Goal: Information Seeking & Learning: Learn about a topic

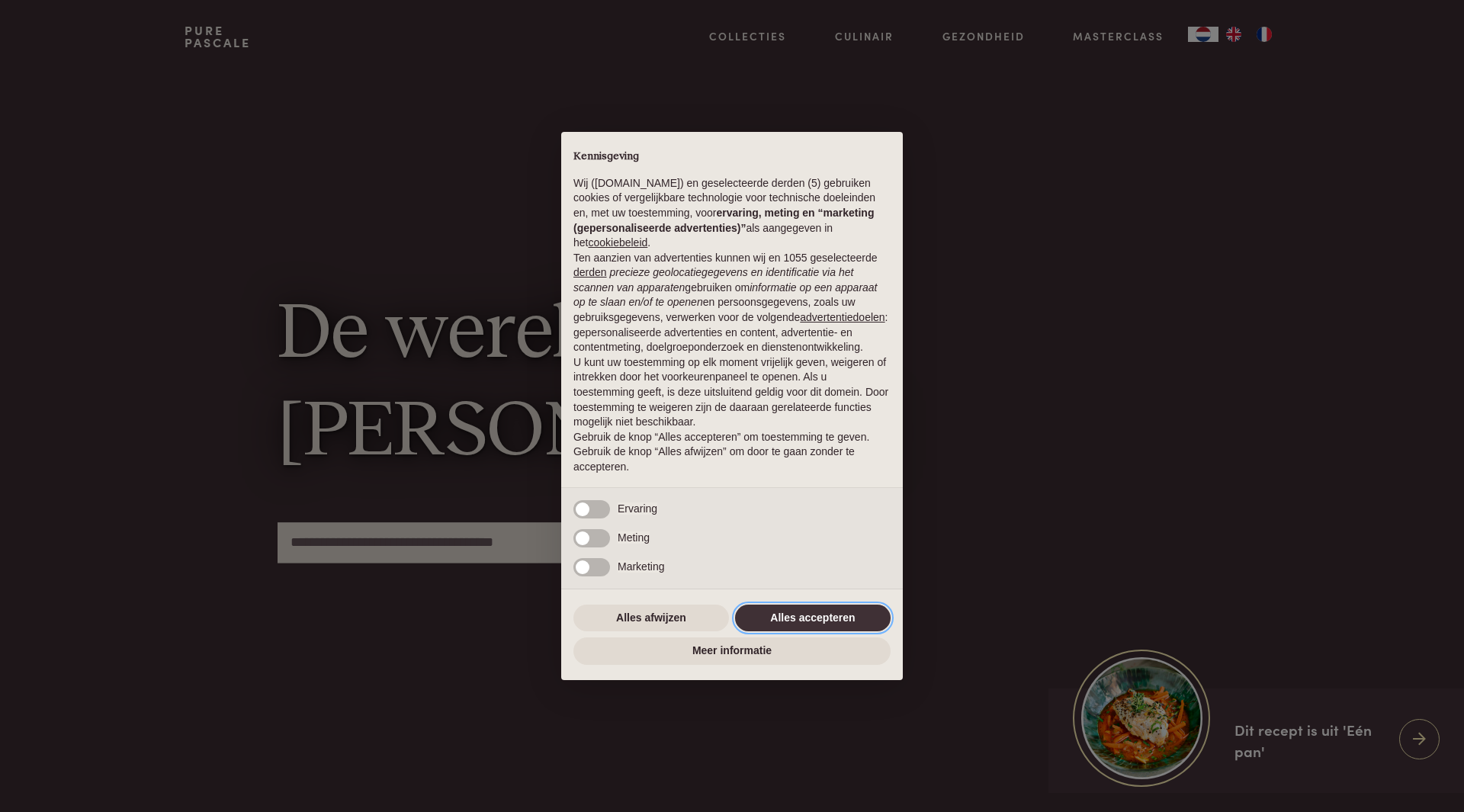
click at [793, 613] on button "Alles accepteren" at bounding box center [812, 618] width 156 height 28
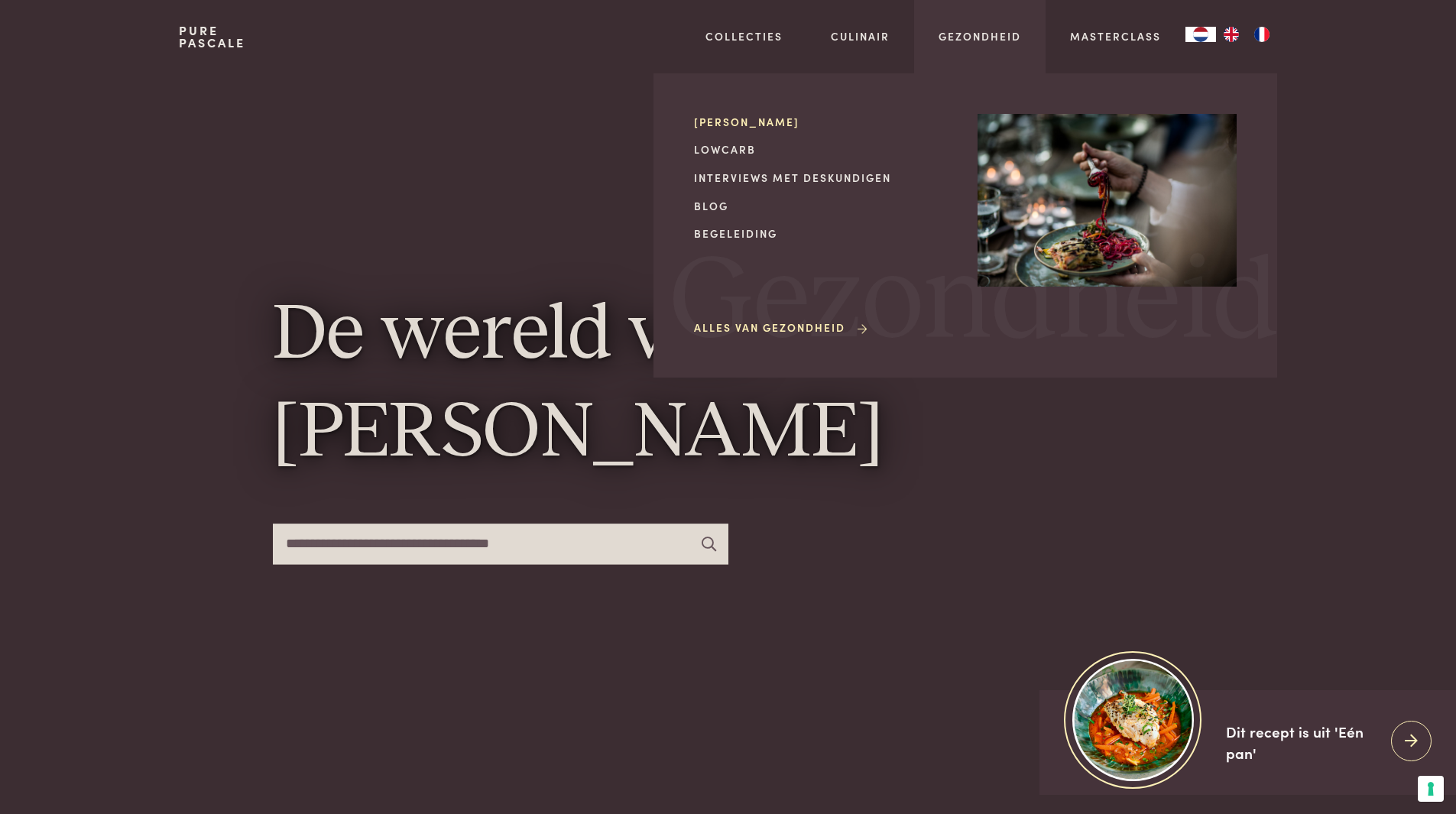
click at [738, 123] on link "[PERSON_NAME]" at bounding box center [823, 122] width 259 height 16
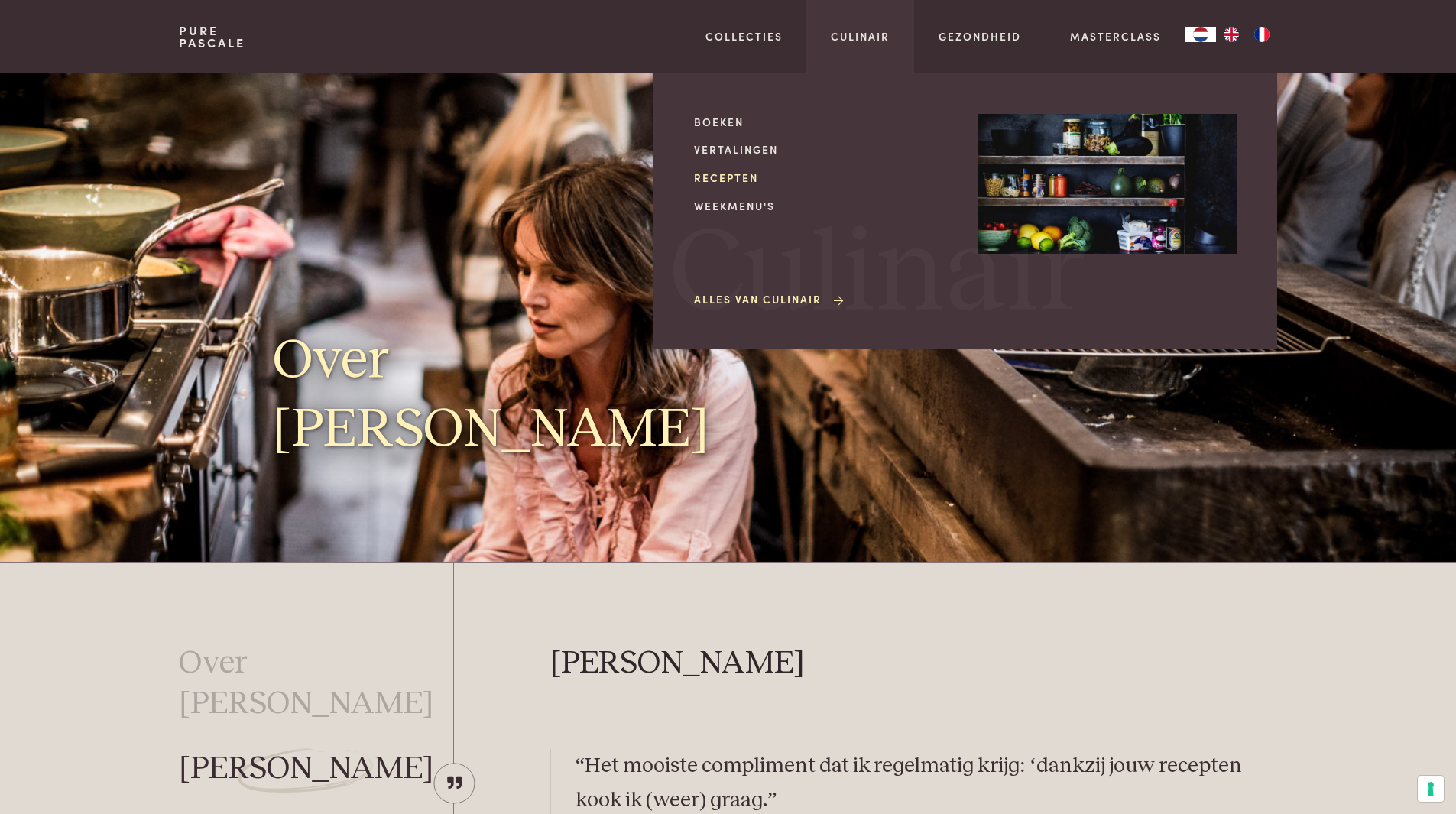
click at [756, 178] on link "Recepten" at bounding box center [823, 177] width 259 height 16
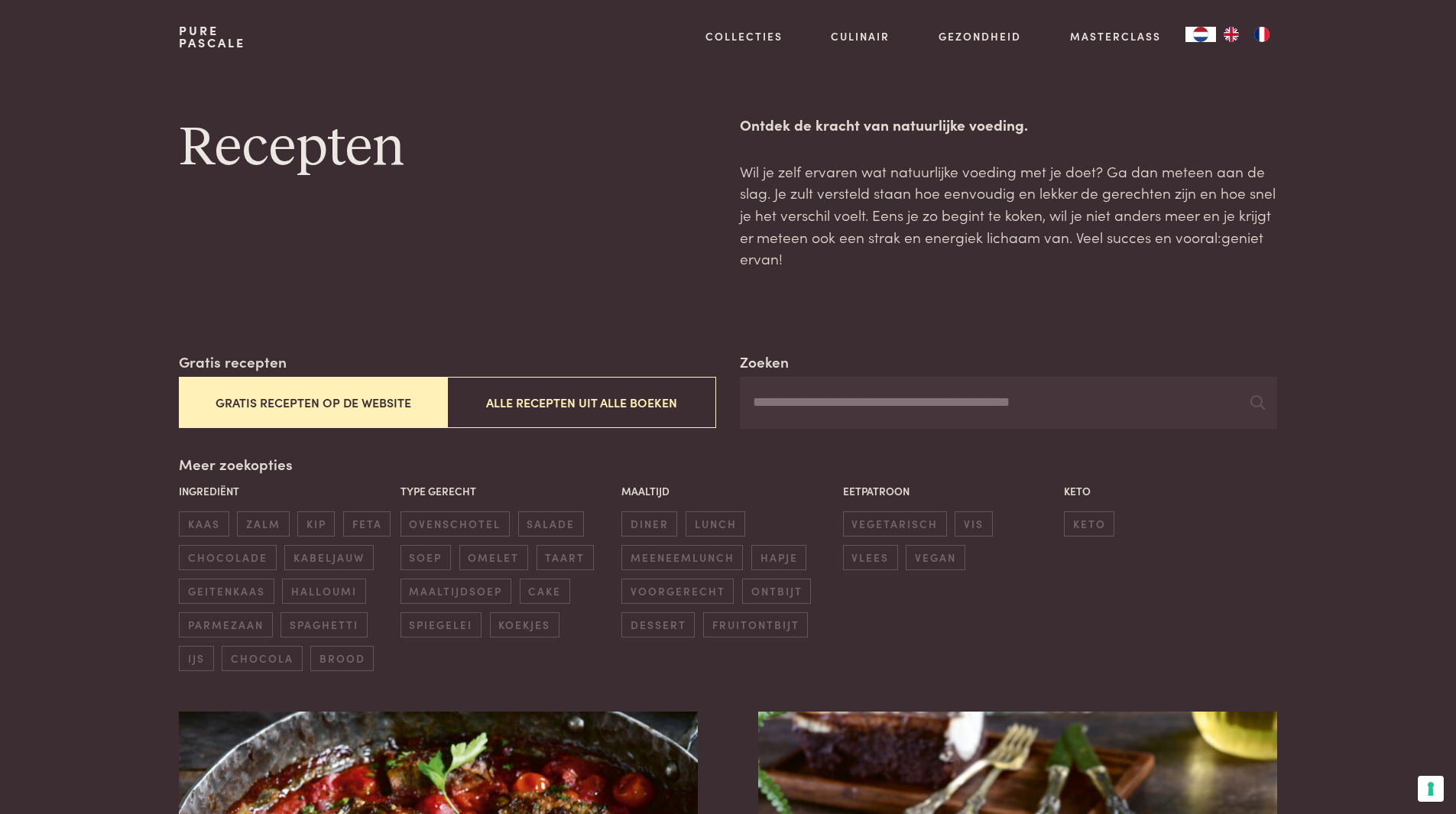
scroll to position [76, 0]
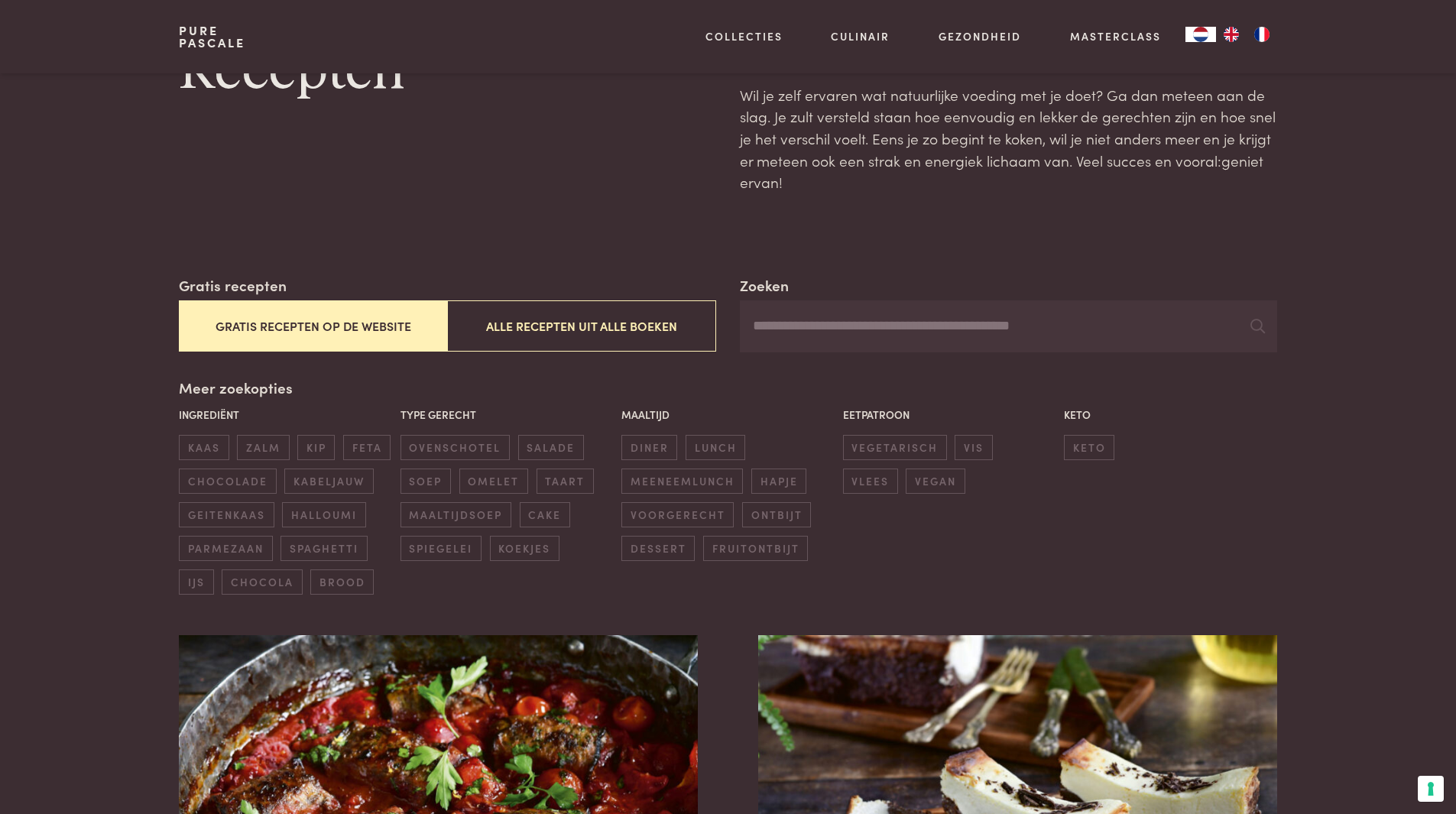
click at [342, 321] on button "Gratis recepten op de website" at bounding box center [313, 325] width 268 height 51
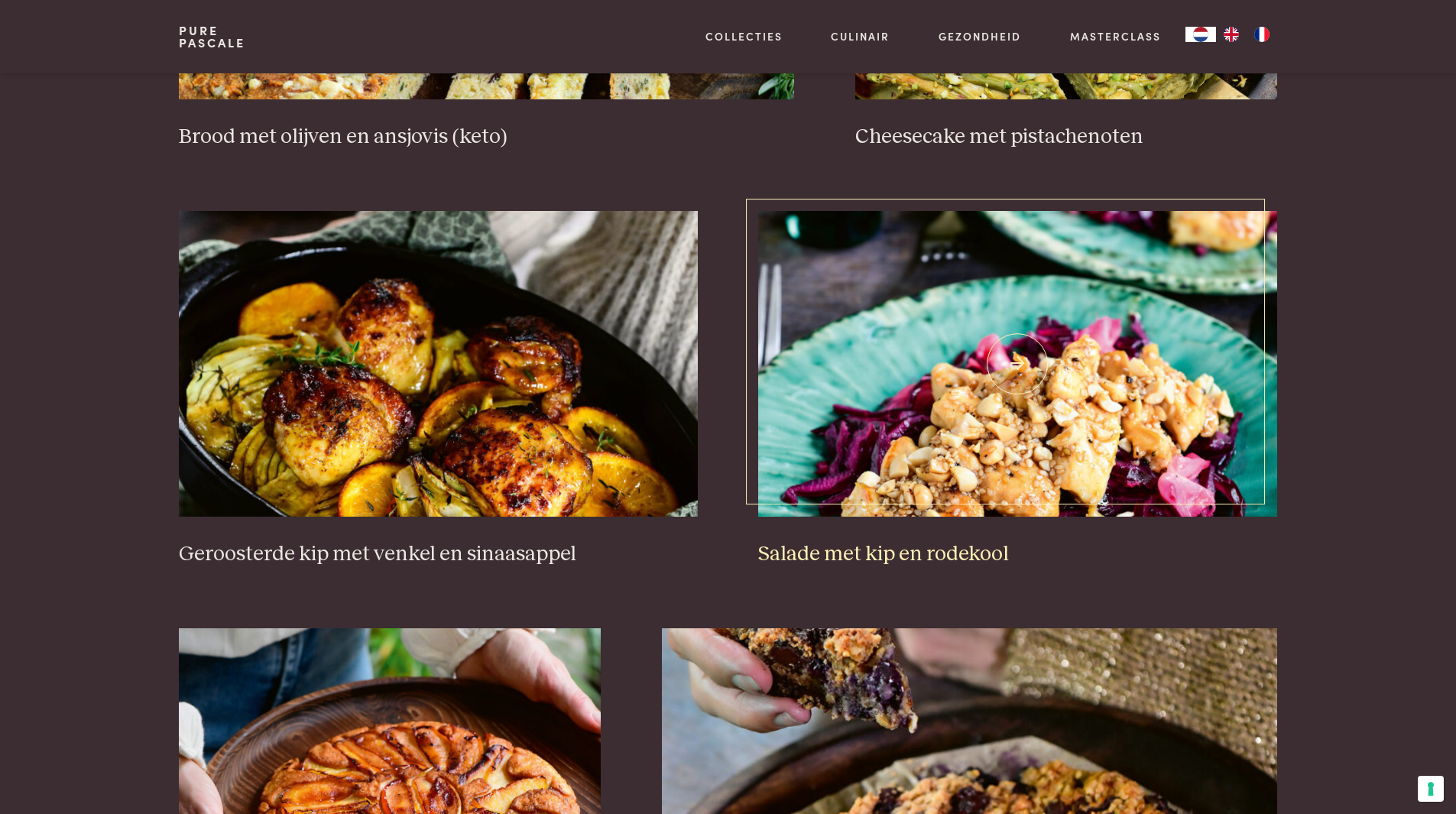
scroll to position [1803, 0]
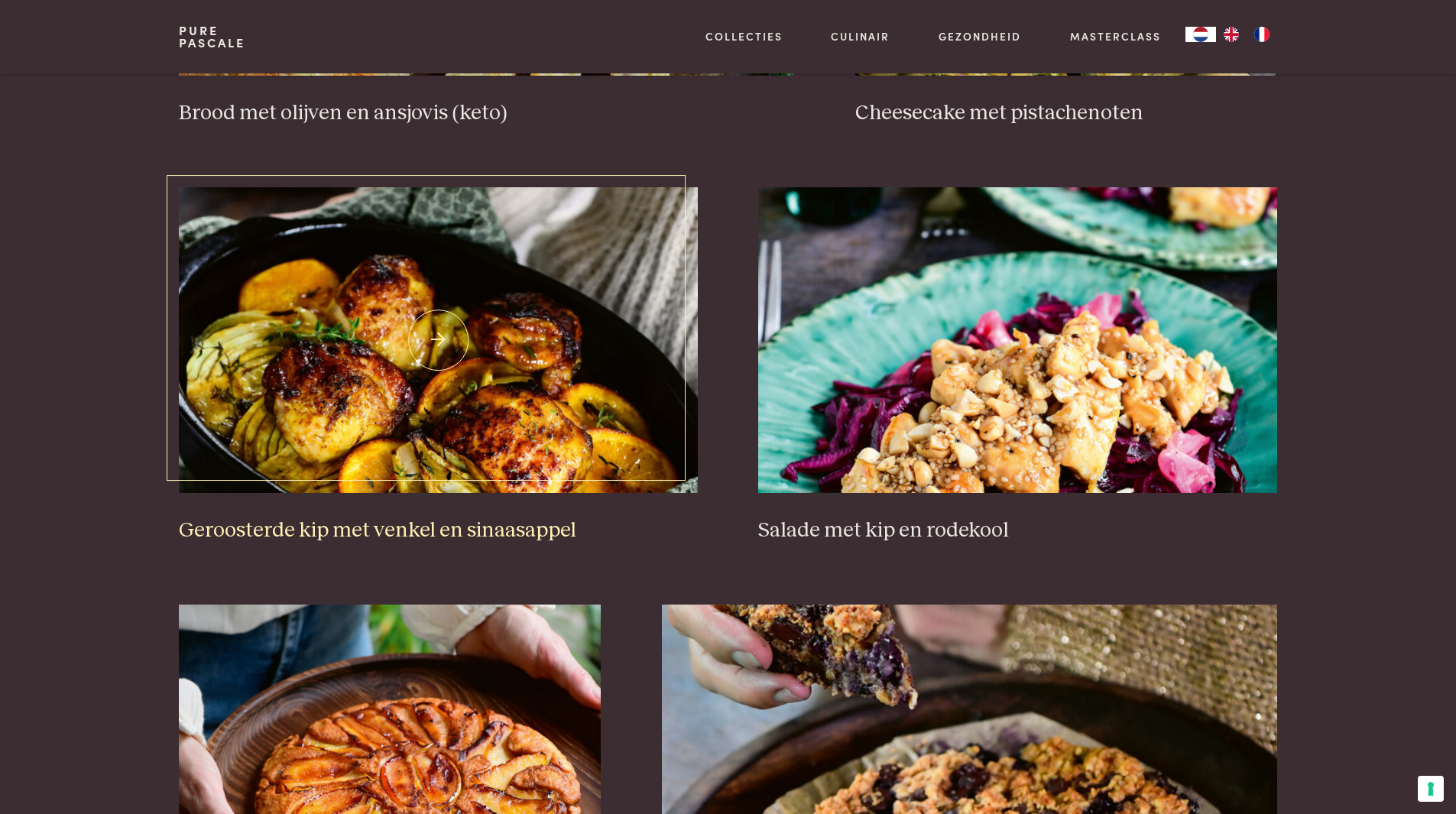
click at [472, 423] on img at bounding box center [438, 339] width 518 height 305
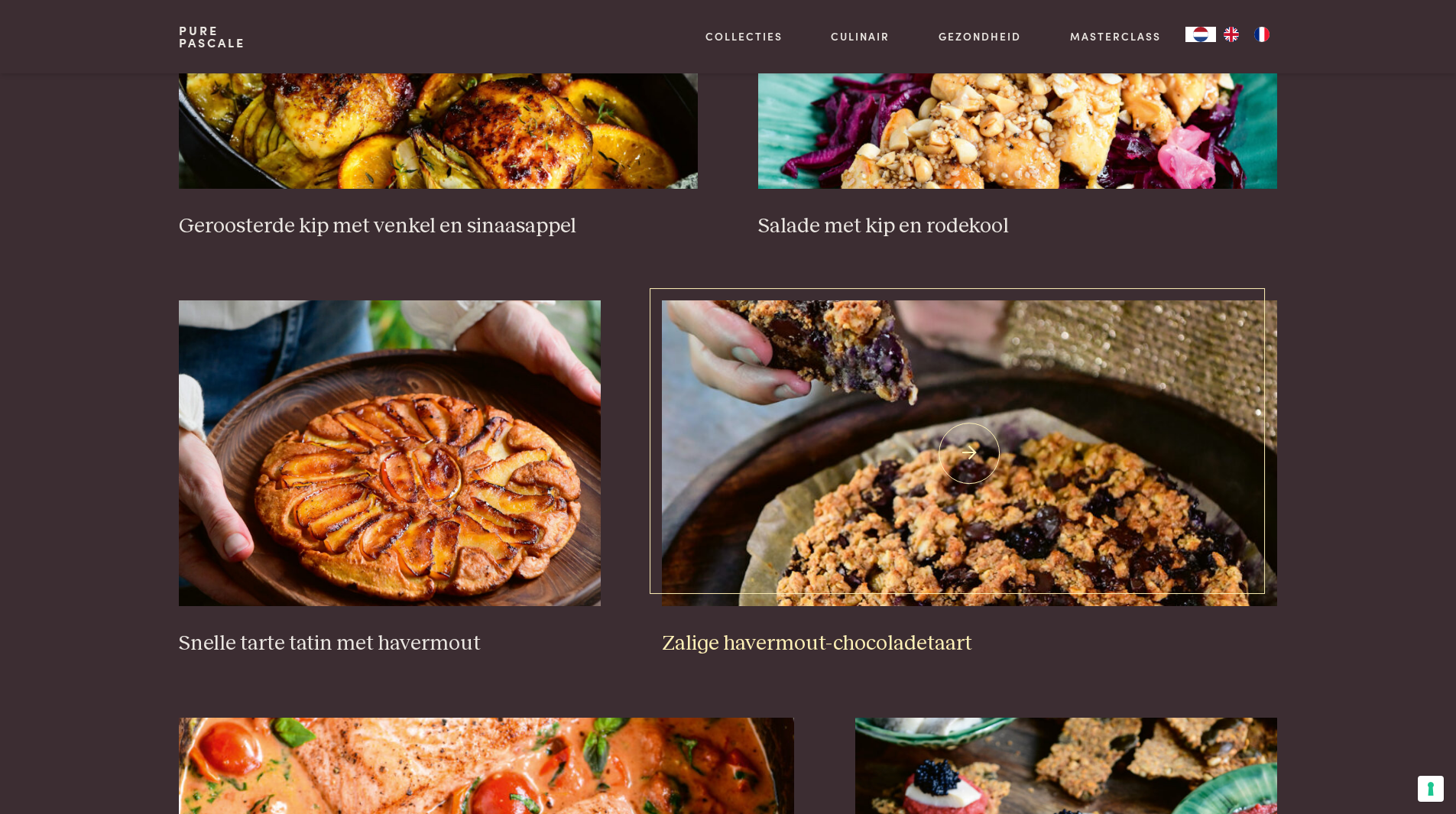
scroll to position [2108, 0]
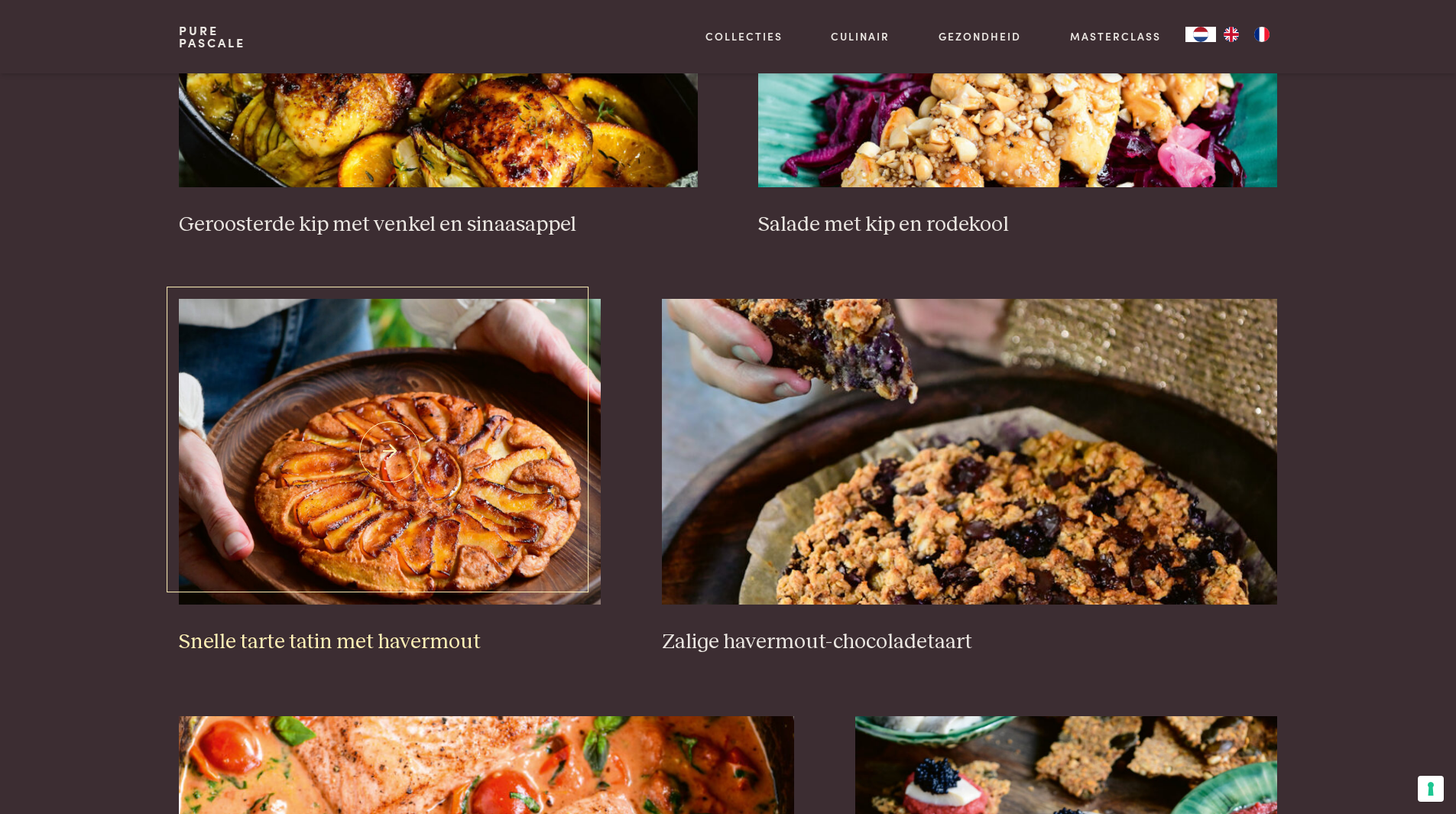
click at [475, 479] on img at bounding box center [390, 451] width 422 height 305
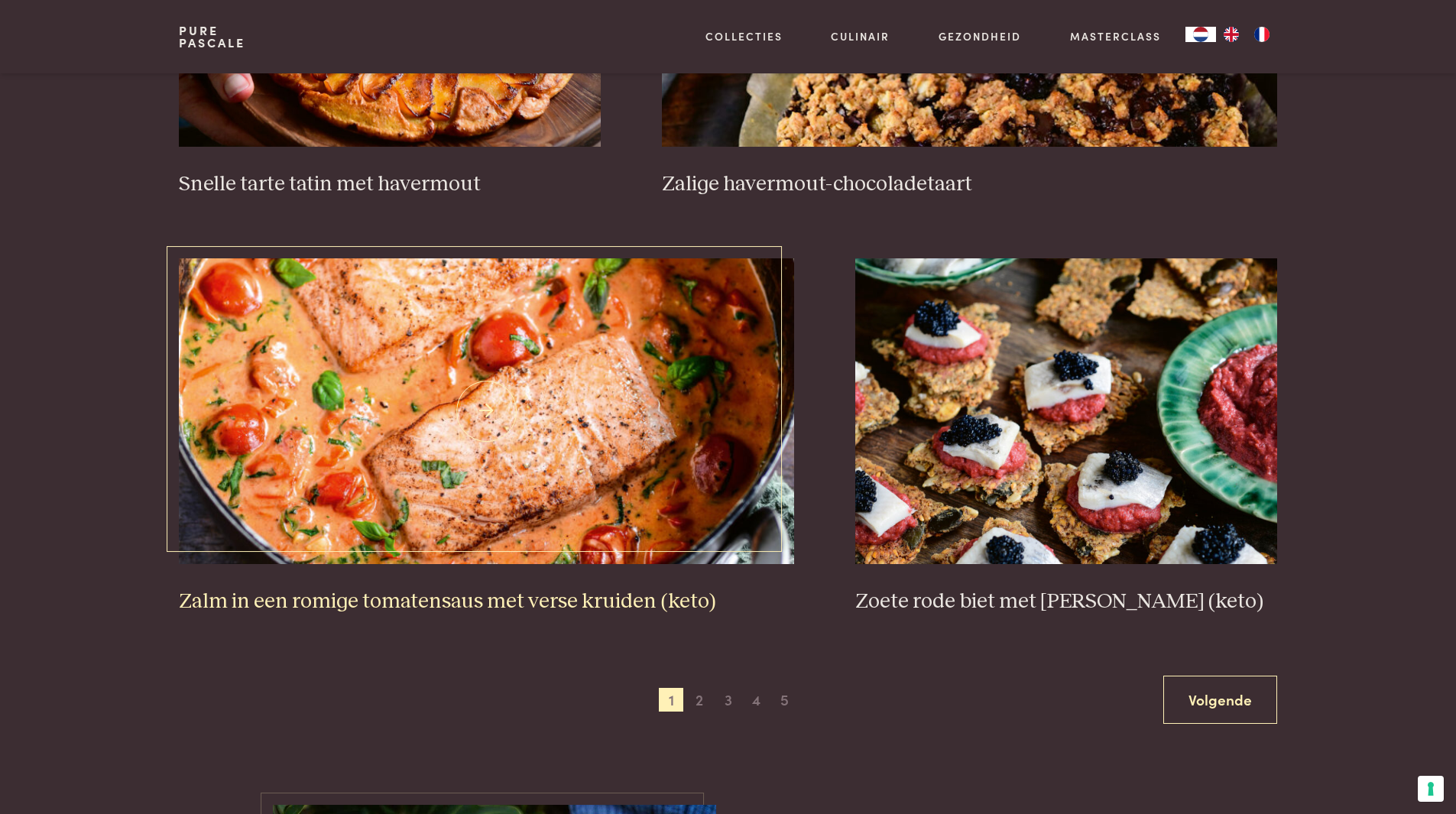
scroll to position [2566, 0]
click at [546, 440] on img at bounding box center [487, 410] width 616 height 305
drag, startPoint x: 565, startPoint y: 427, endPoint x: 550, endPoint y: 450, distance: 27.5
click at [565, 427] on img at bounding box center [487, 410] width 616 height 305
click at [701, 701] on span "2" at bounding box center [699, 698] width 24 height 24
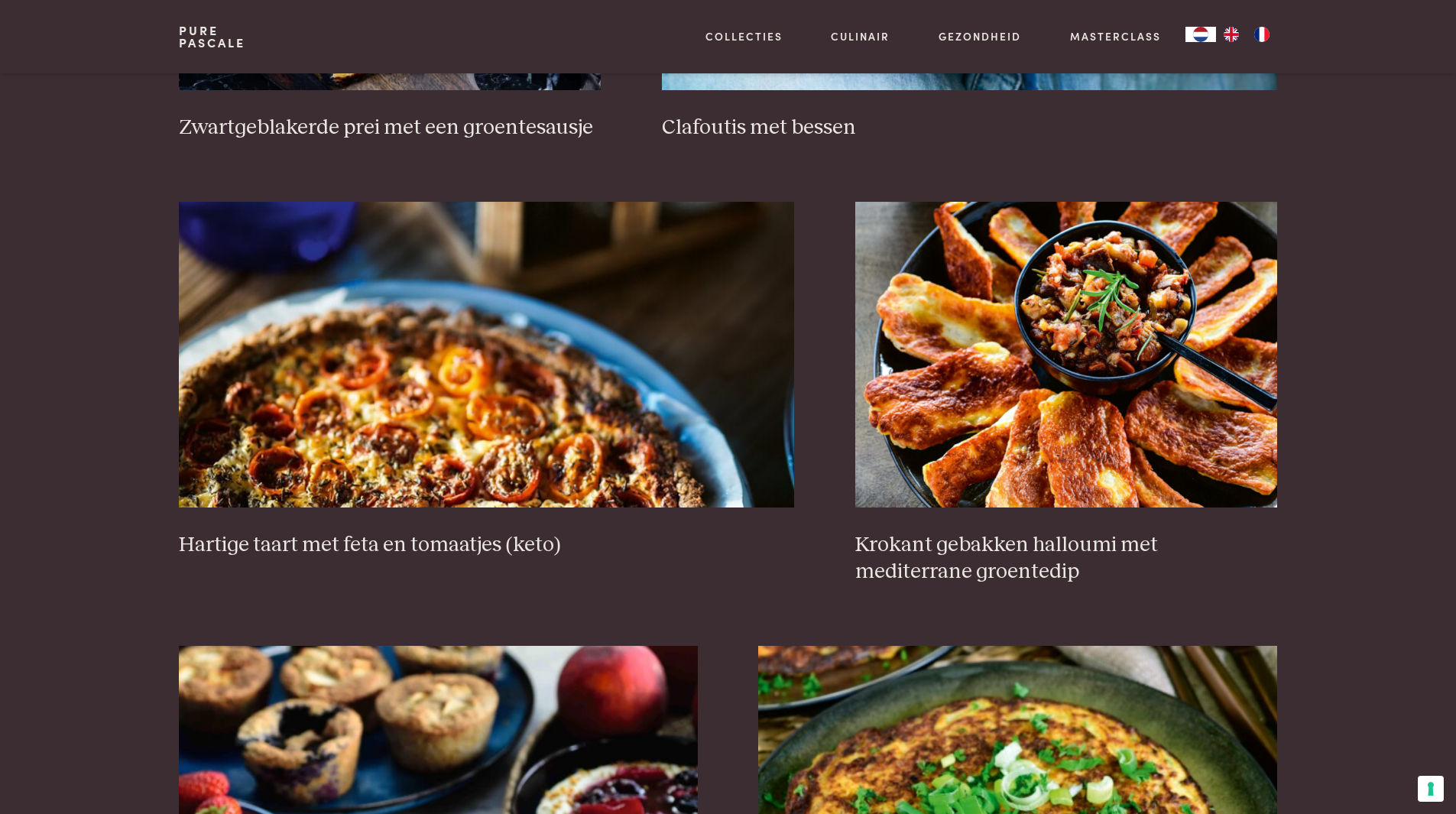
scroll to position [1420, 0]
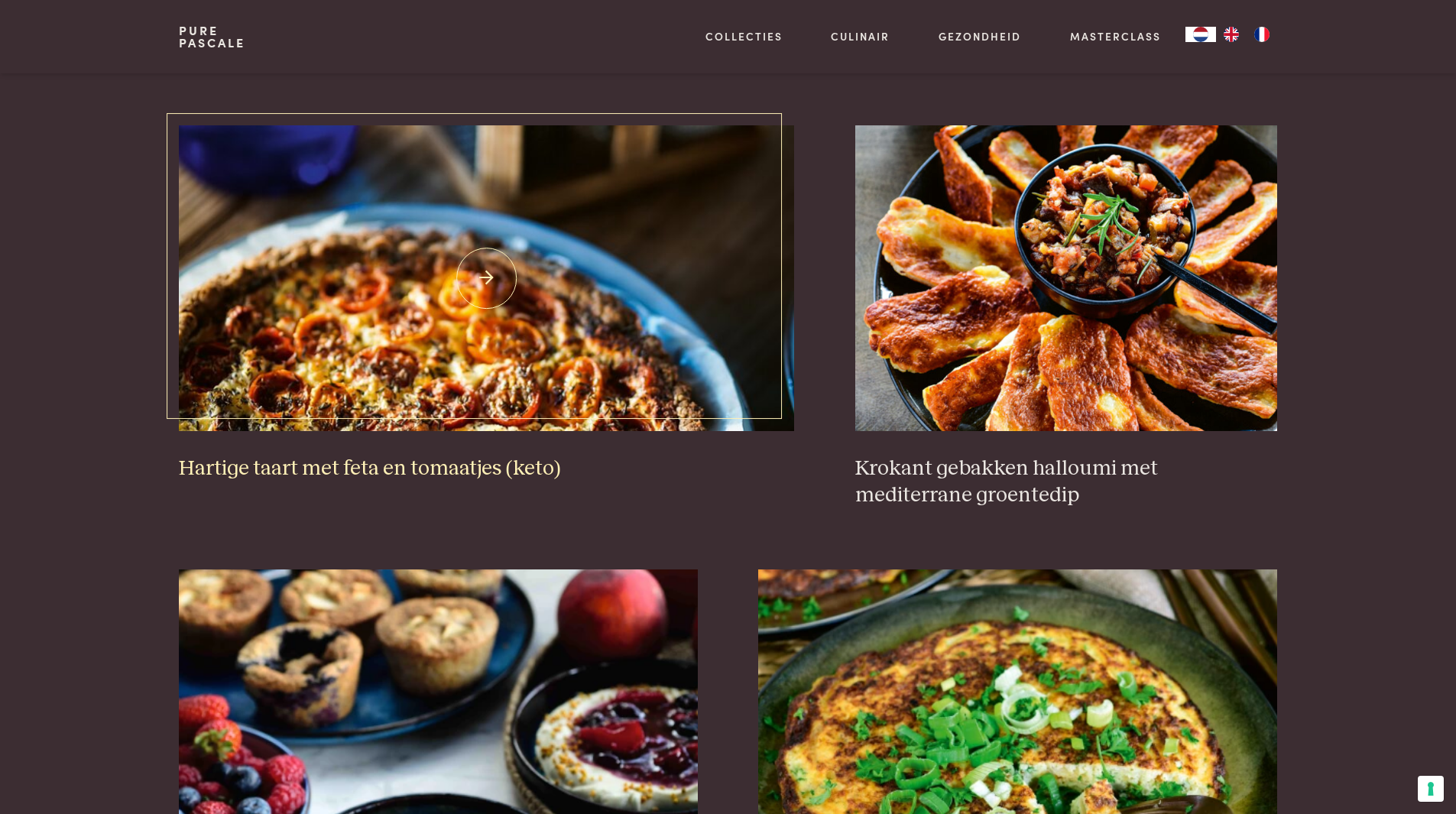
click at [617, 371] on img at bounding box center [487, 278] width 616 height 305
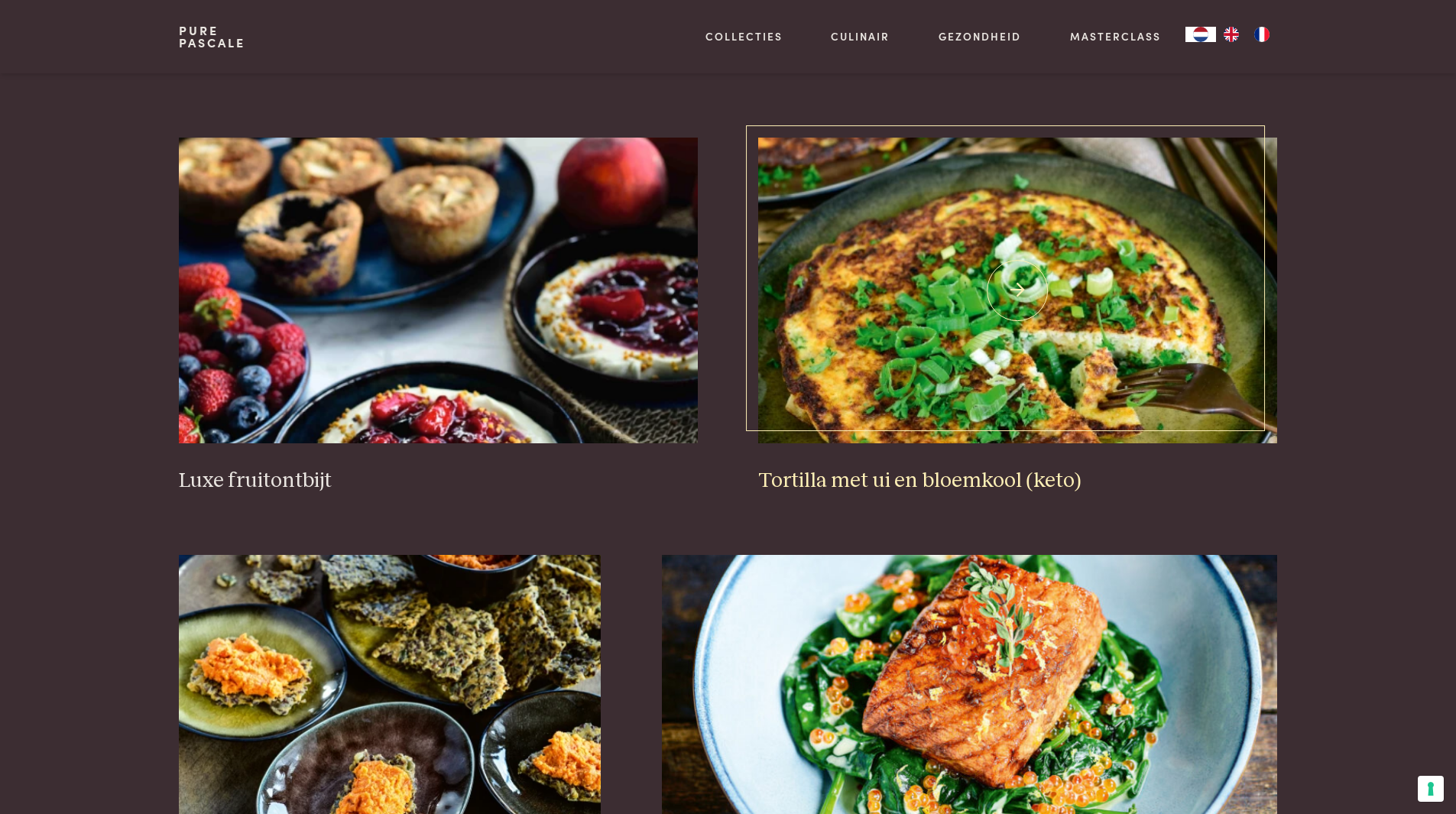
scroll to position [1879, 0]
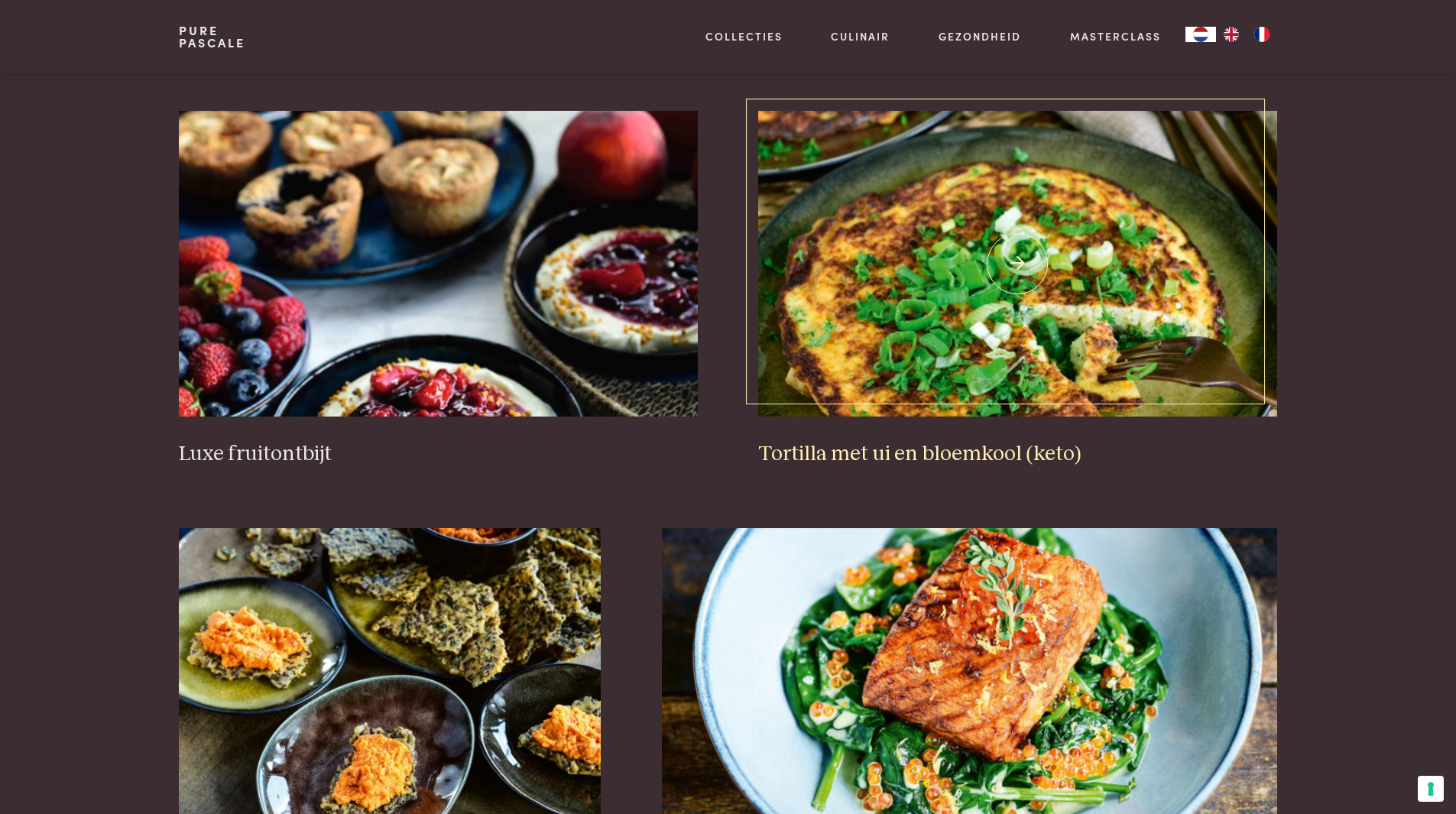
click at [814, 310] on img at bounding box center [1017, 263] width 518 height 305
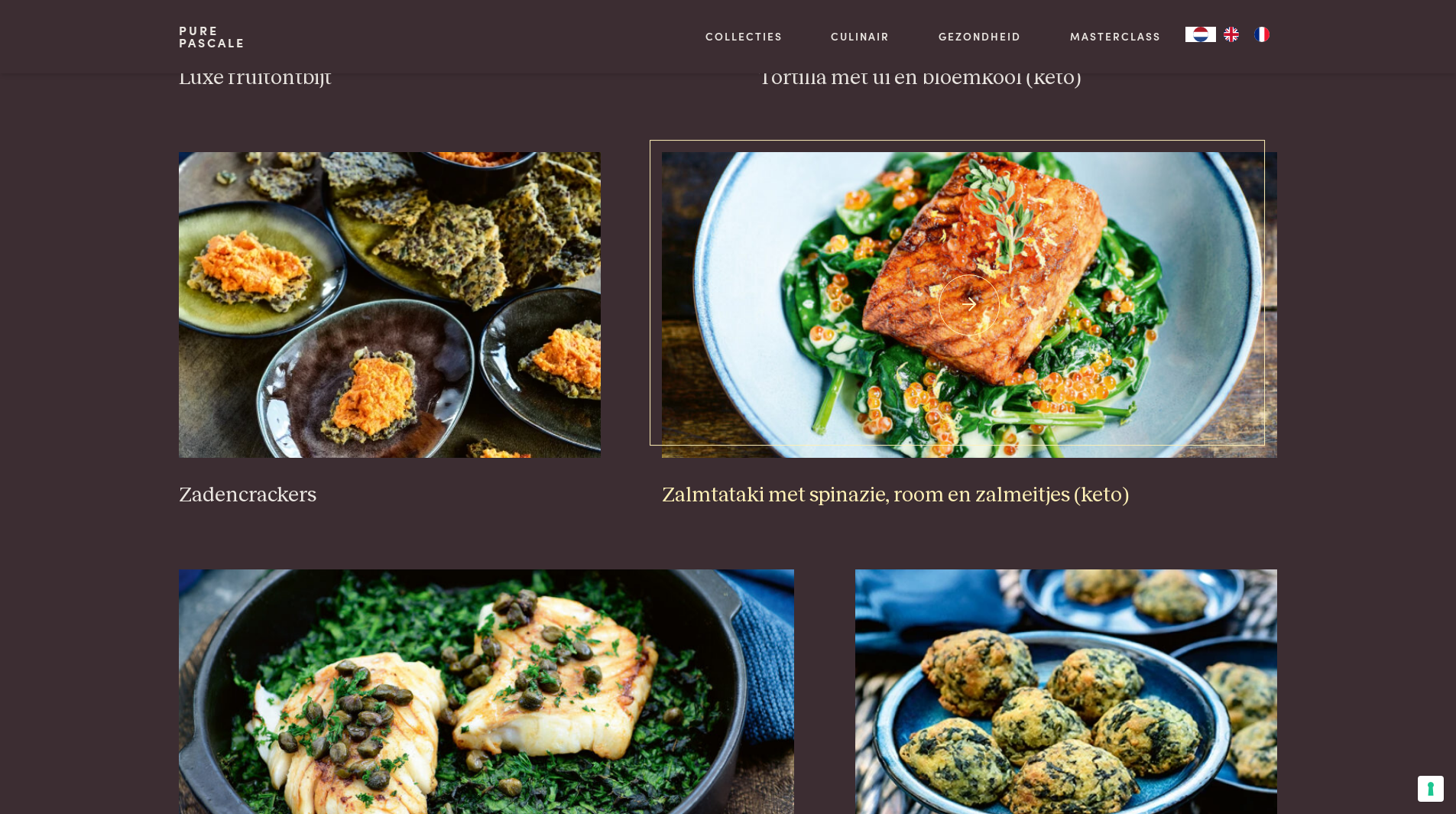
scroll to position [2260, 0]
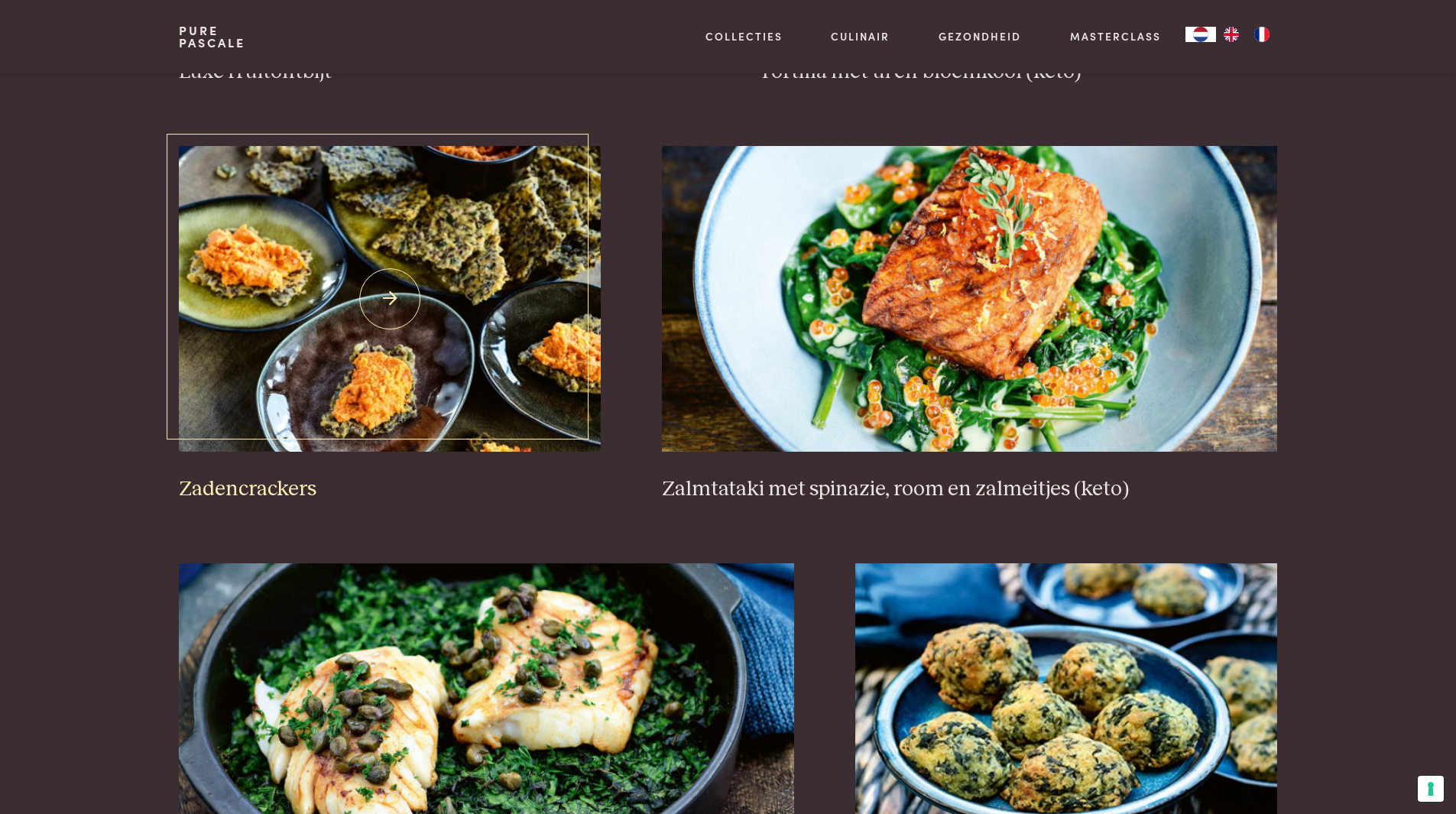
click at [462, 262] on img at bounding box center [390, 298] width 422 height 305
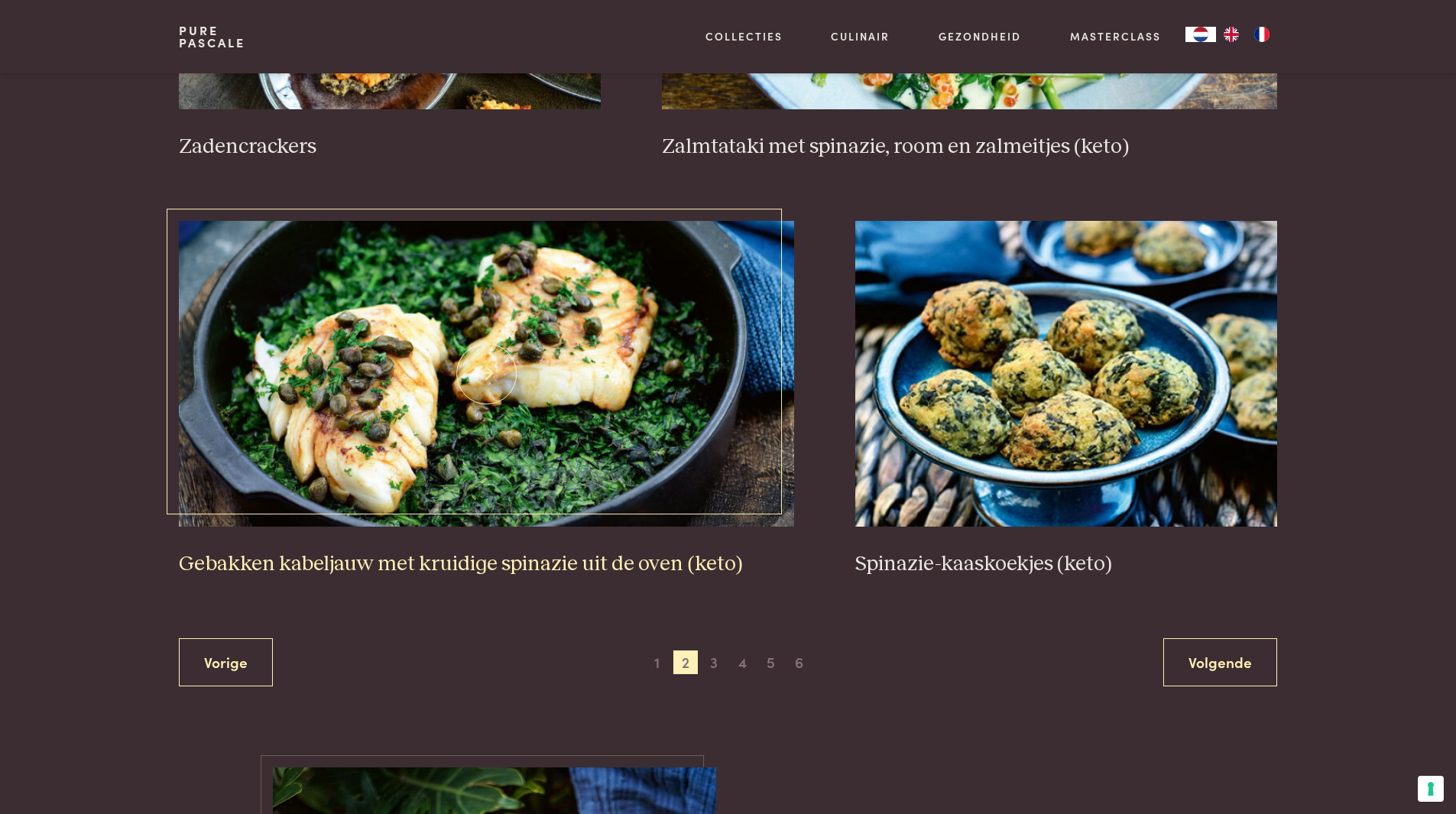
scroll to position [2643, 0]
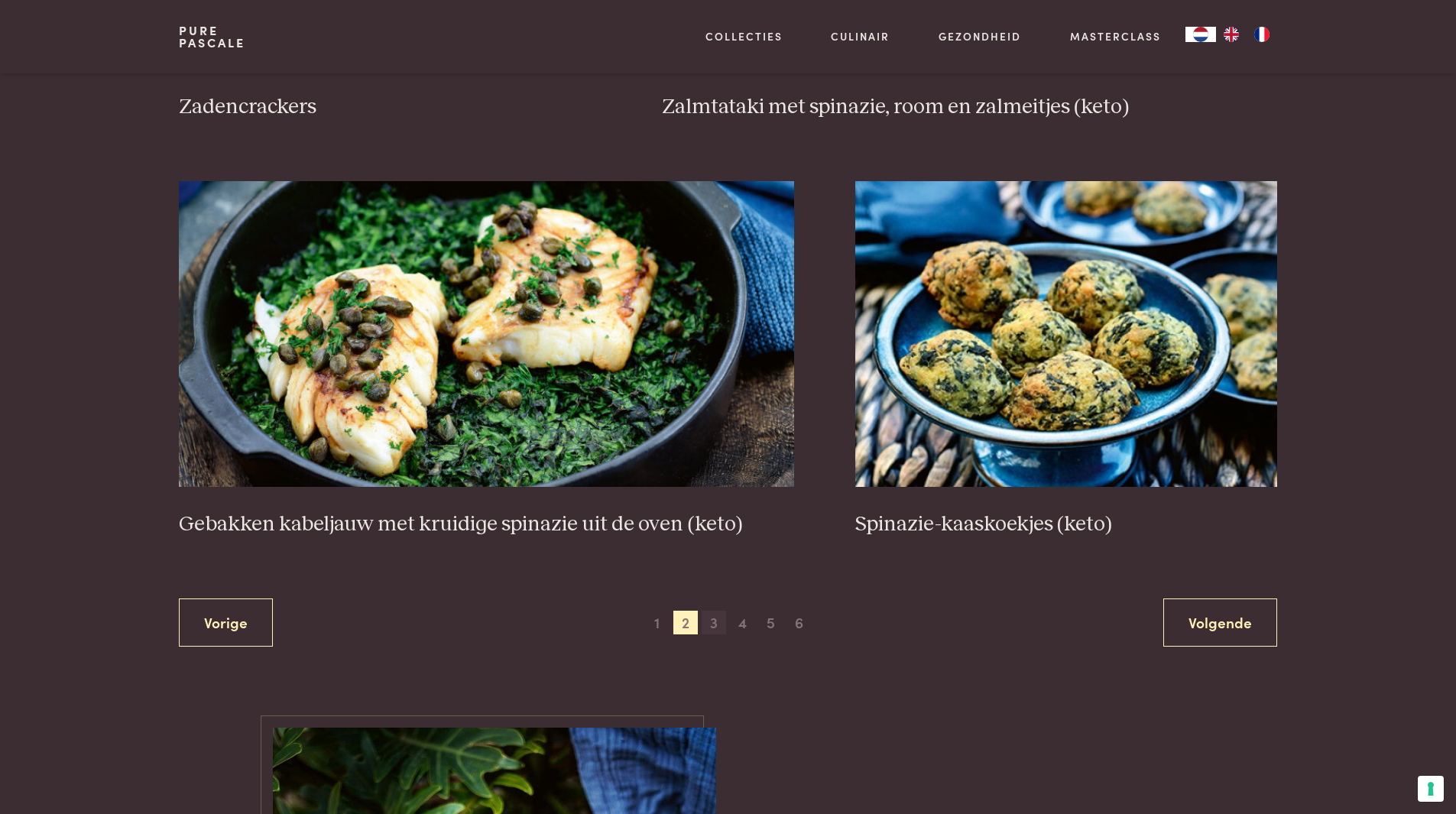
click at [715, 623] on span "3" at bounding box center [713, 622] width 24 height 24
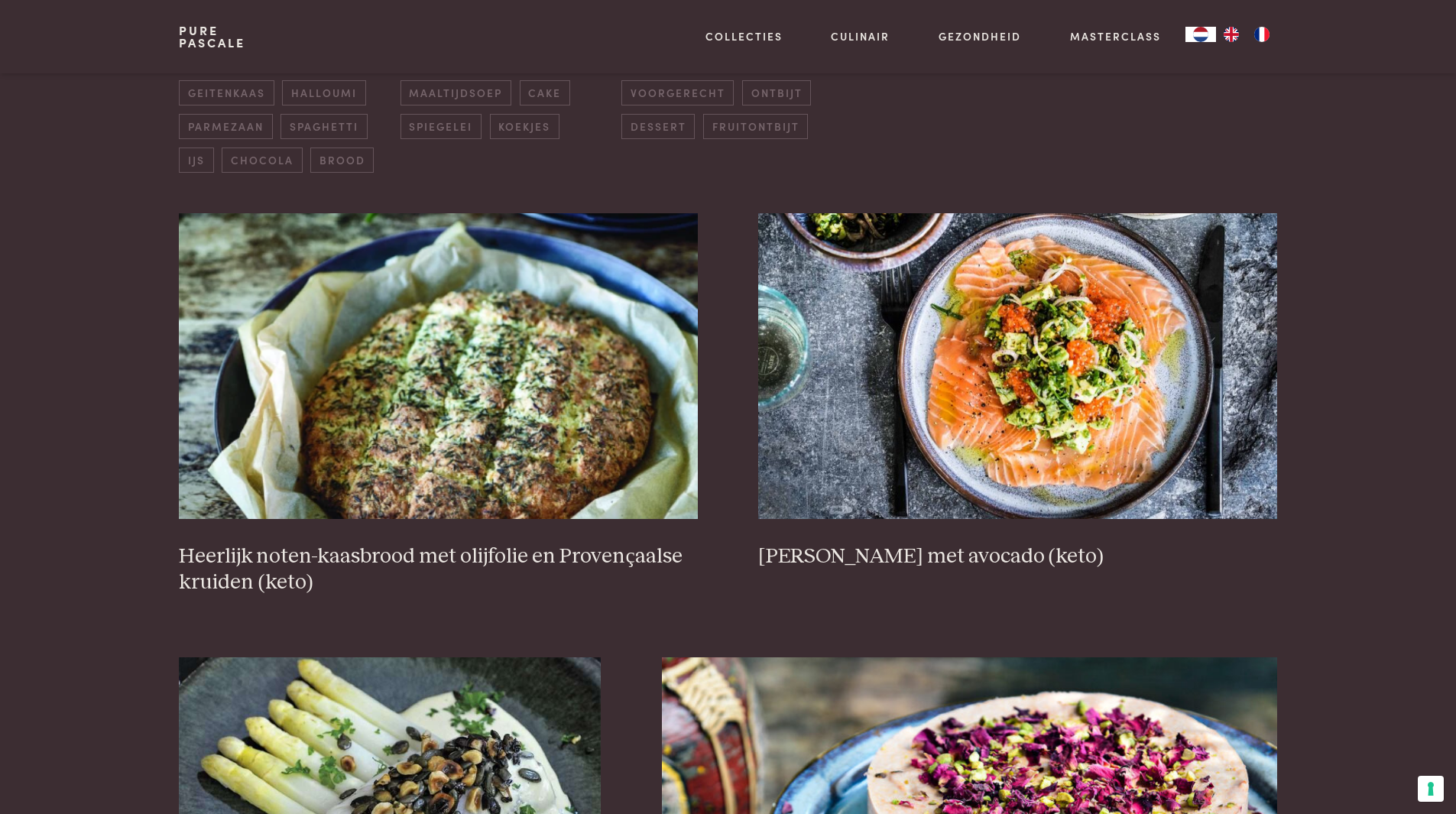
scroll to position [503, 0]
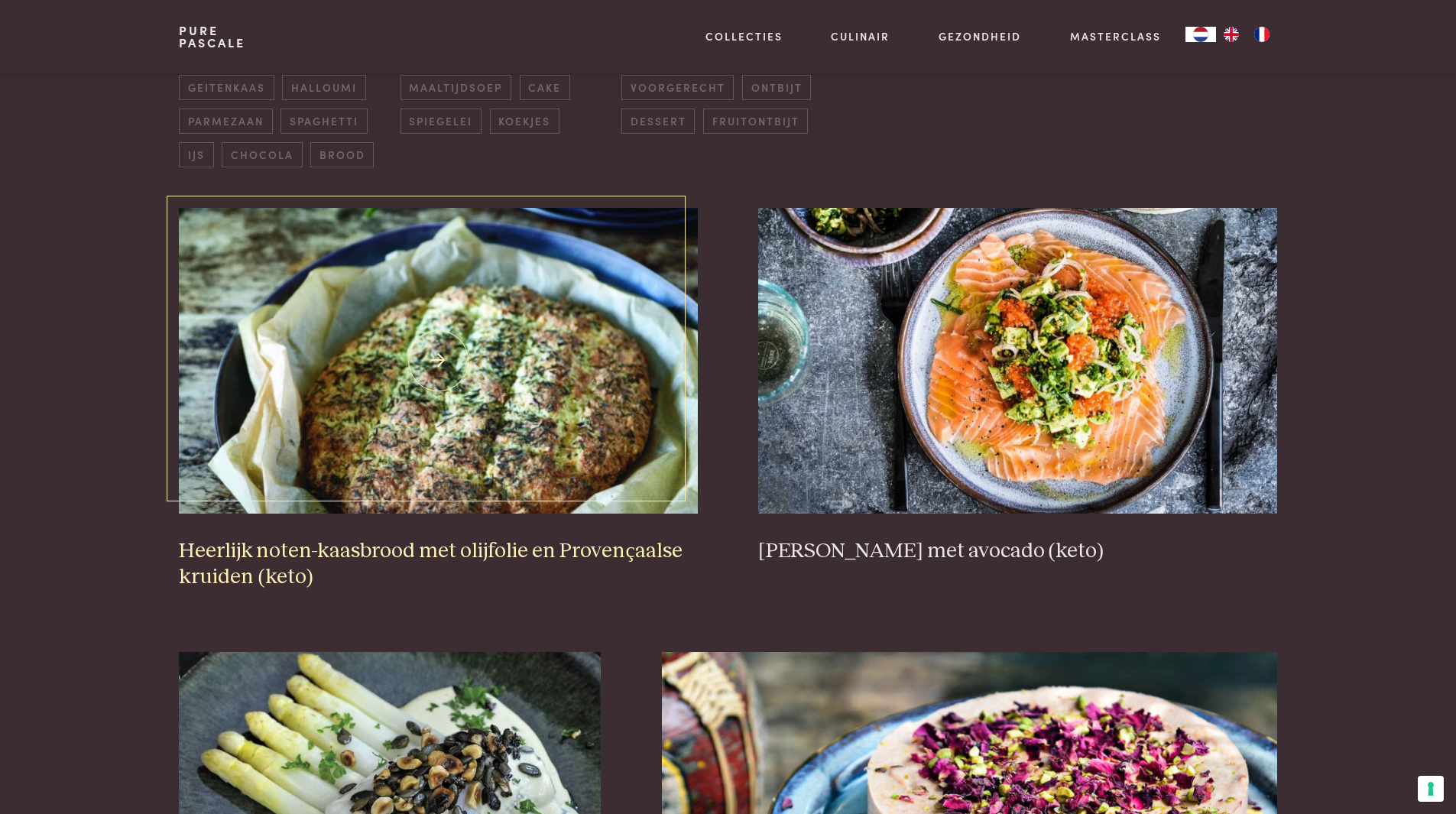
click at [552, 554] on h3 "Heerlijk noten-kaasbrood met olijfolie en Provençaalse kruiden (keto)" at bounding box center [438, 564] width 518 height 53
click at [911, 546] on h3 "Rauwe zalm met avocado (keto)" at bounding box center [1017, 552] width 518 height 27
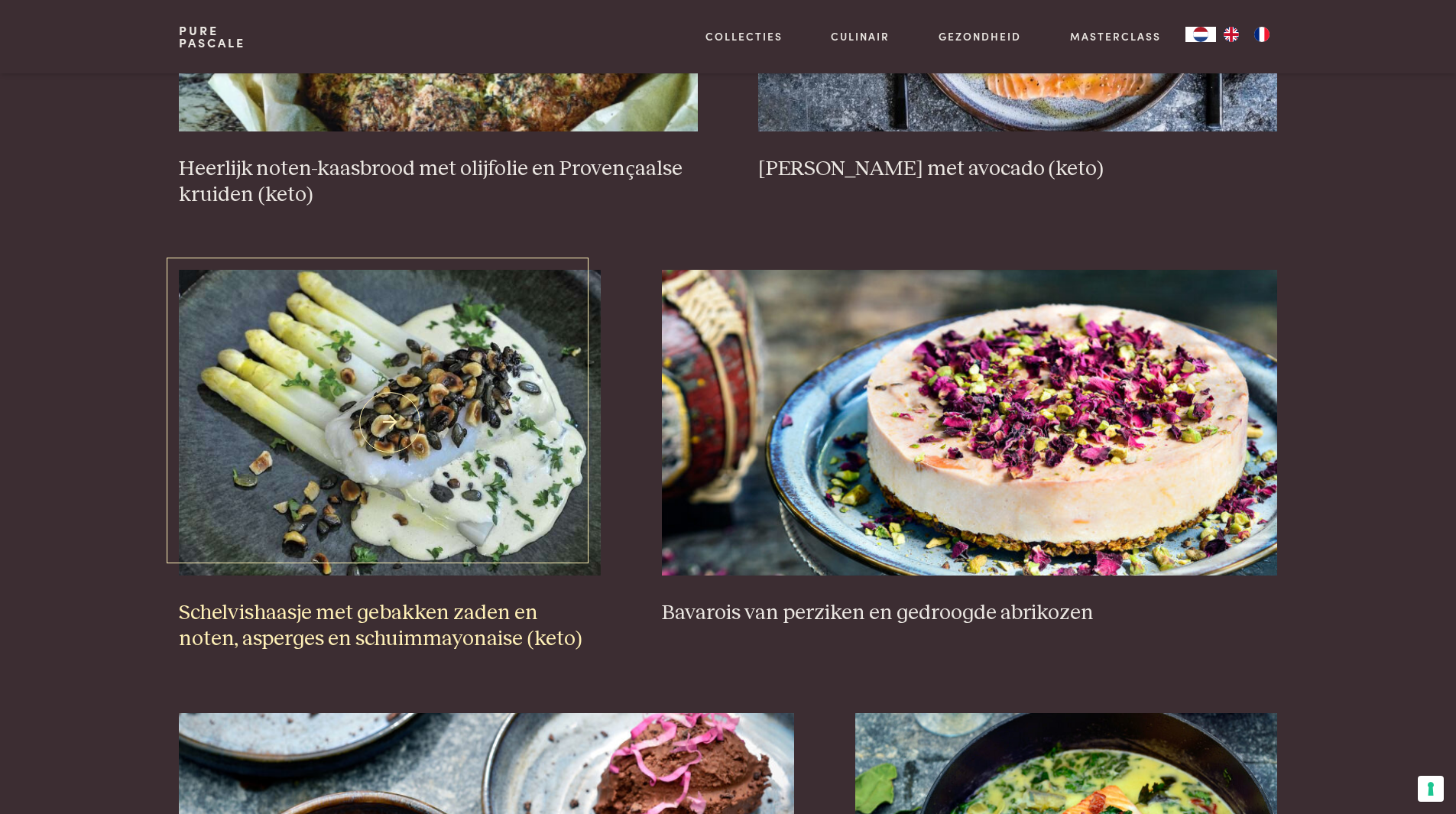
scroll to position [962, 0]
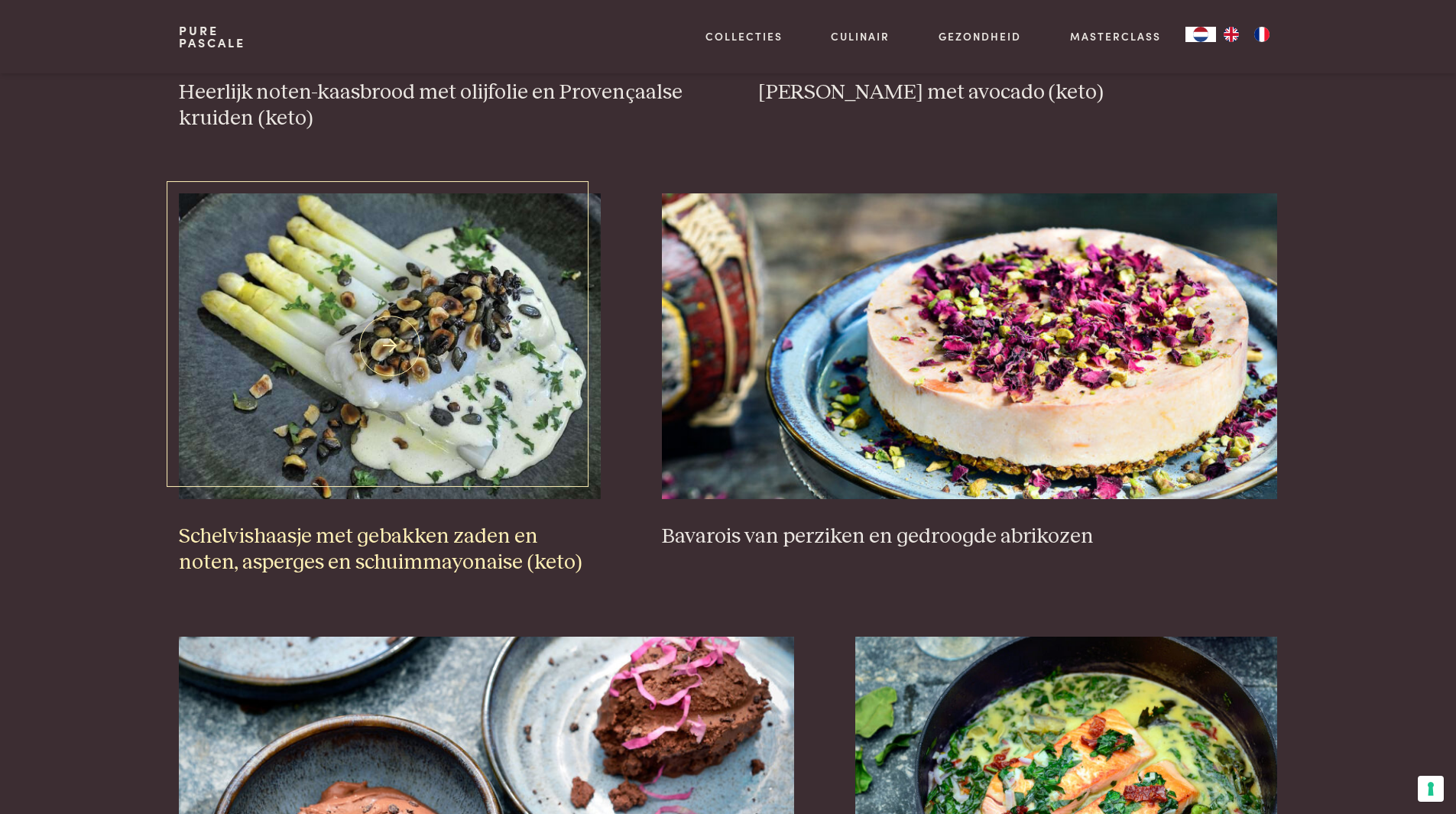
click at [484, 338] on img at bounding box center [390, 346] width 422 height 305
click at [438, 541] on h3 "Schelvishaasje met gebakken zaden en noten, asperges en schuimmayonaise (keto)" at bounding box center [390, 549] width 422 height 53
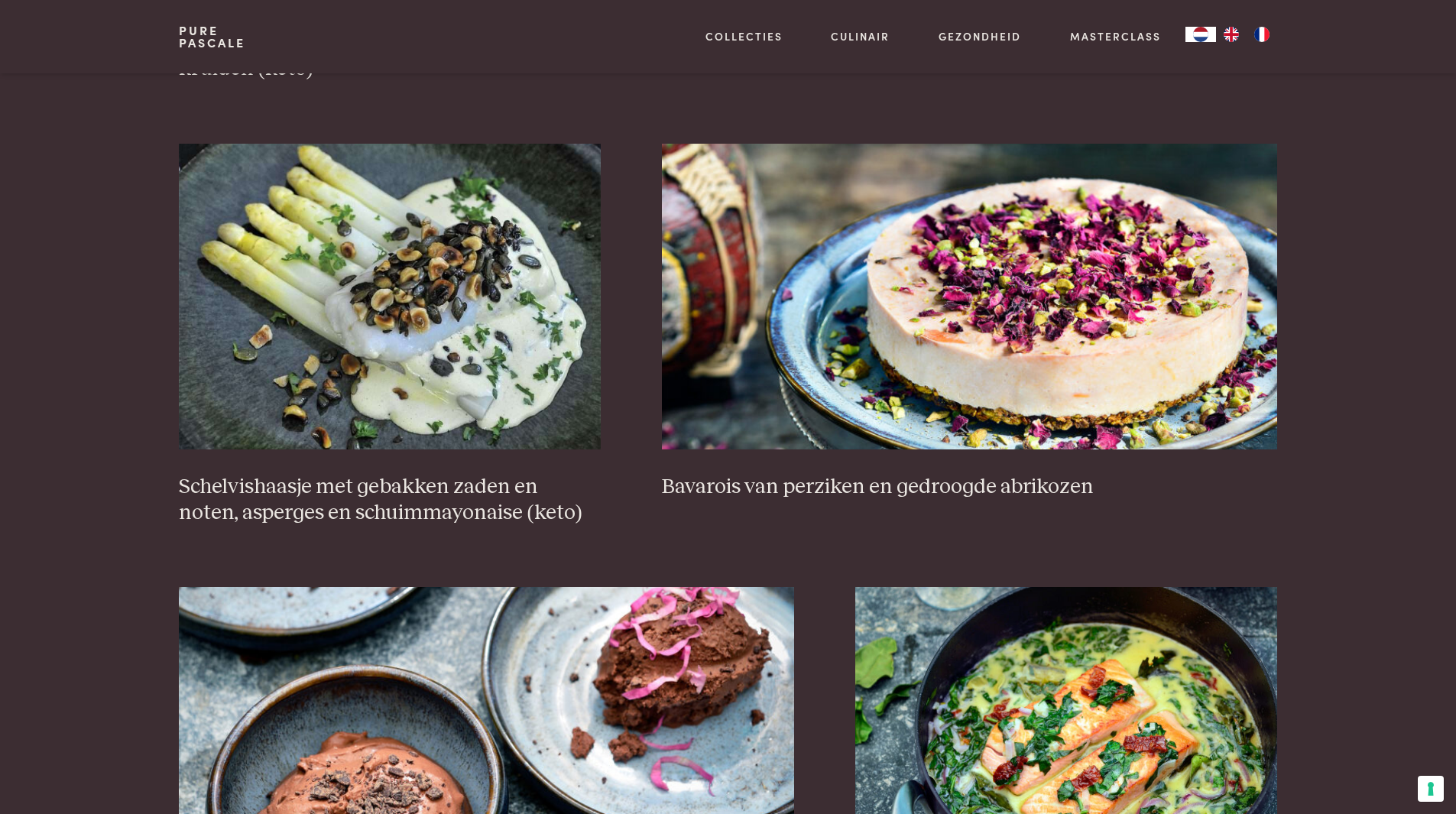
scroll to position [1038, 0]
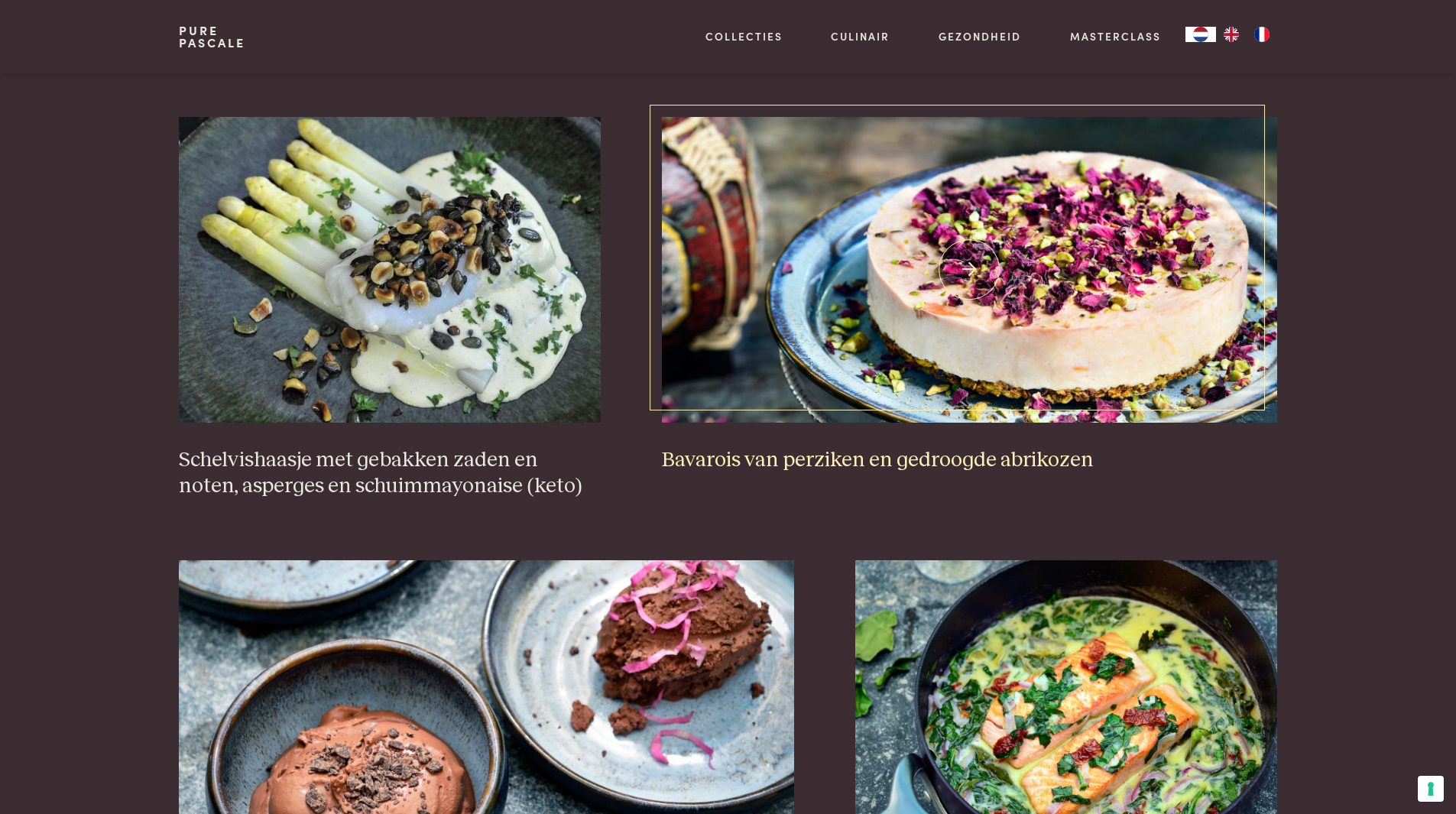
click at [806, 324] on img at bounding box center [969, 270] width 616 height 305
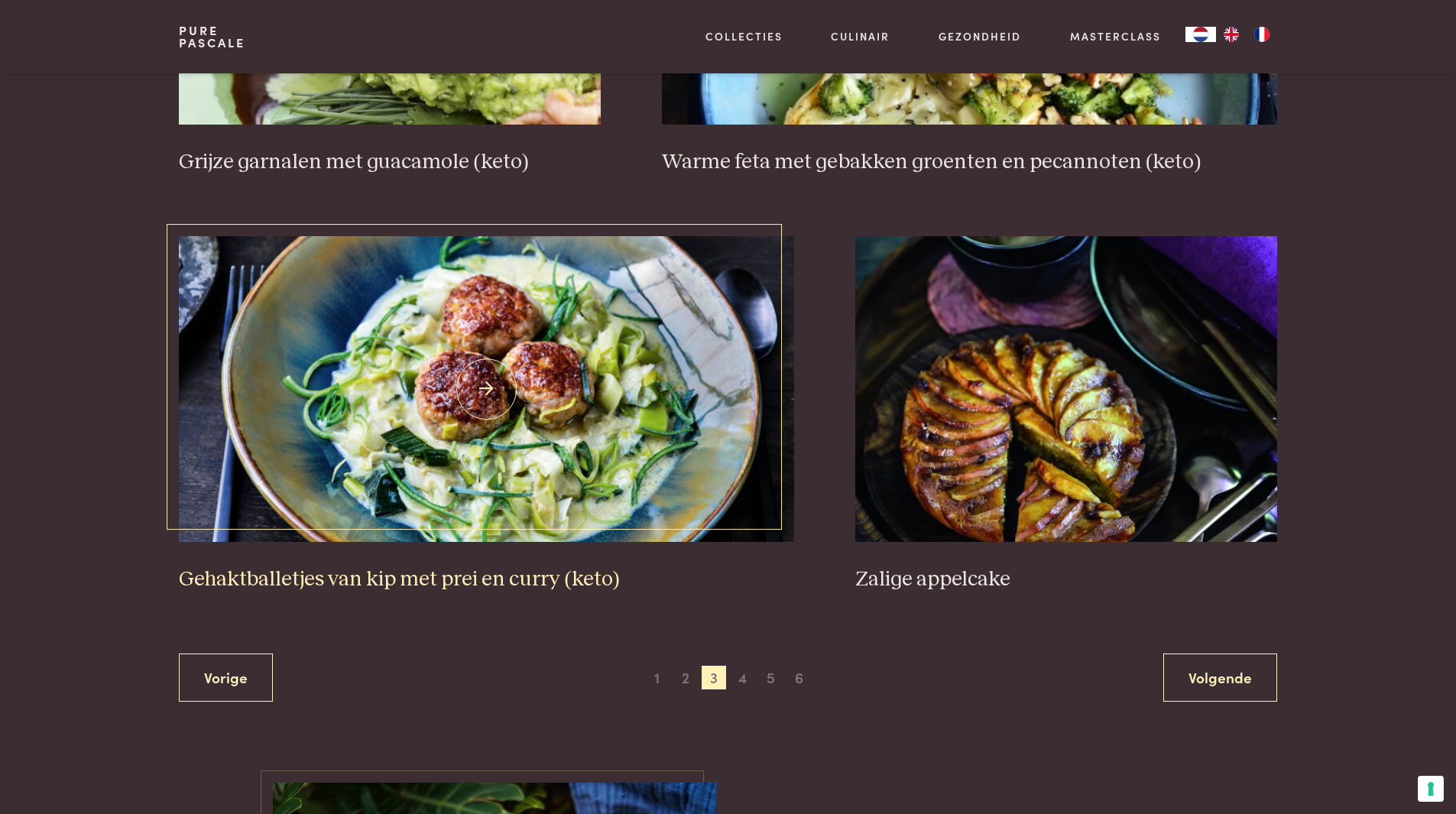
scroll to position [2643, 0]
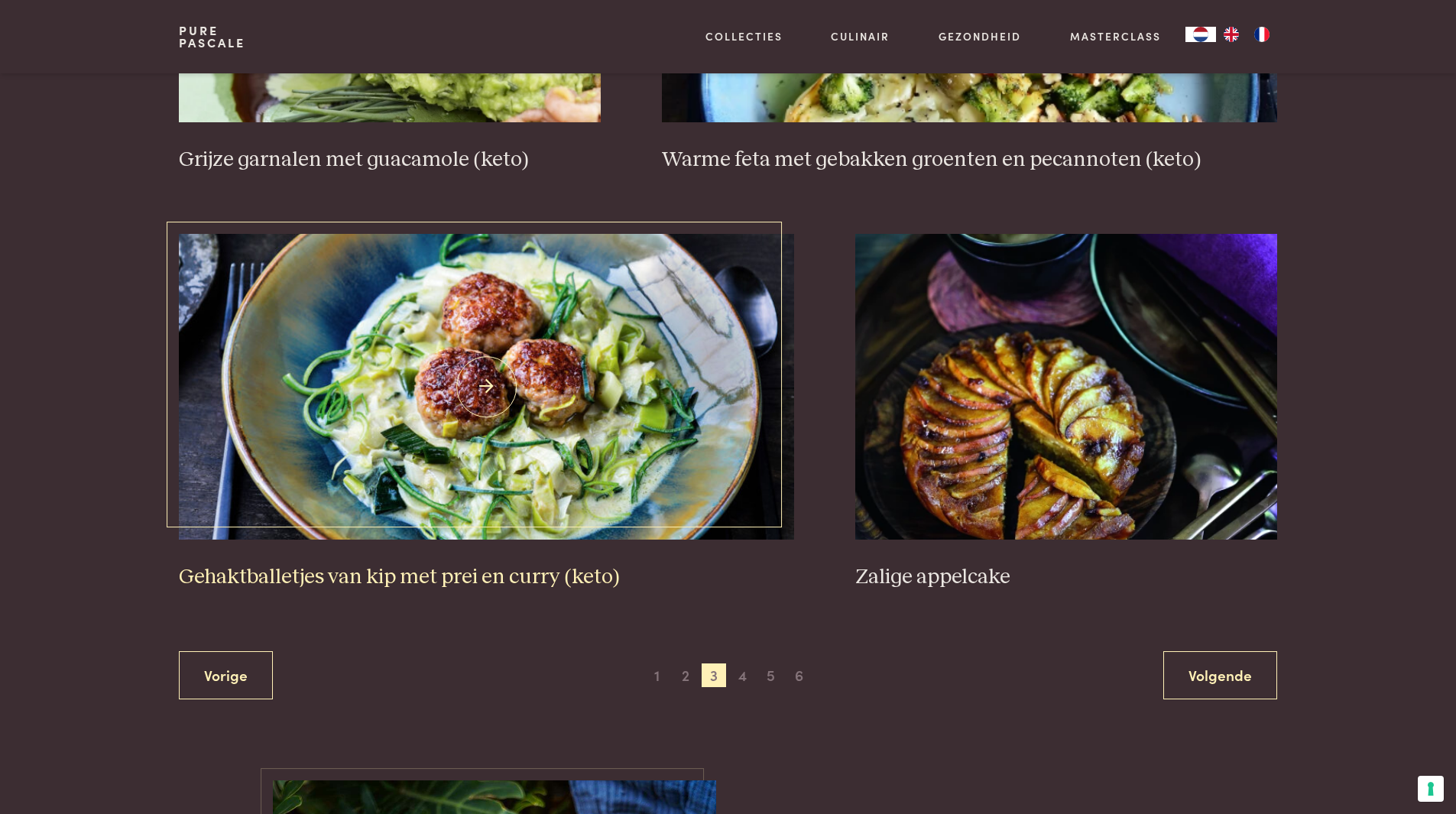
click at [647, 373] on img at bounding box center [487, 386] width 616 height 305
click at [941, 485] on img at bounding box center [1066, 386] width 422 height 305
click at [747, 681] on span "4" at bounding box center [742, 675] width 24 height 24
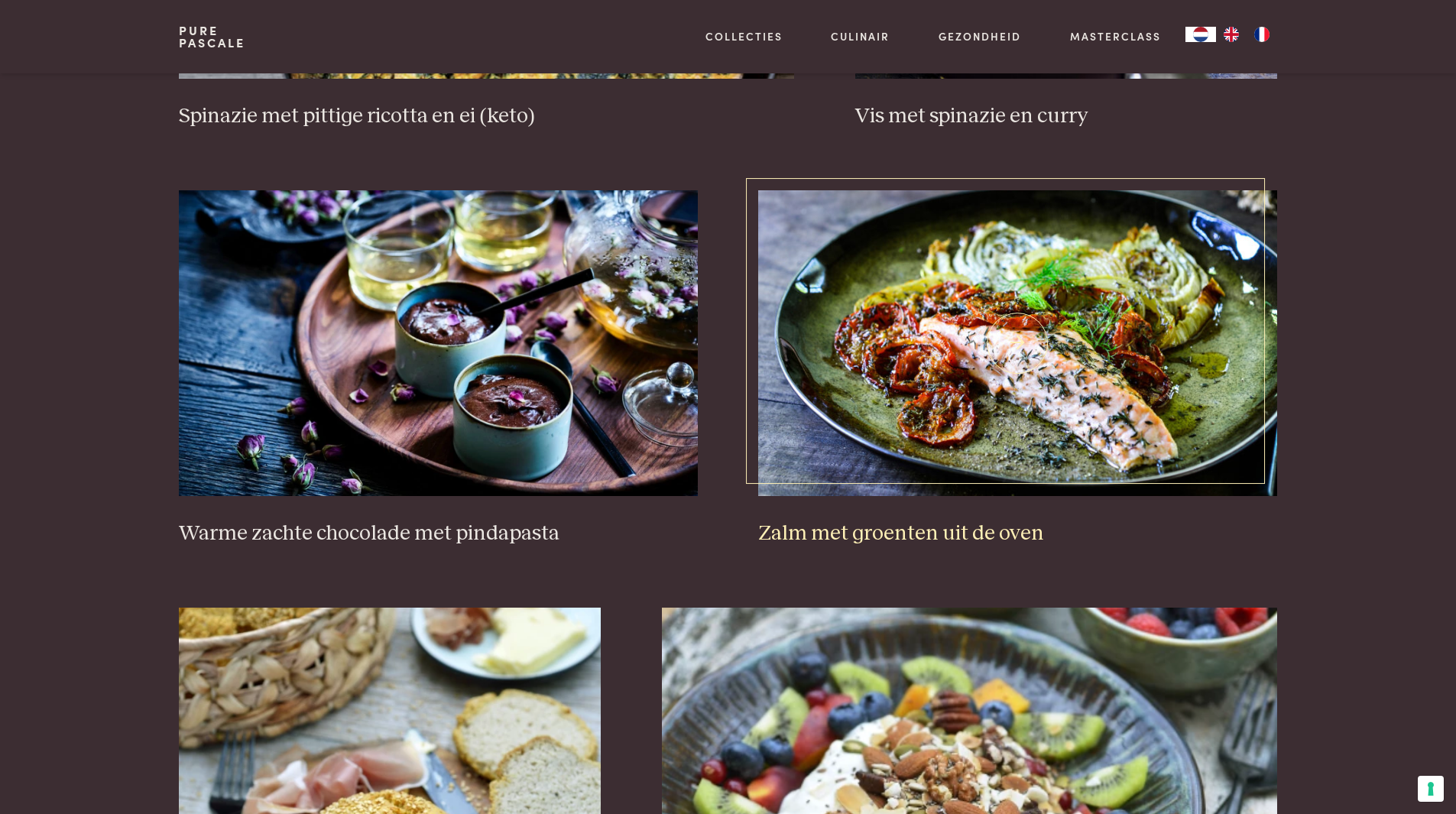
scroll to position [1803, 0]
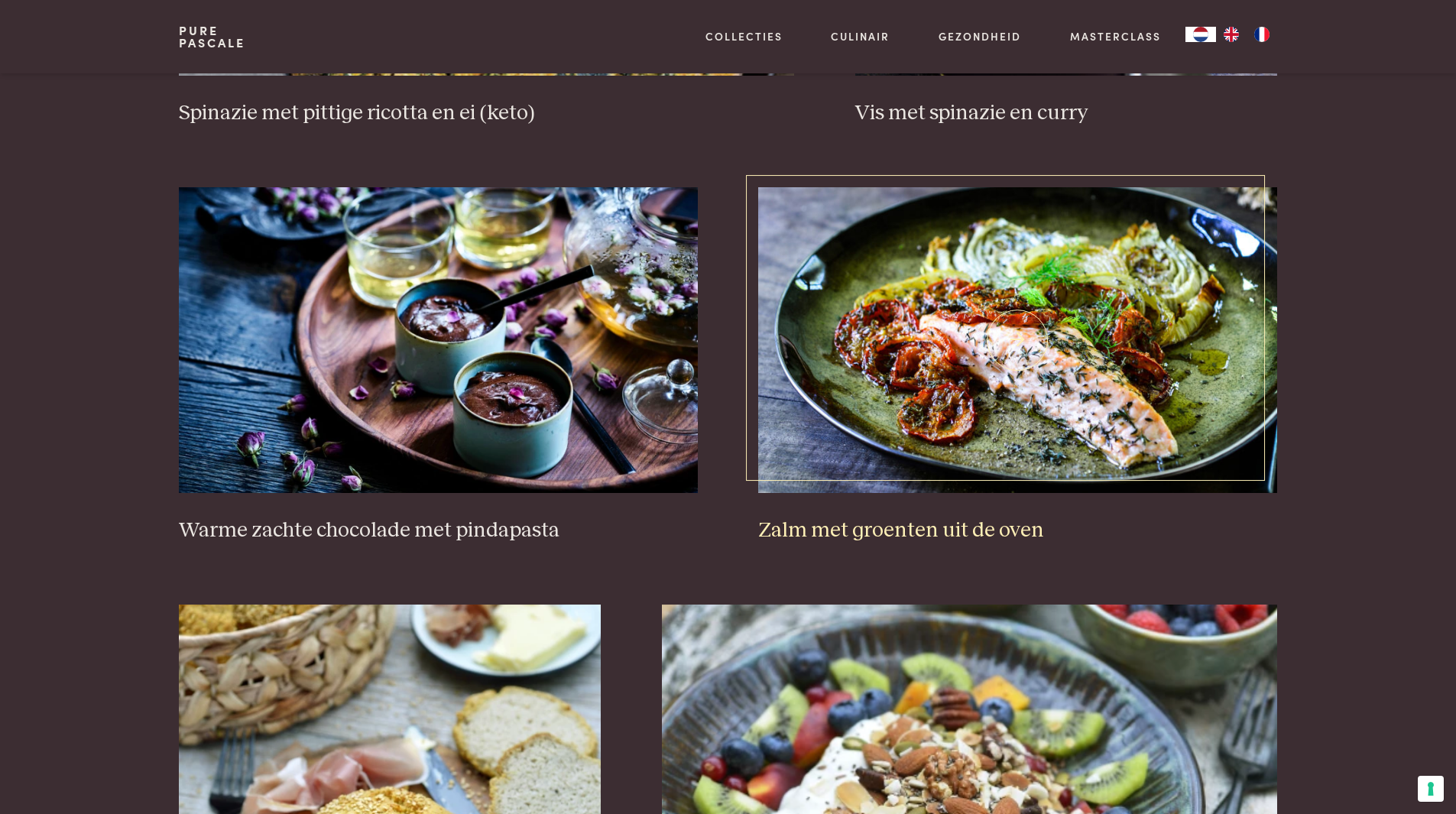
click at [924, 529] on h3 "Zalm met groenten uit de oven" at bounding box center [1017, 531] width 518 height 27
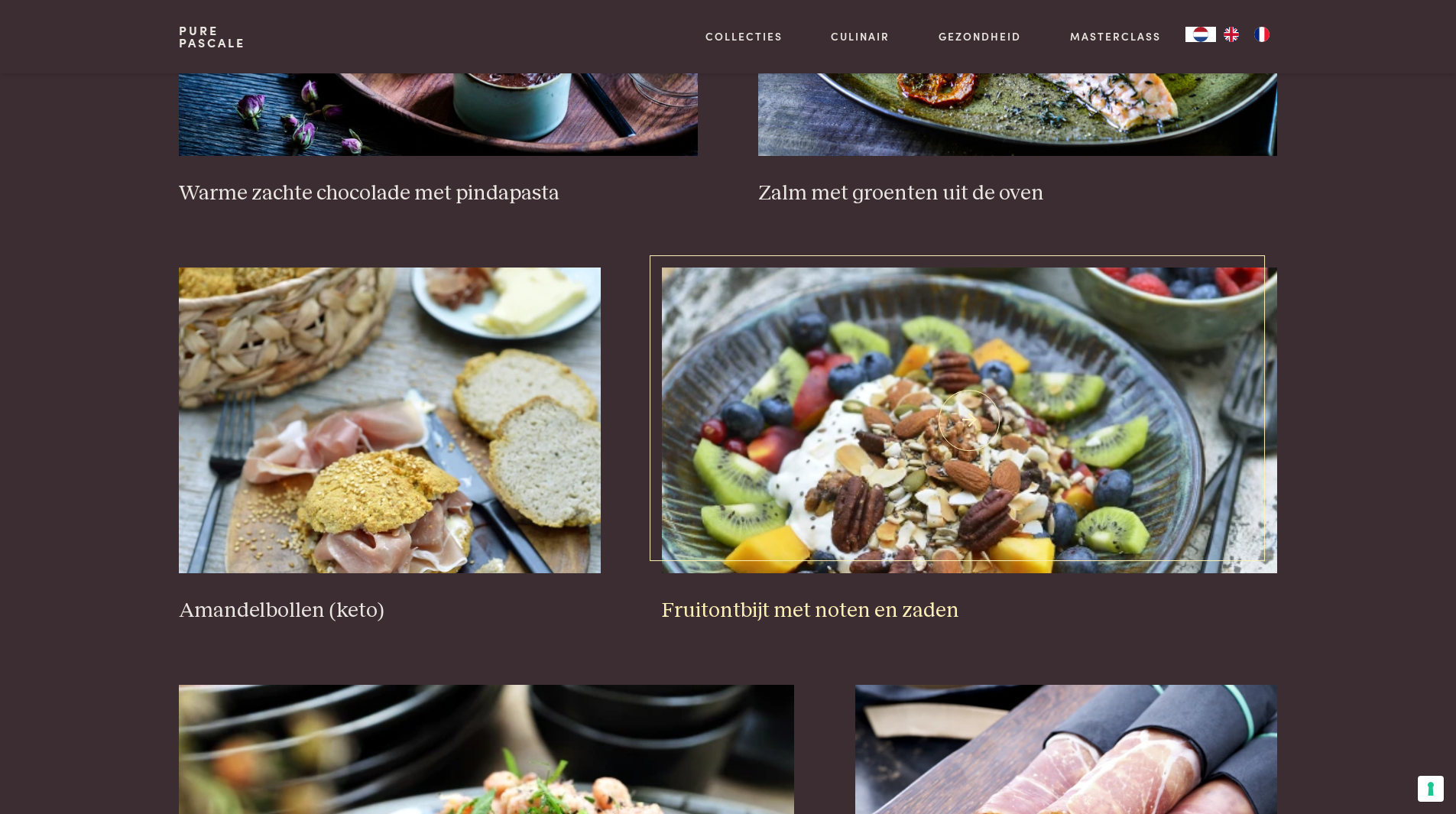
scroll to position [2184, 0]
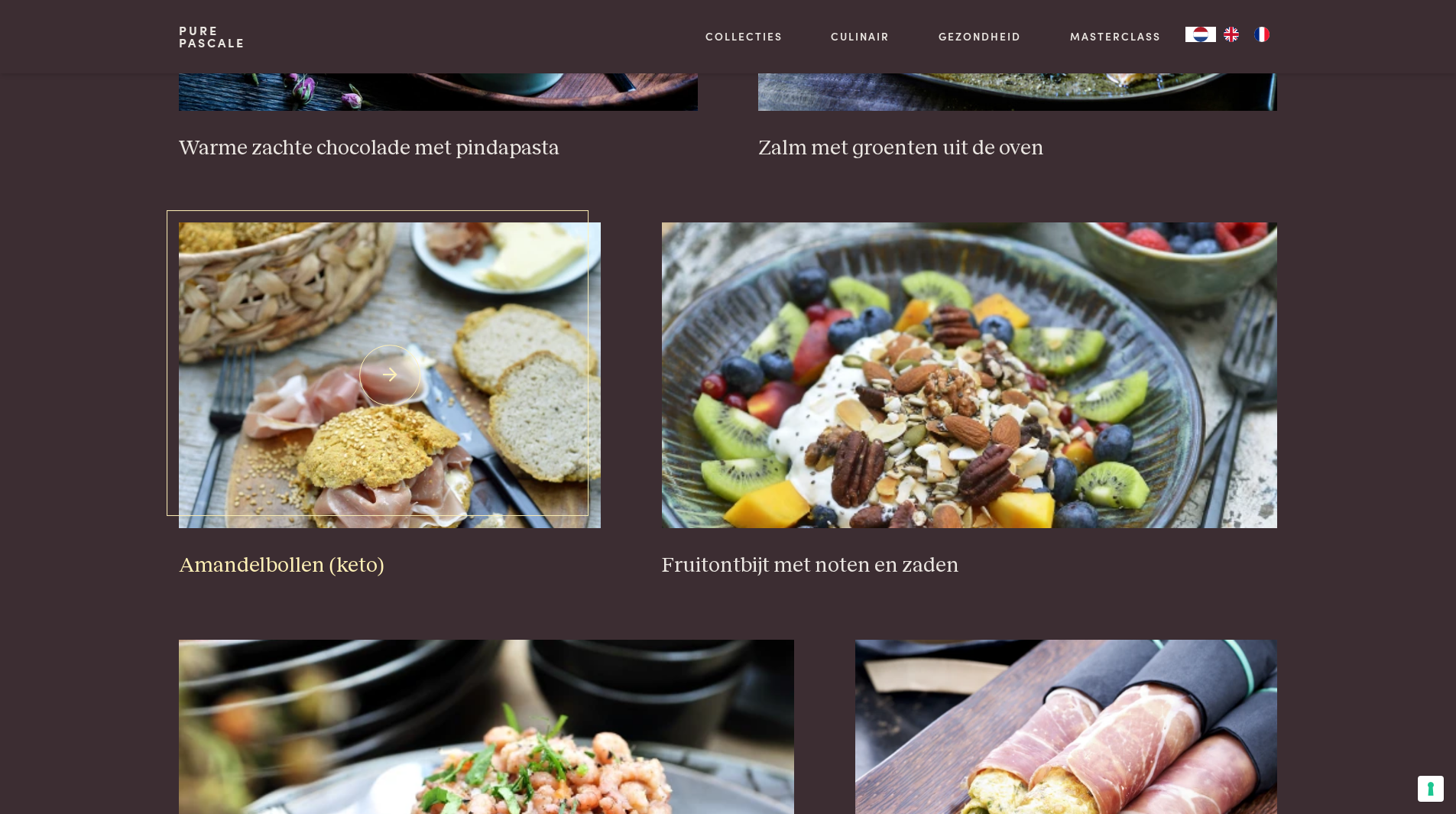
drag, startPoint x: 293, startPoint y: 561, endPoint x: 321, endPoint y: 561, distance: 28.0
click at [293, 561] on h3 "Amandelbollen (keto)" at bounding box center [390, 566] width 422 height 27
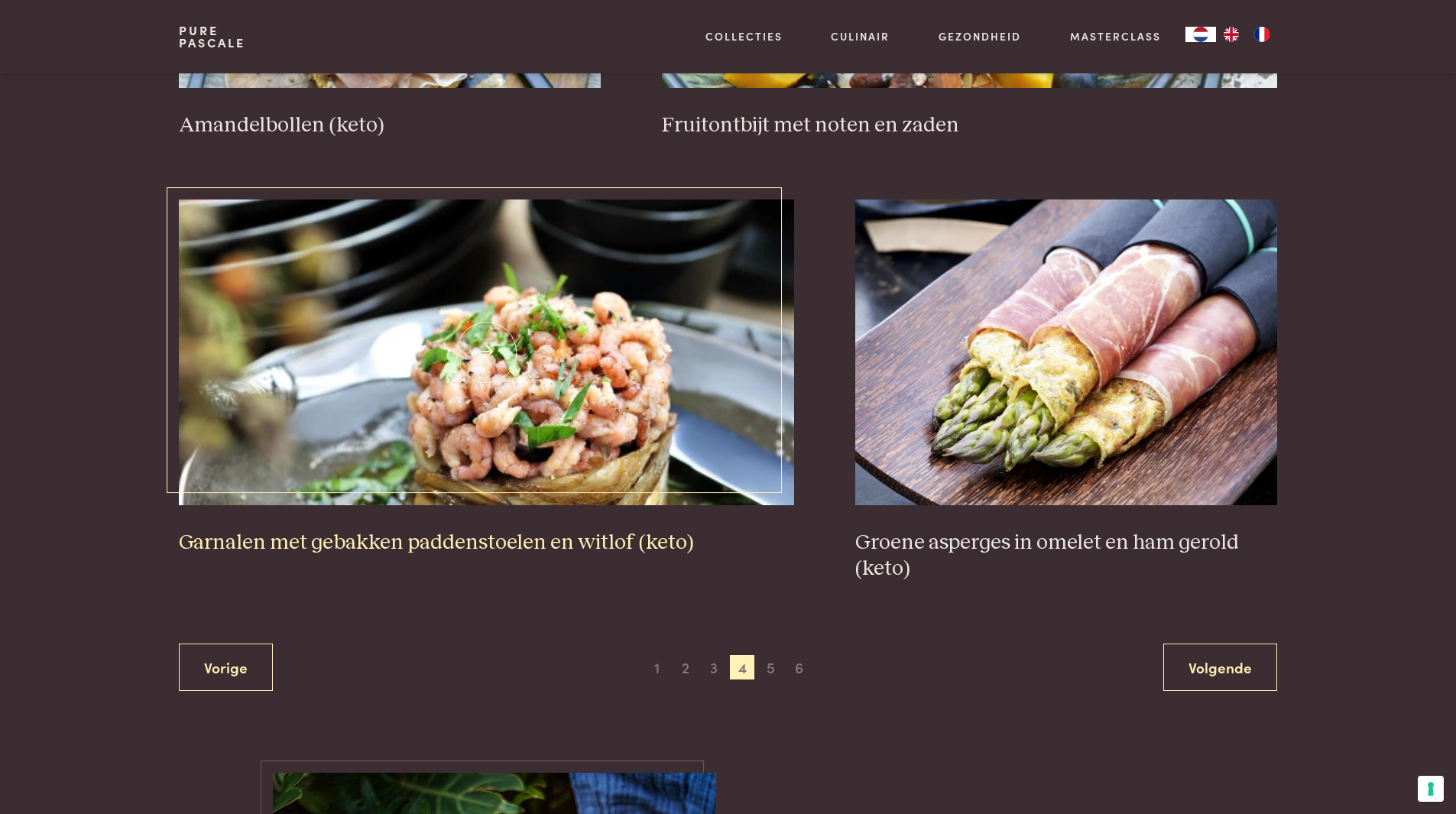
scroll to position [2643, 0]
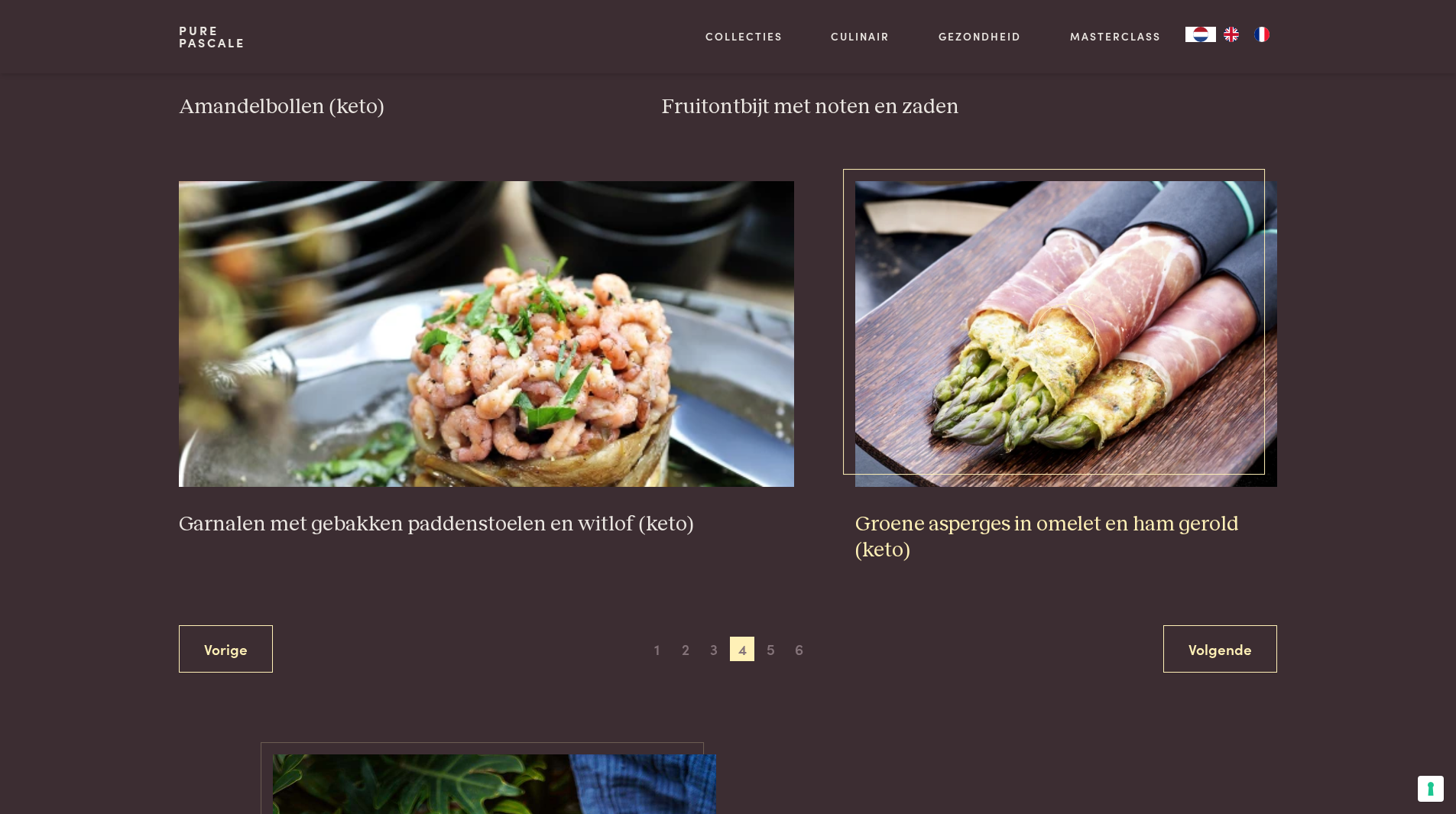
click at [1120, 403] on img at bounding box center [1066, 333] width 422 height 305
click at [775, 651] on span "5" at bounding box center [770, 648] width 24 height 24
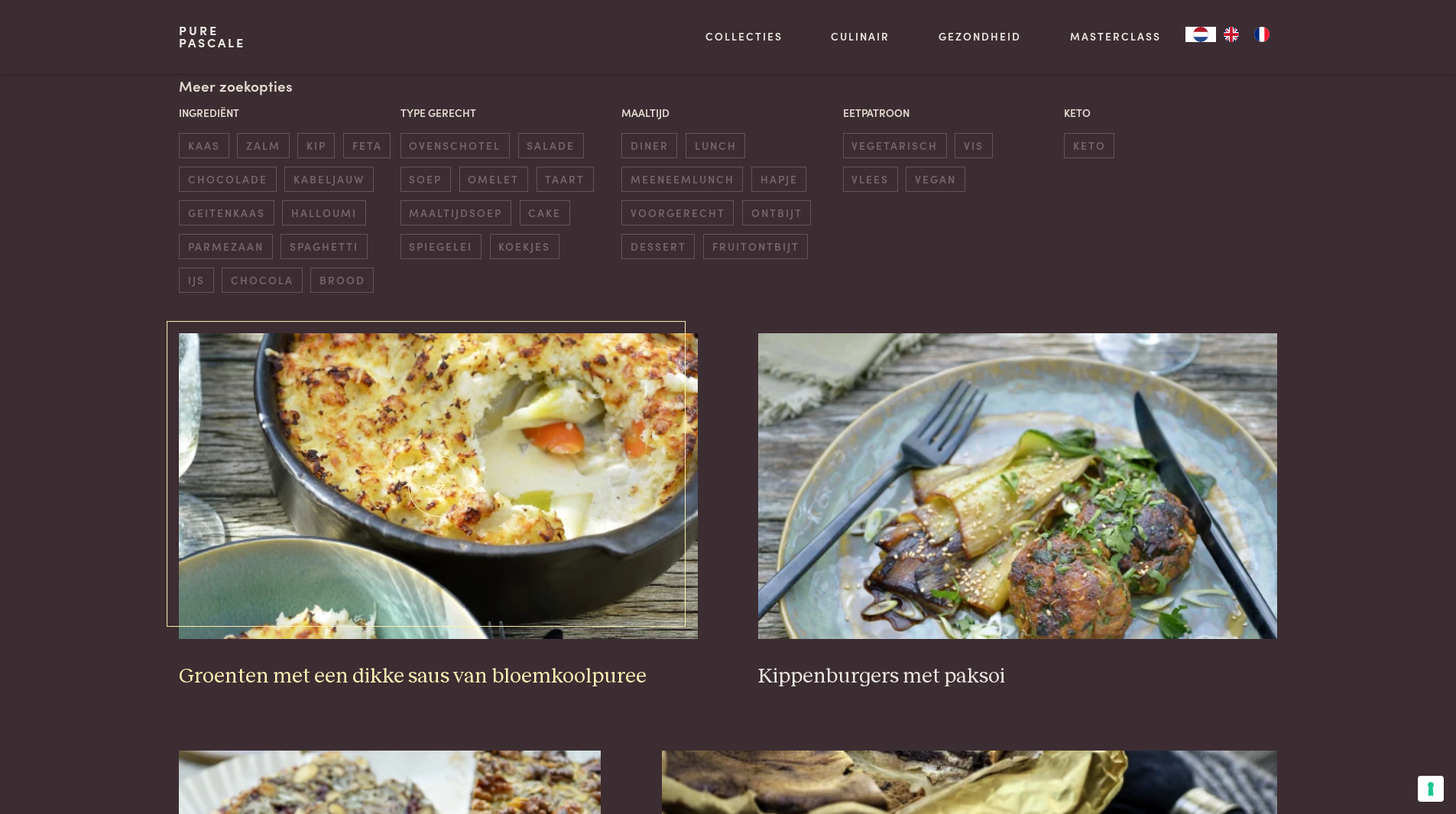
scroll to position [427, 0]
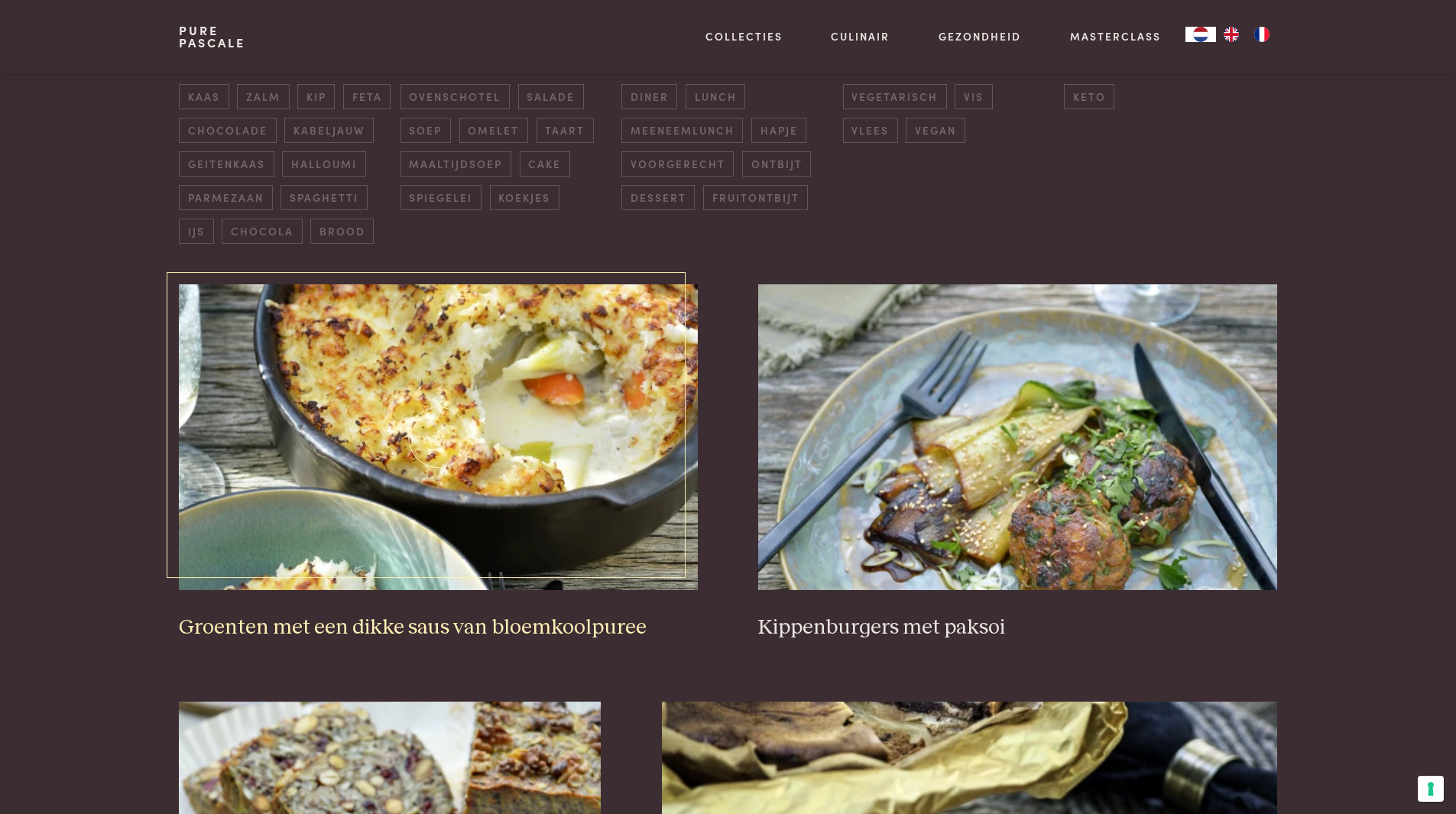
click at [564, 449] on img at bounding box center [438, 436] width 518 height 305
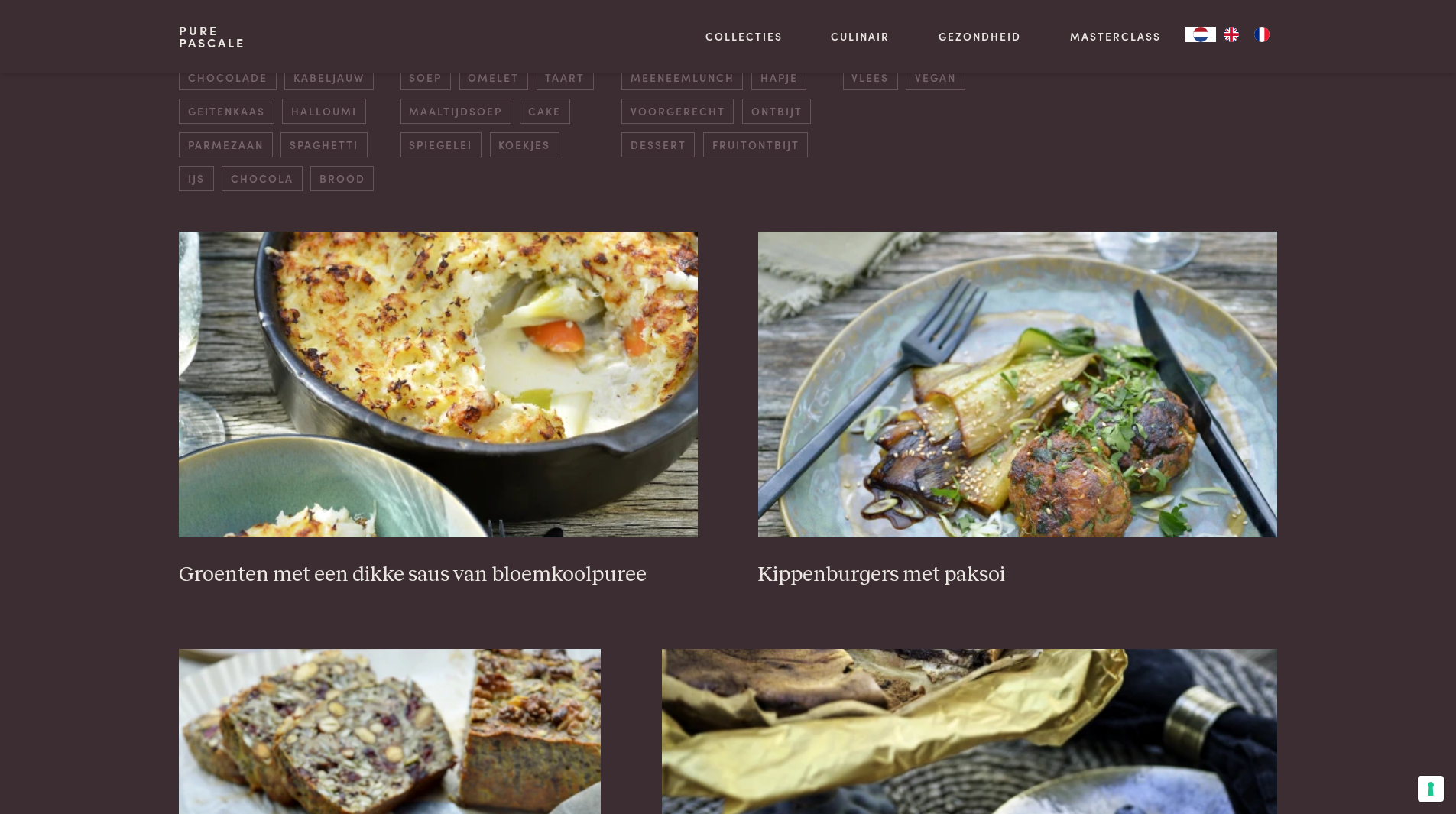
scroll to position [503, 0]
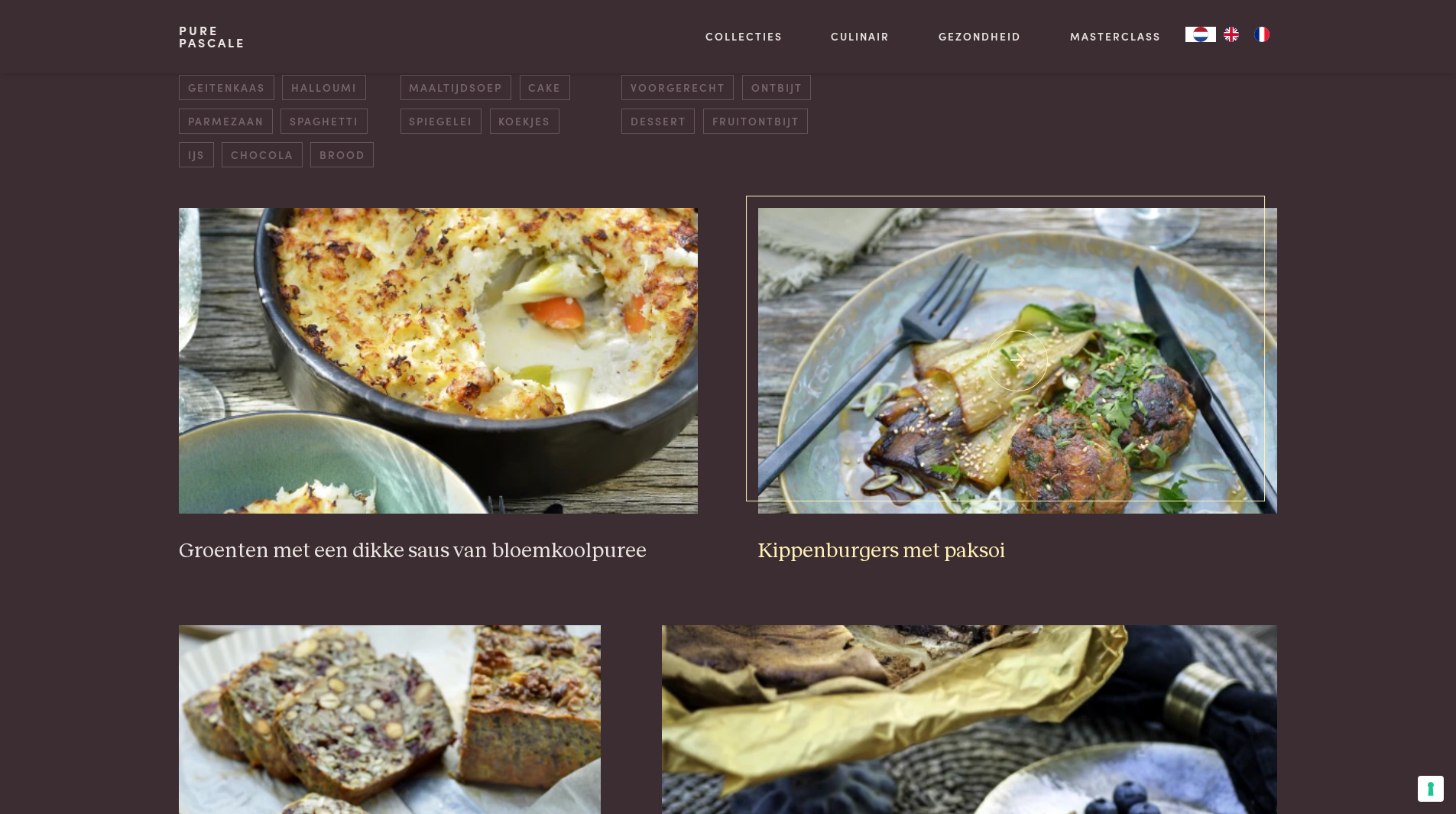
click at [1060, 438] on img at bounding box center [1017, 360] width 518 height 305
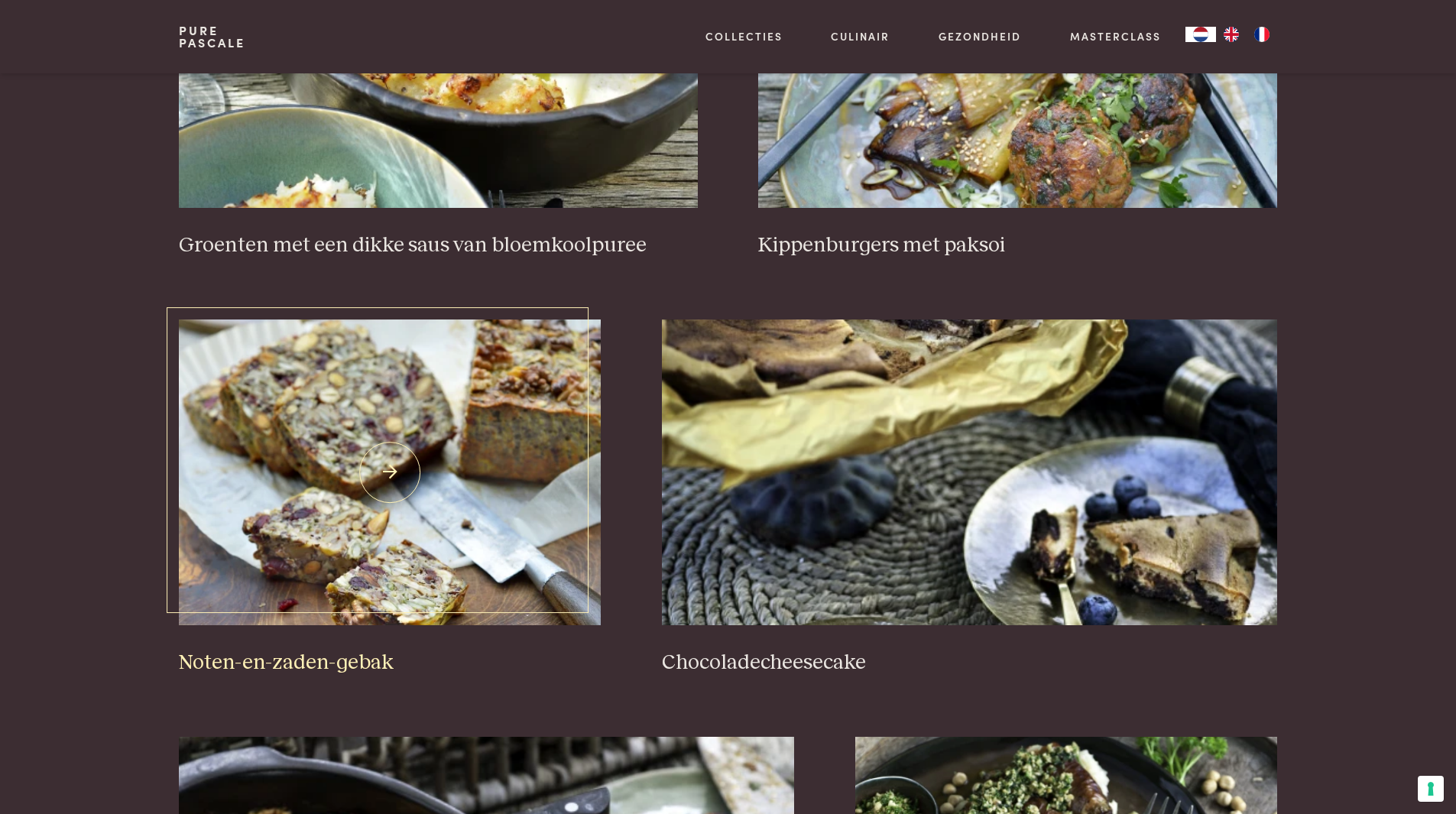
scroll to position [886, 0]
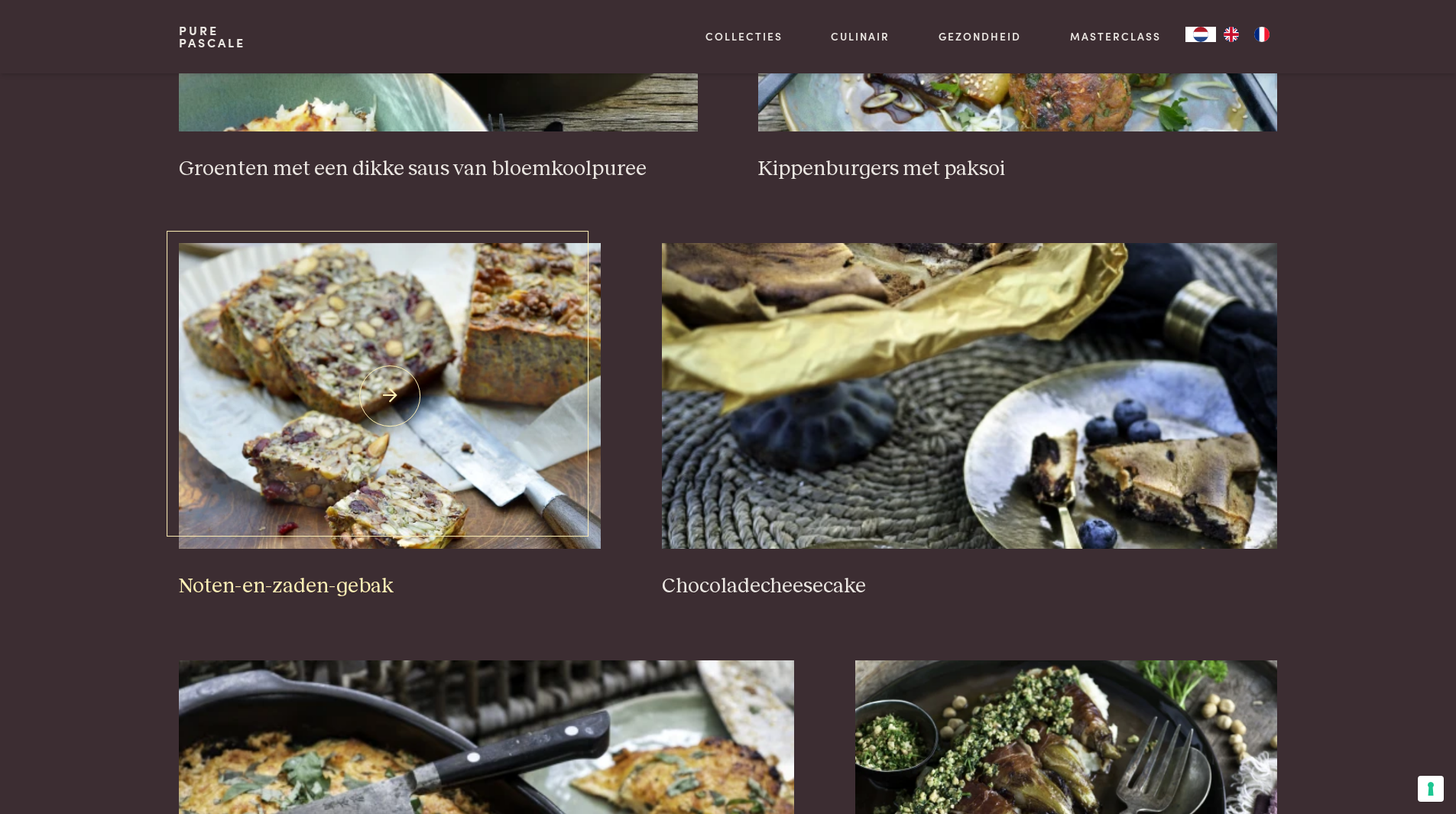
click at [474, 419] on img at bounding box center [390, 395] width 422 height 305
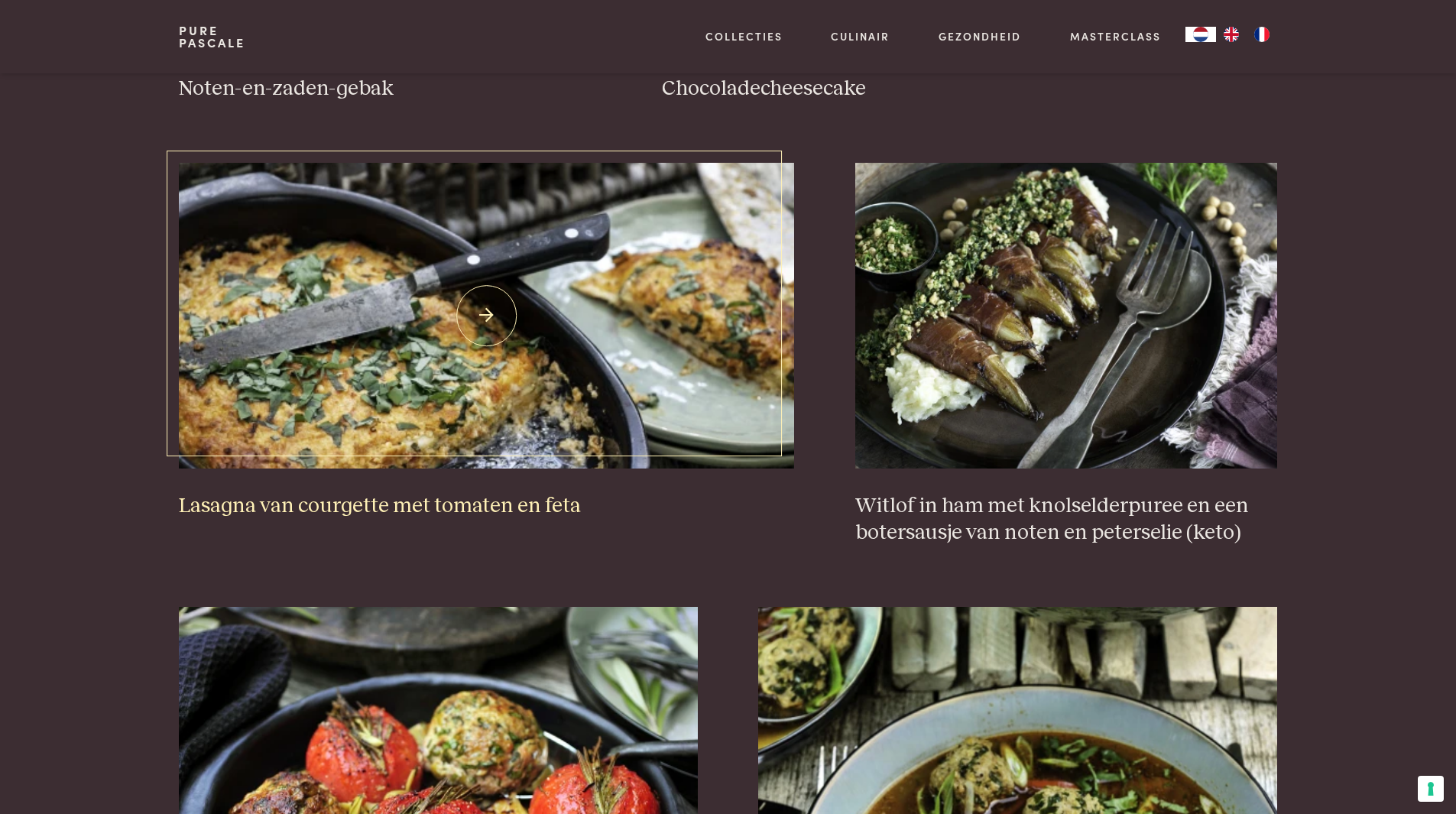
scroll to position [1420, 0]
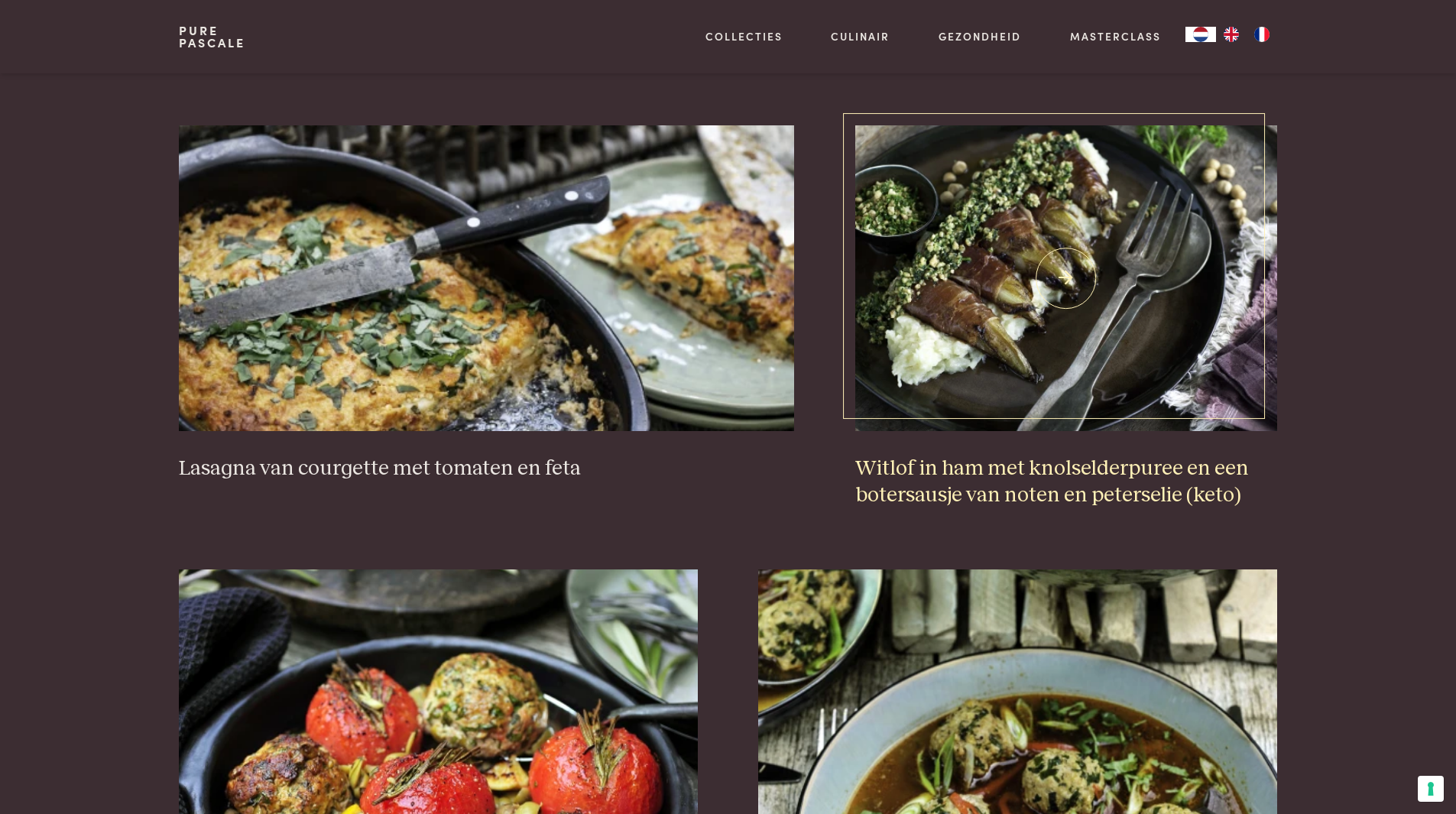
click at [965, 381] on img at bounding box center [1066, 278] width 422 height 305
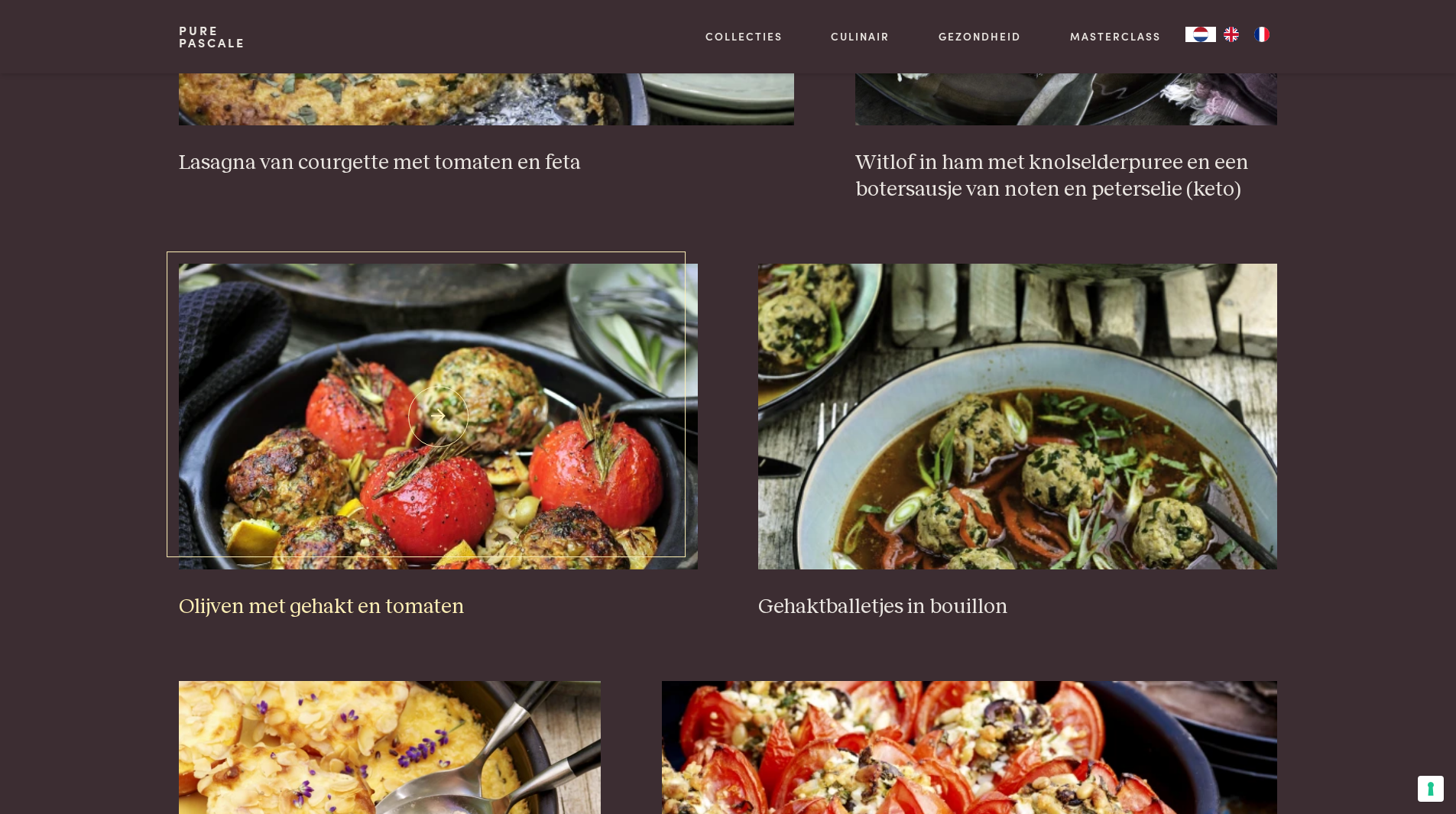
scroll to position [1803, 0]
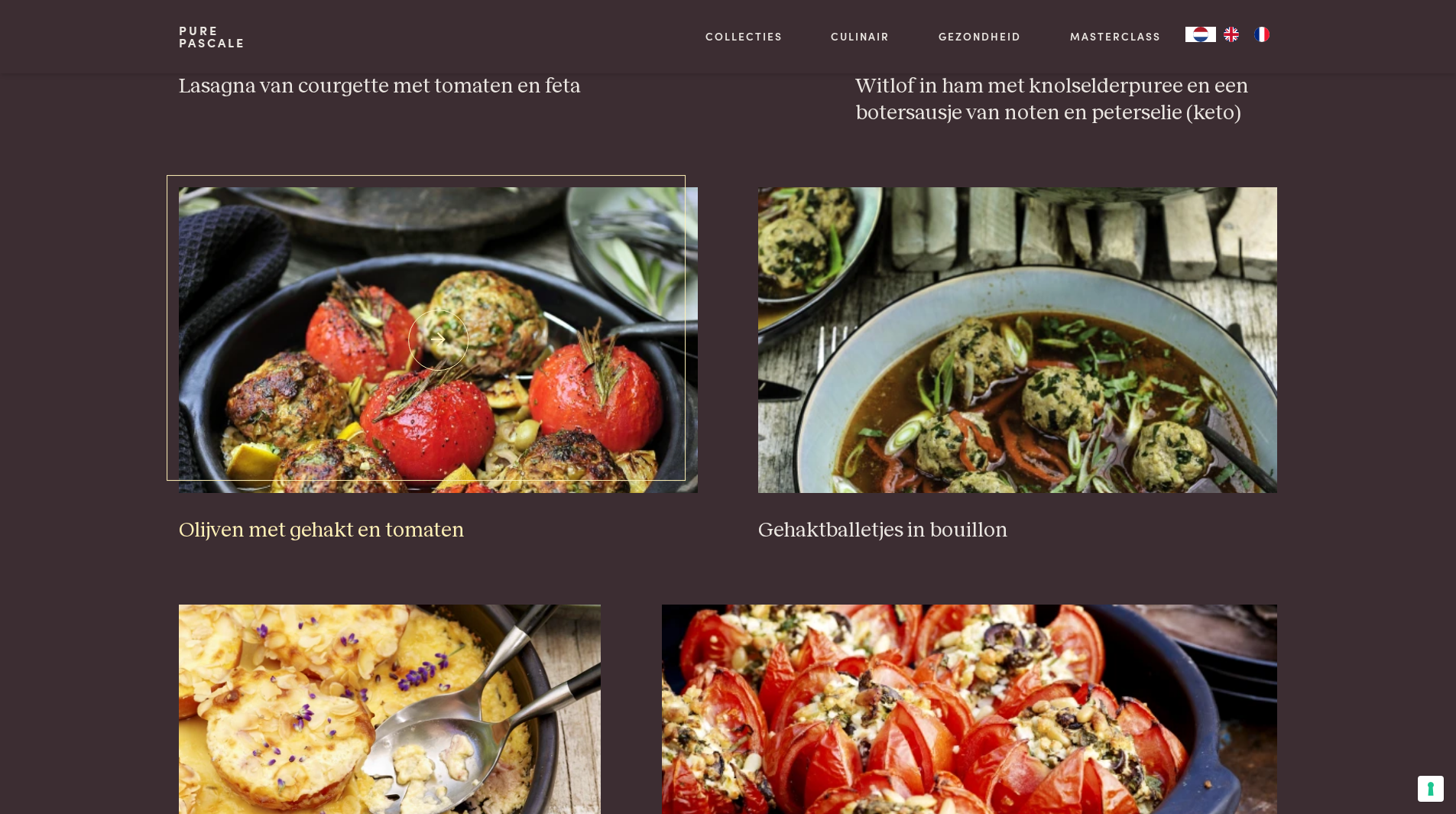
click at [530, 366] on img at bounding box center [438, 339] width 518 height 305
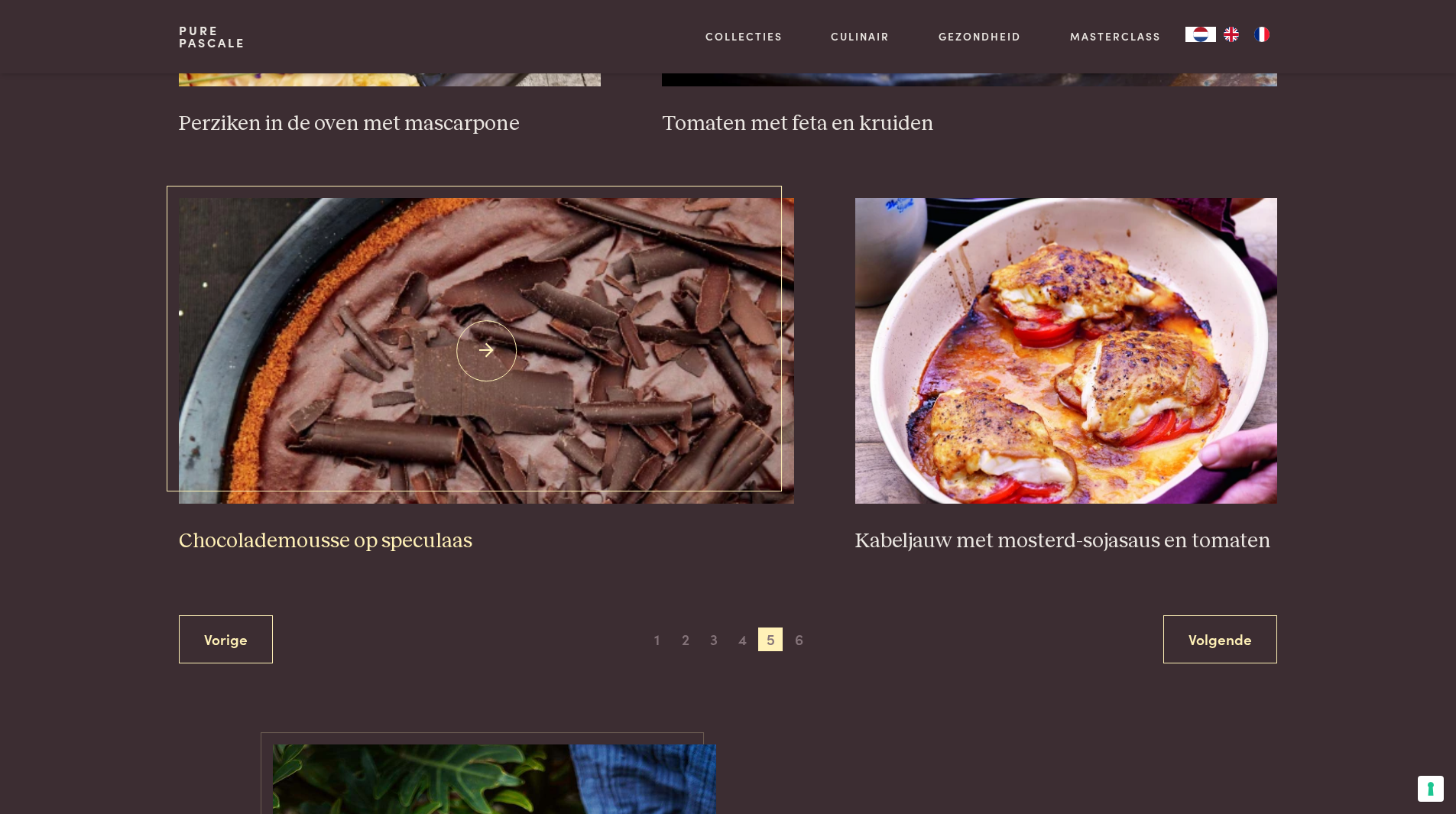
scroll to position [2643, 0]
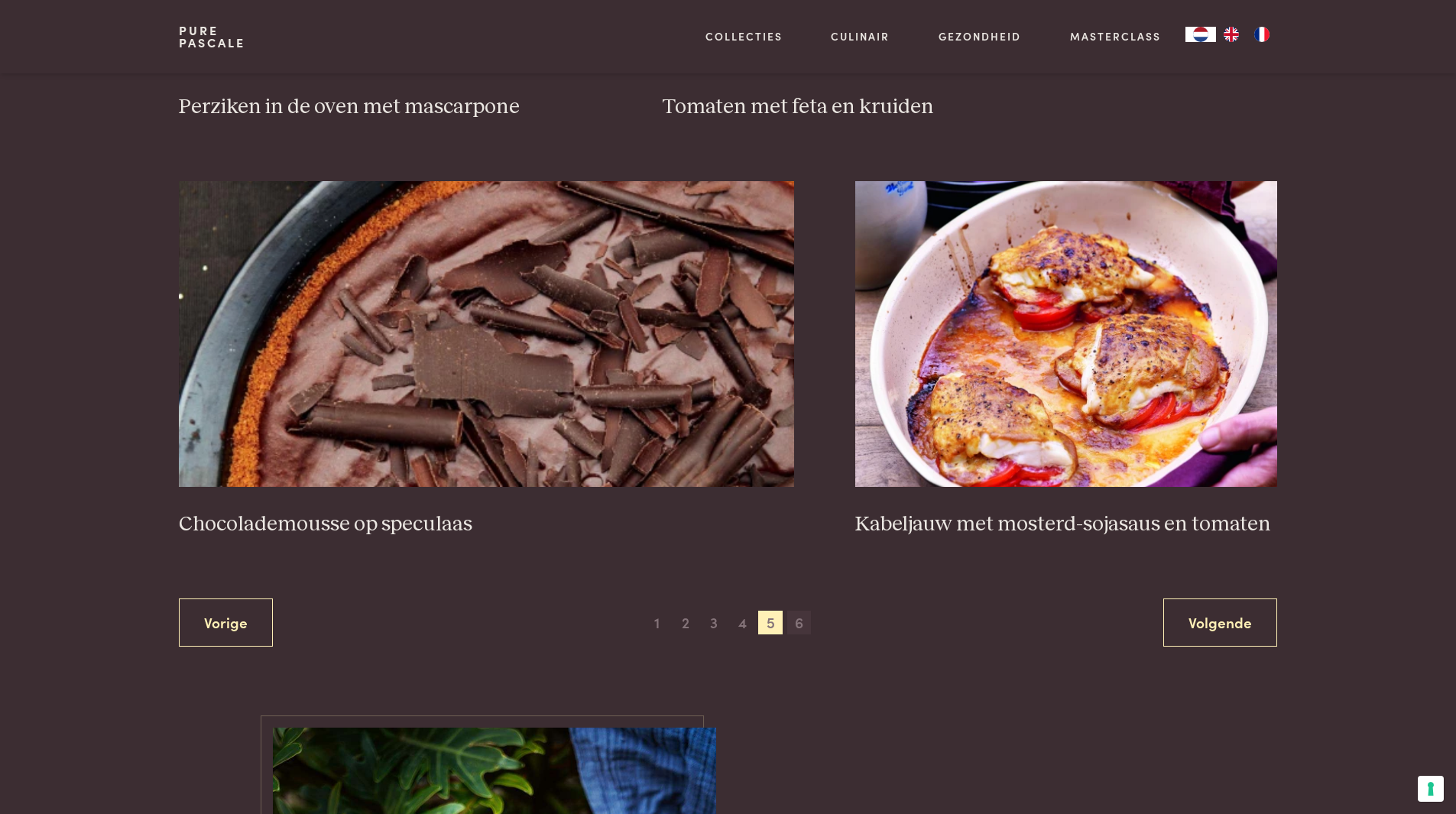
click at [796, 623] on span "6" at bounding box center [799, 622] width 24 height 24
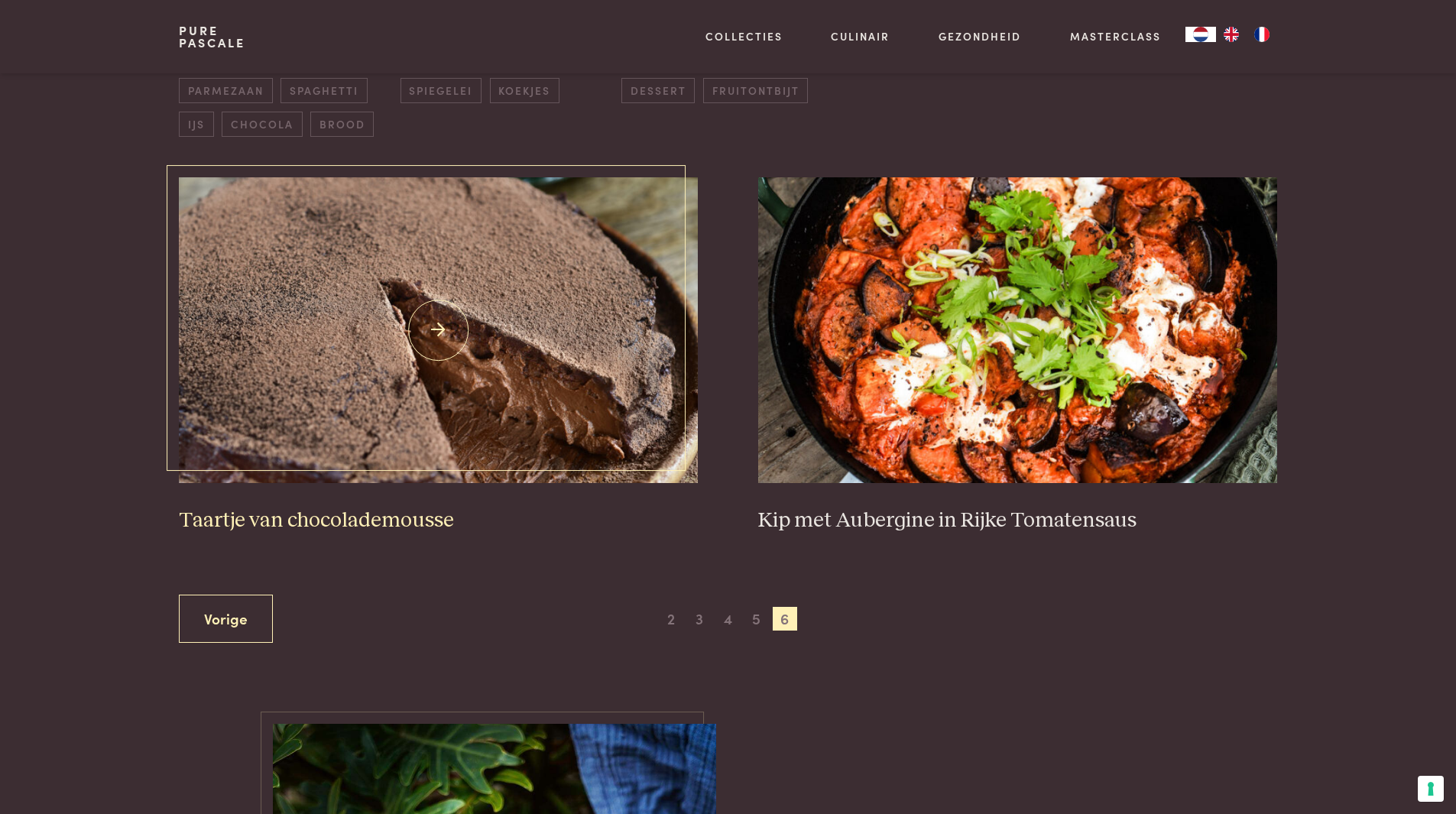
scroll to position [580, 0]
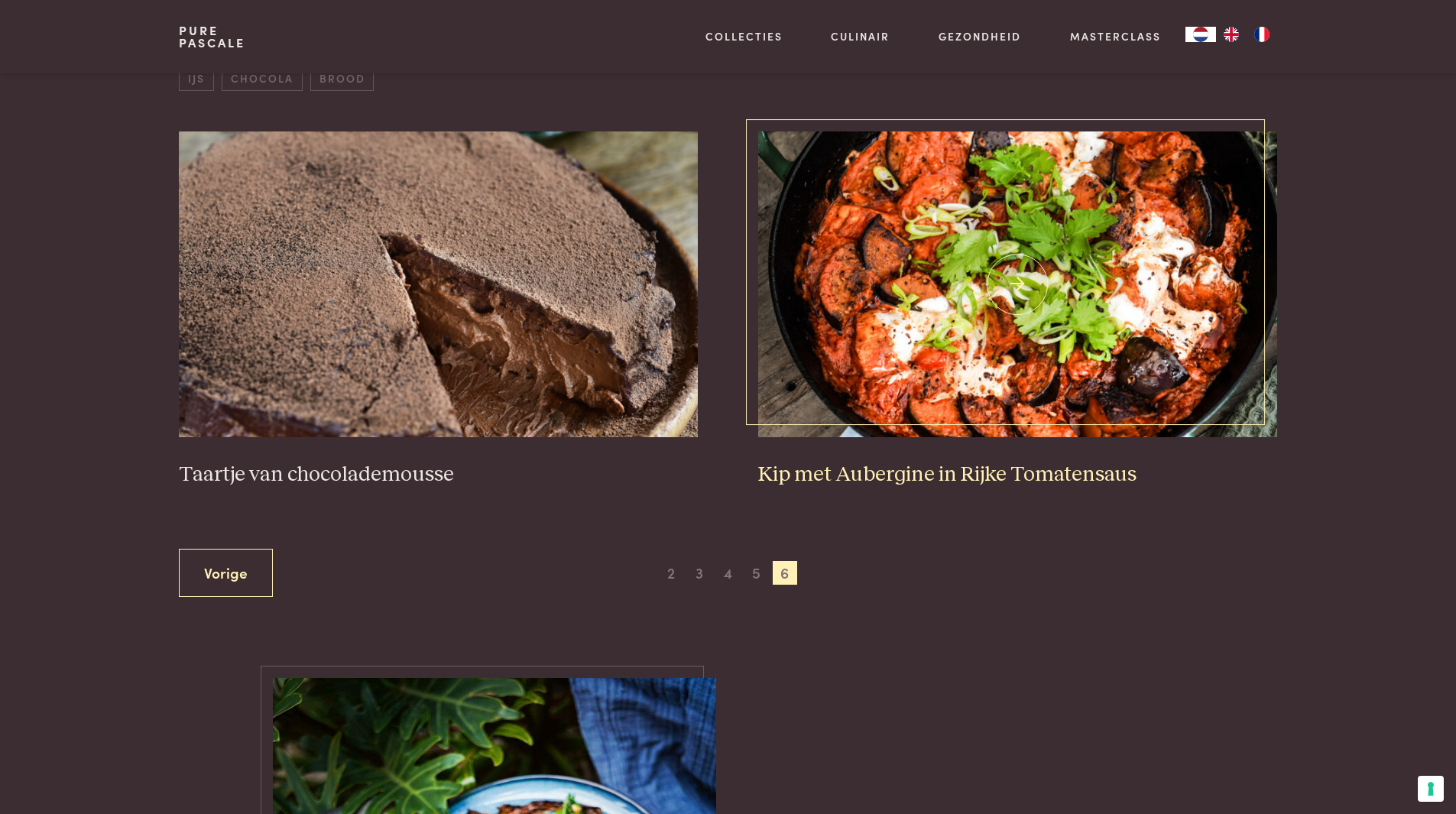
click at [1039, 310] on img at bounding box center [1017, 284] width 518 height 305
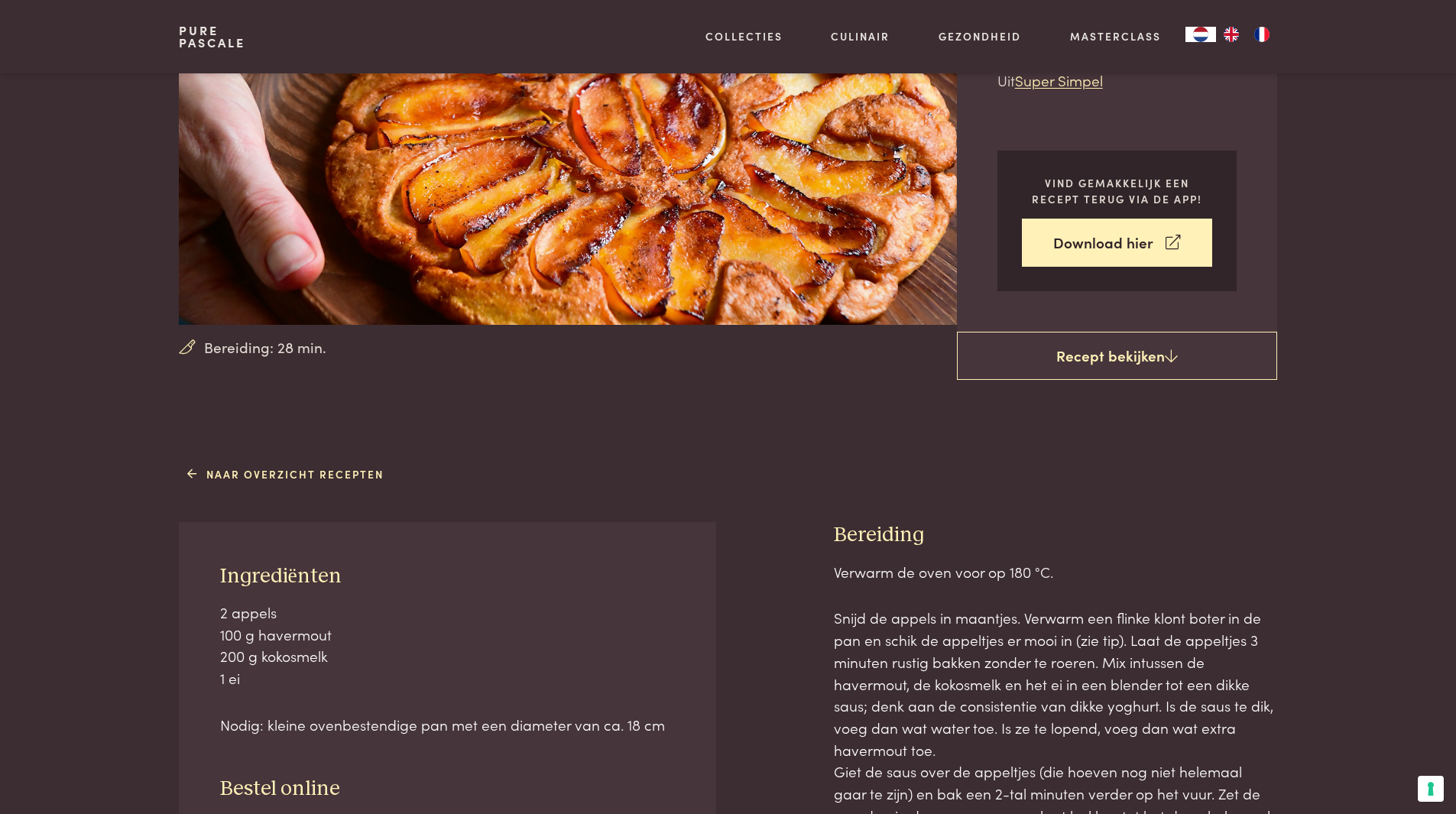
scroll to position [76, 0]
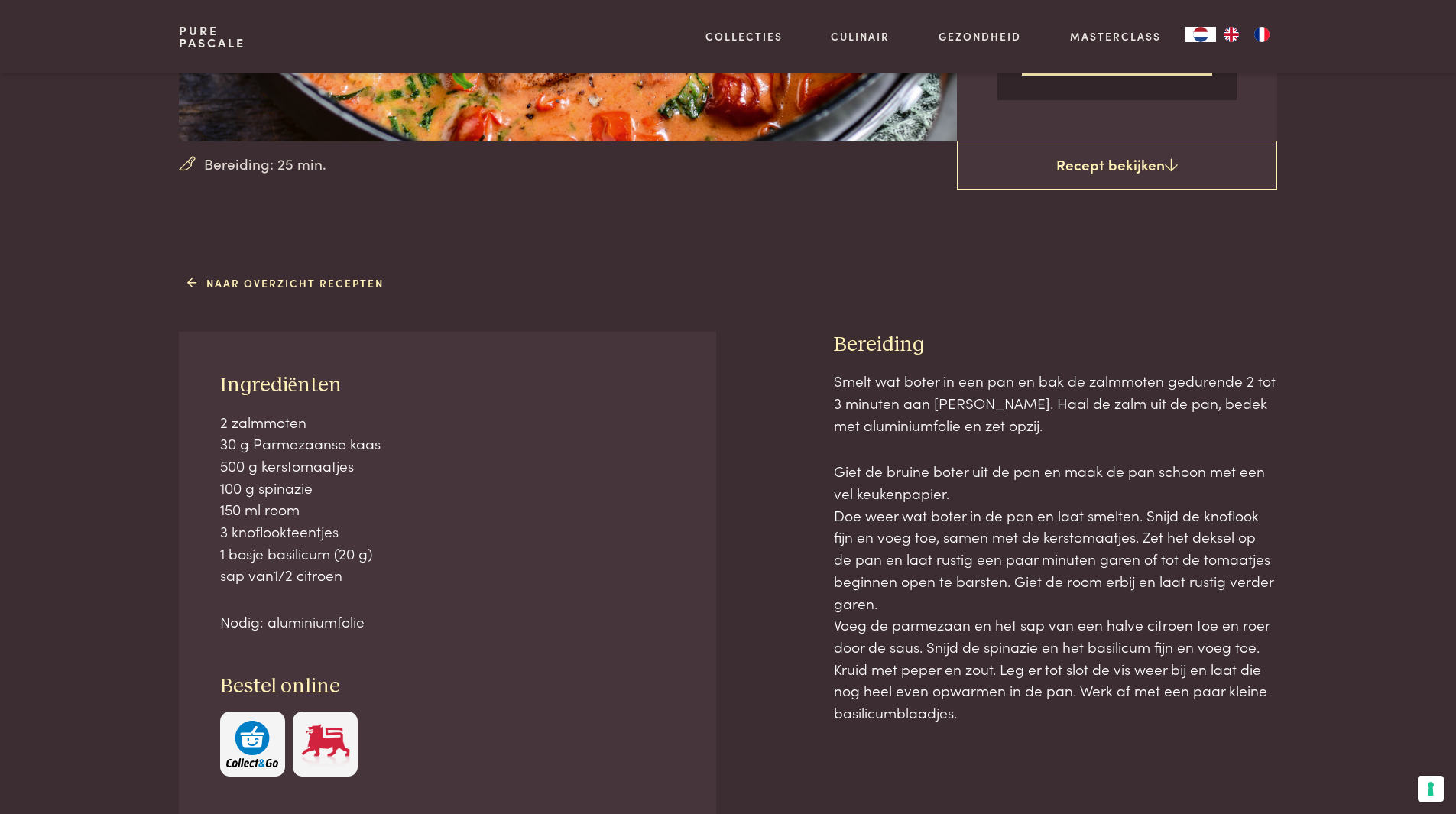
scroll to position [458, 0]
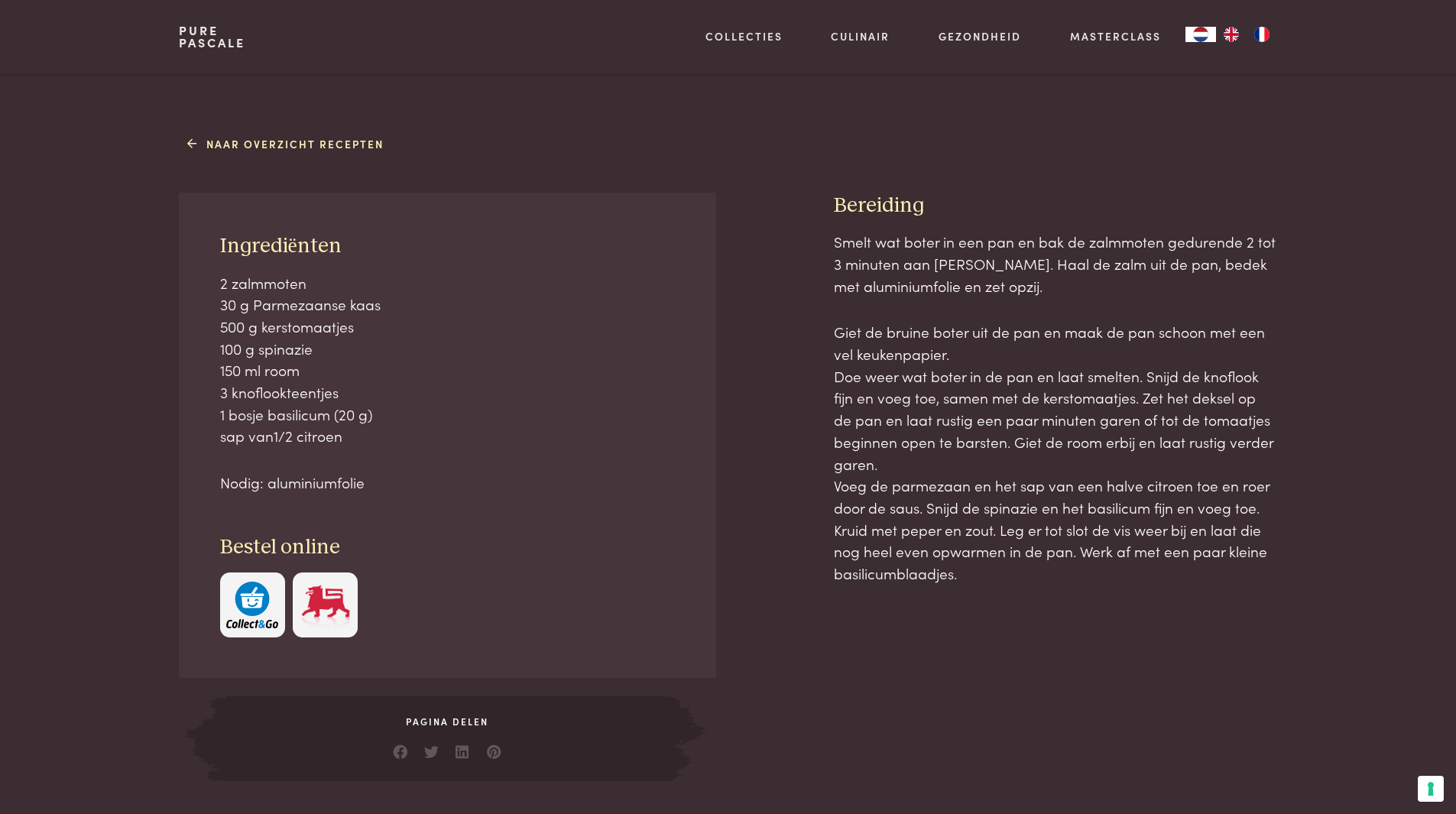
scroll to position [535, 0]
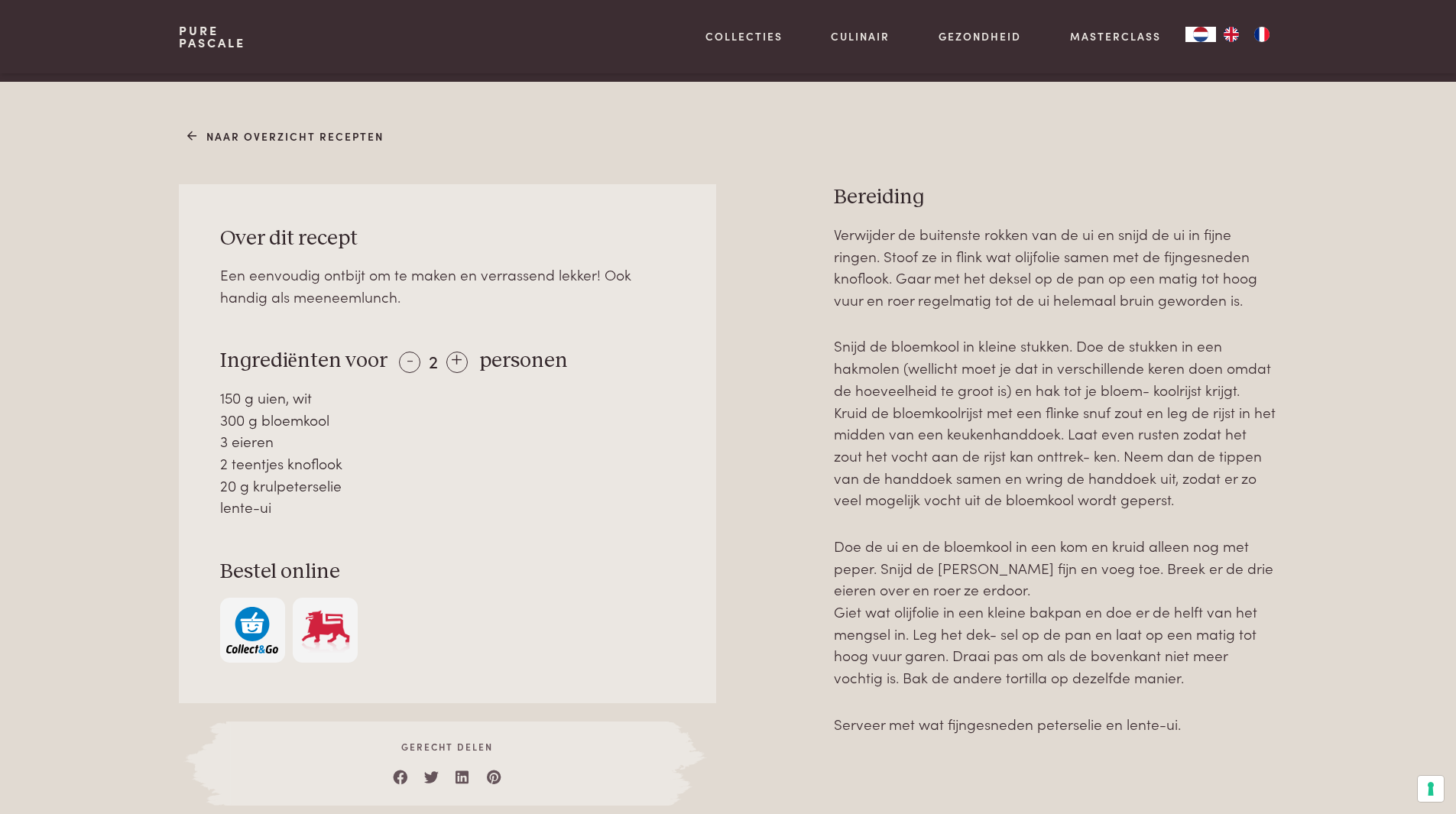
scroll to position [612, 0]
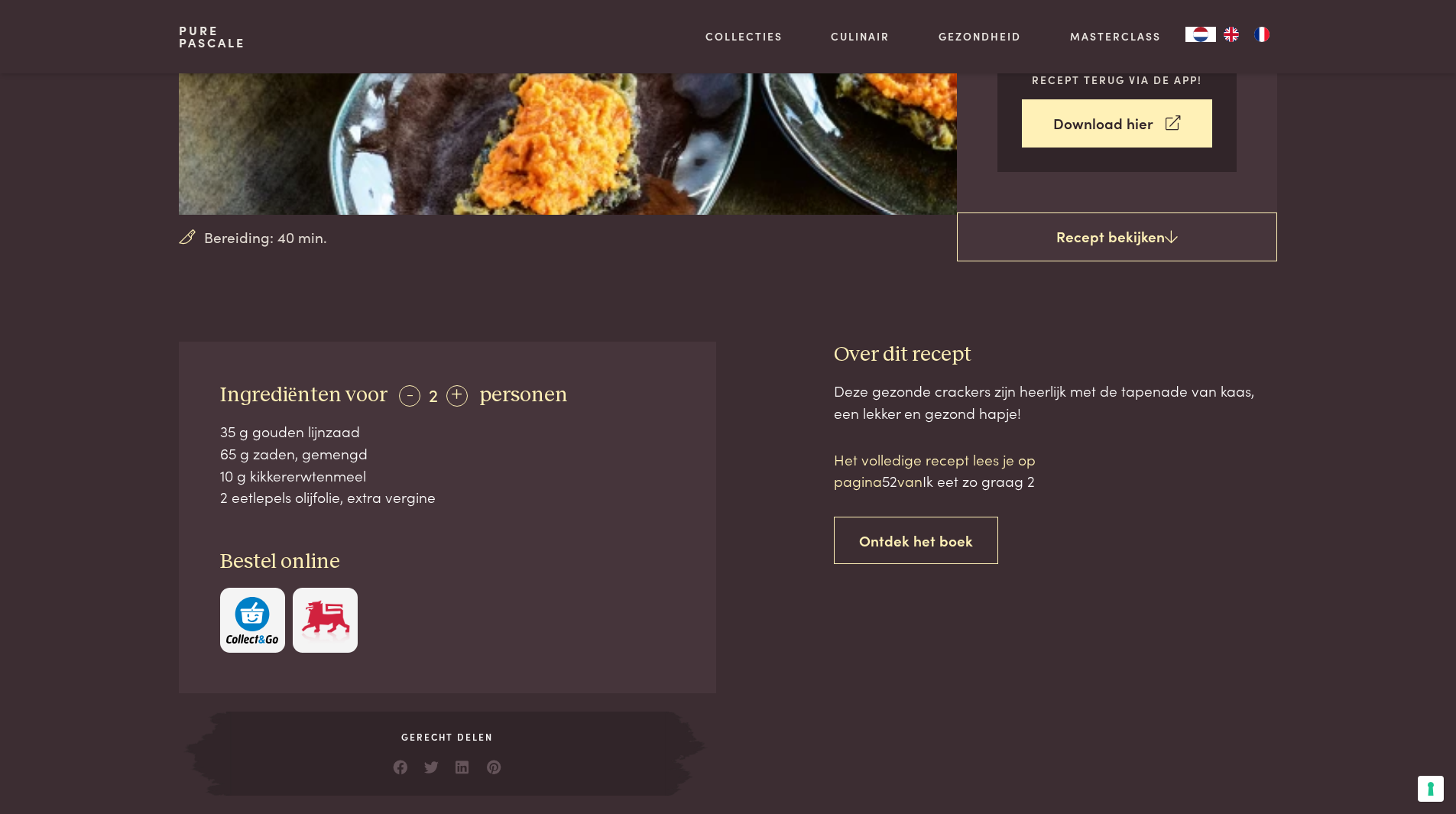
scroll to position [382, 0]
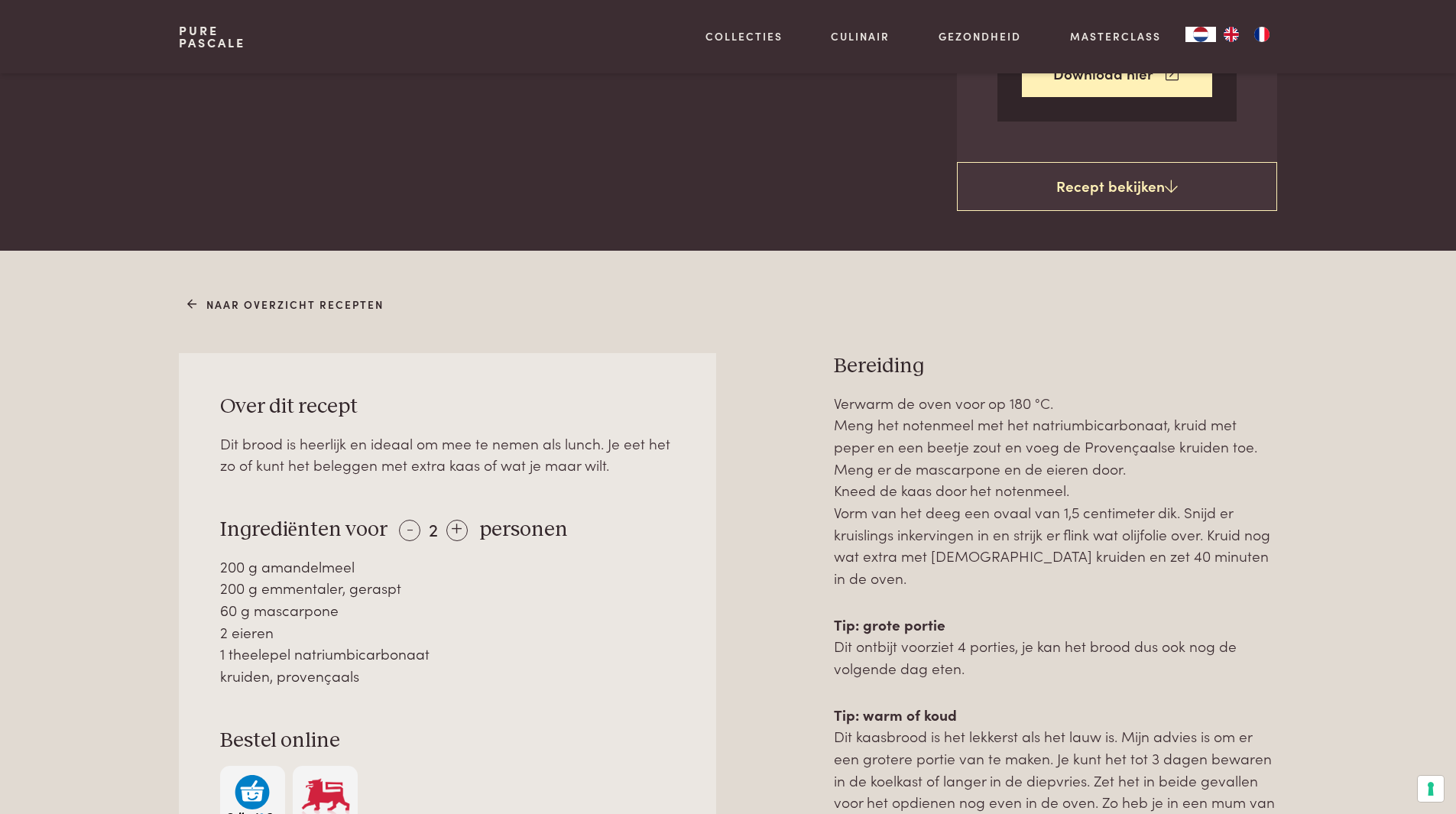
scroll to position [612, 0]
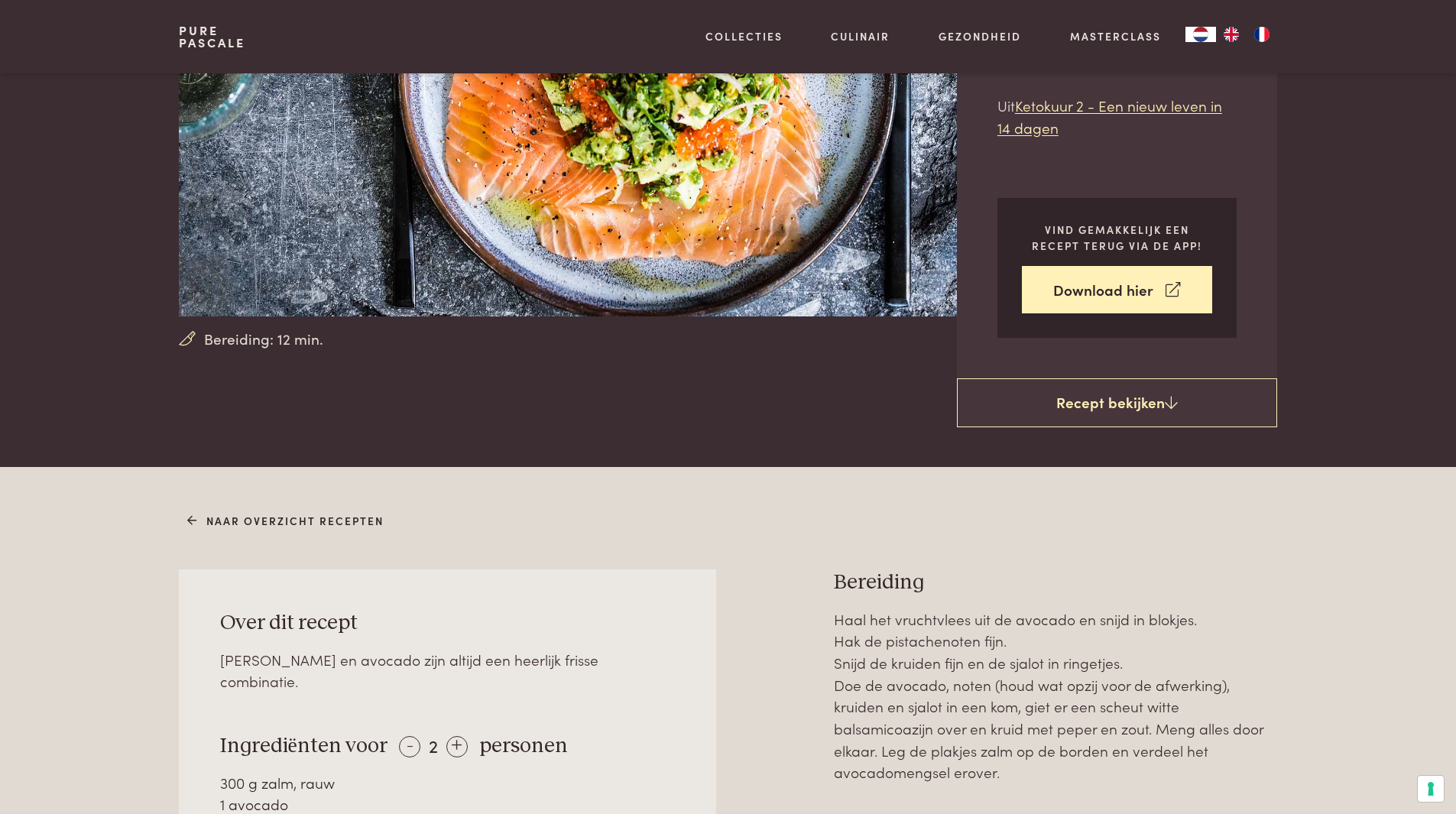
scroll to position [458, 0]
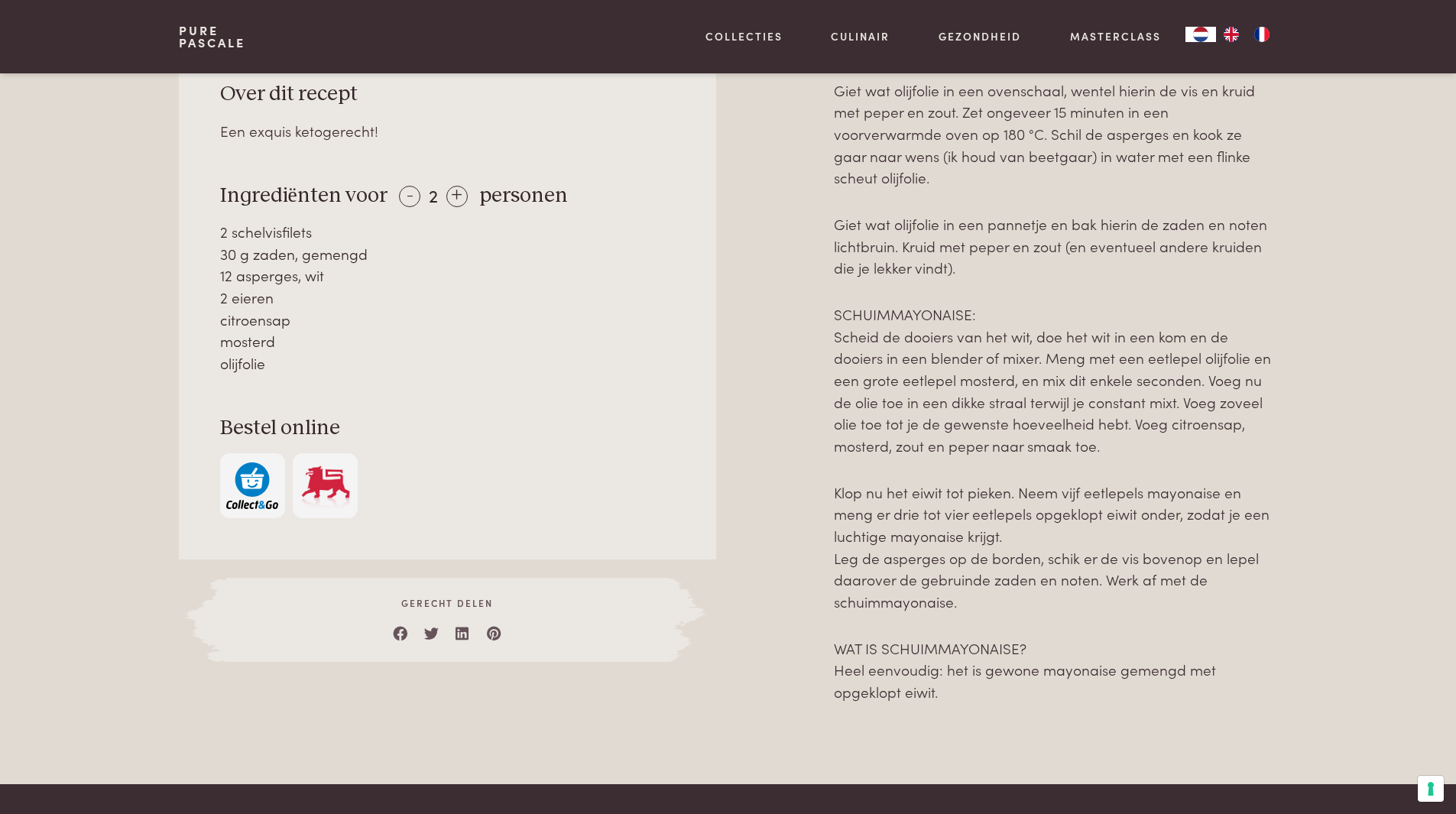
scroll to position [840, 0]
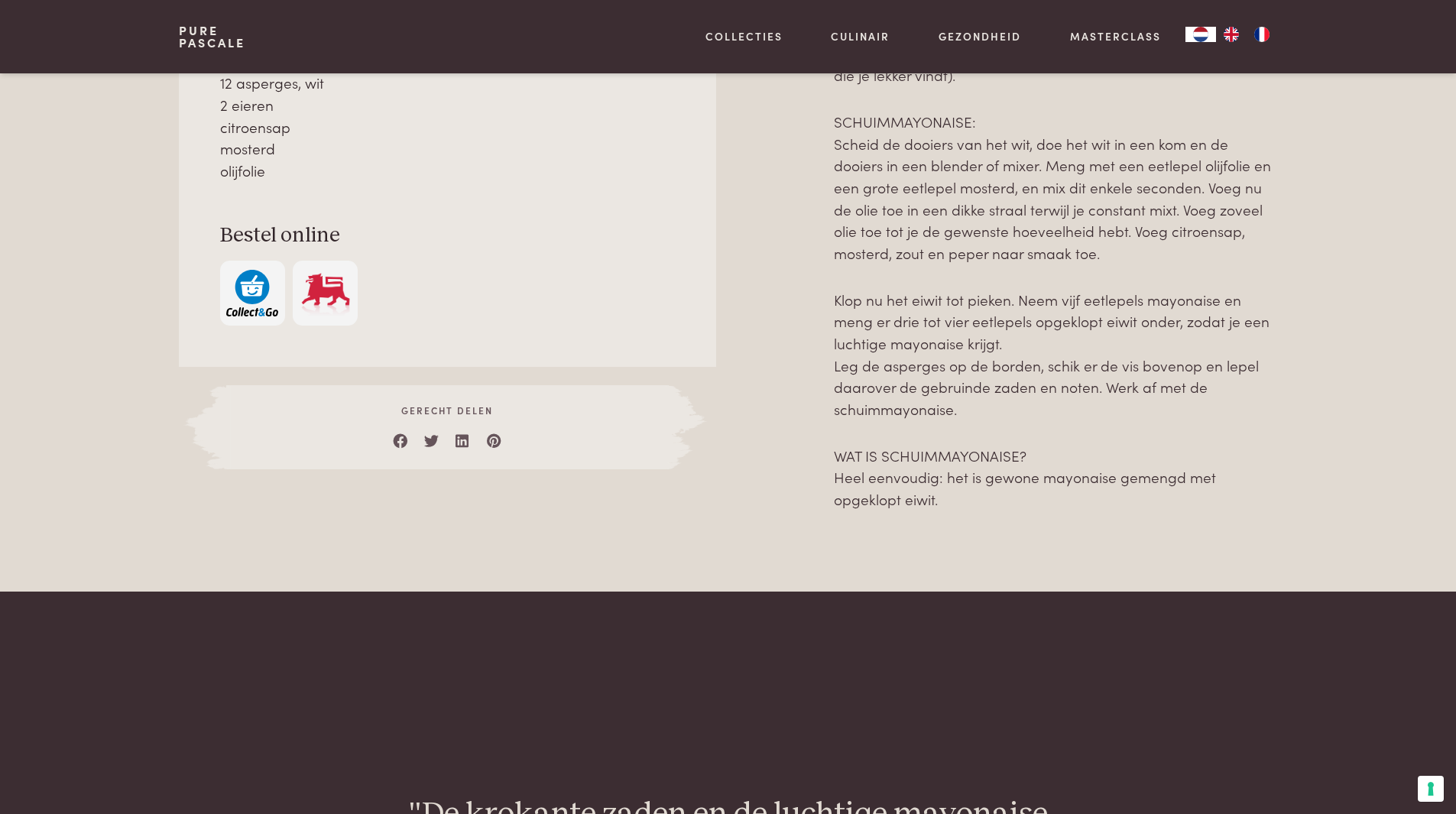
scroll to position [1069, 0]
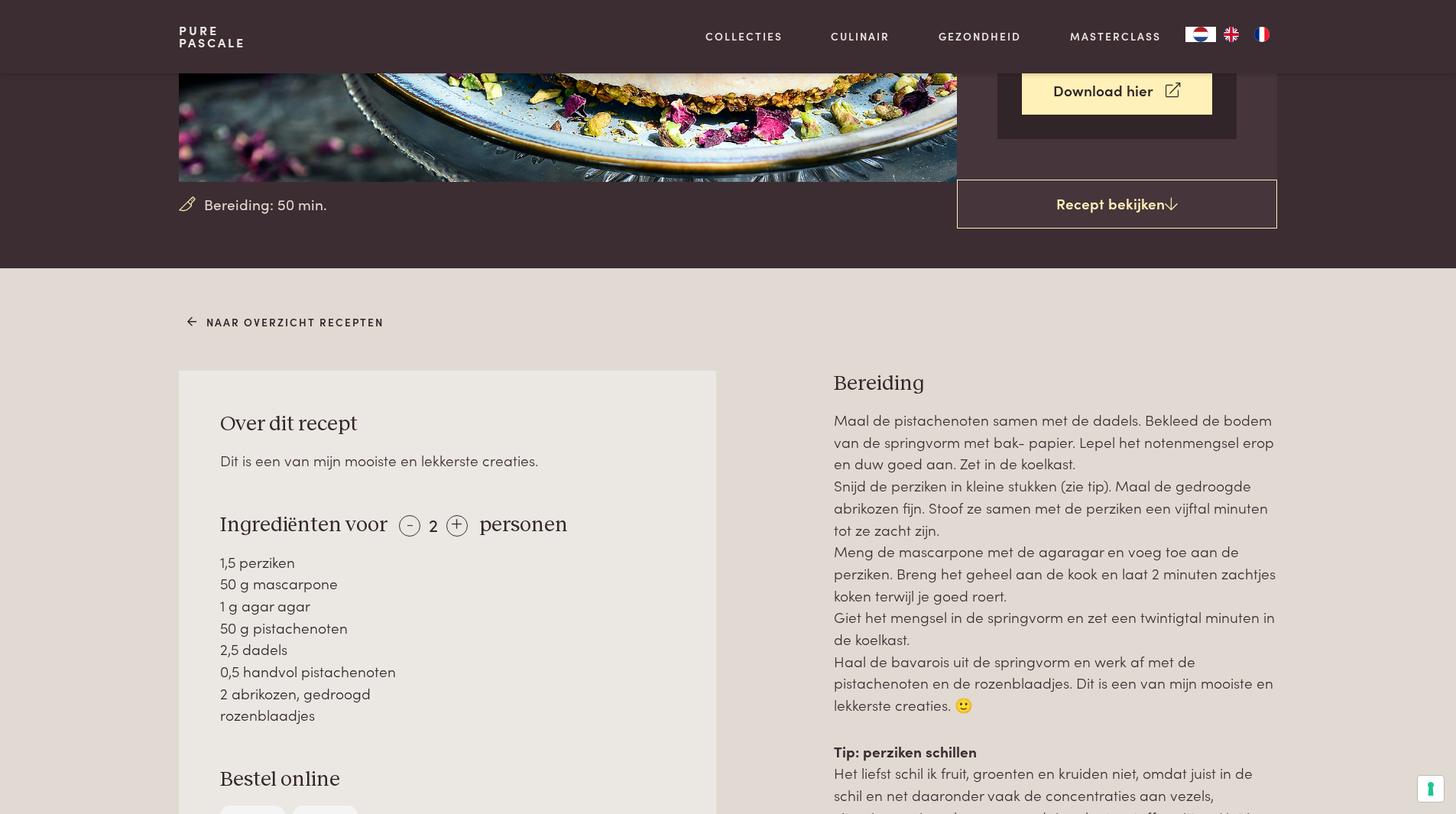
scroll to position [458, 0]
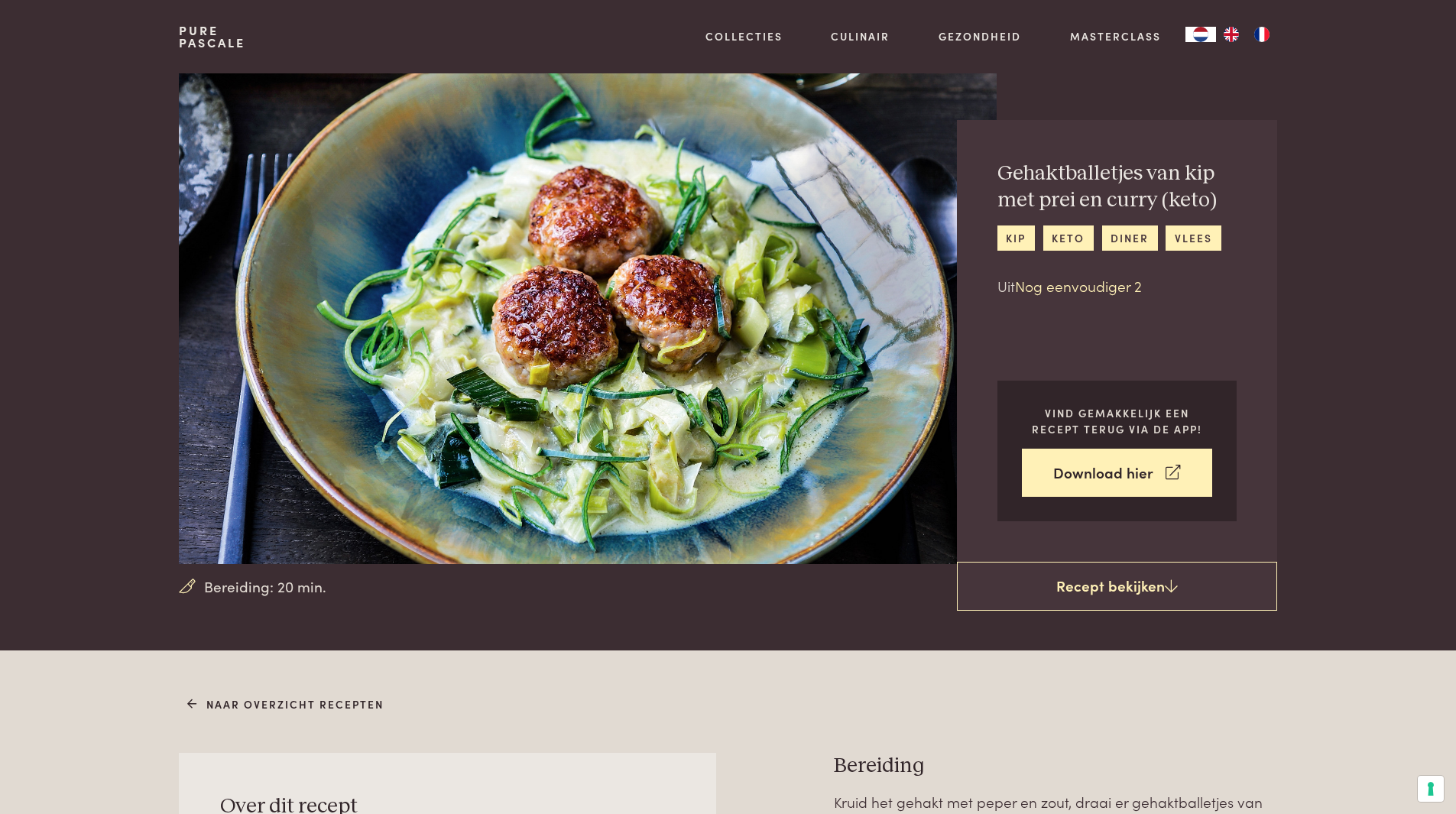
click at [1084, 287] on link "Nog eenvoudiger 2" at bounding box center [1079, 285] width 127 height 21
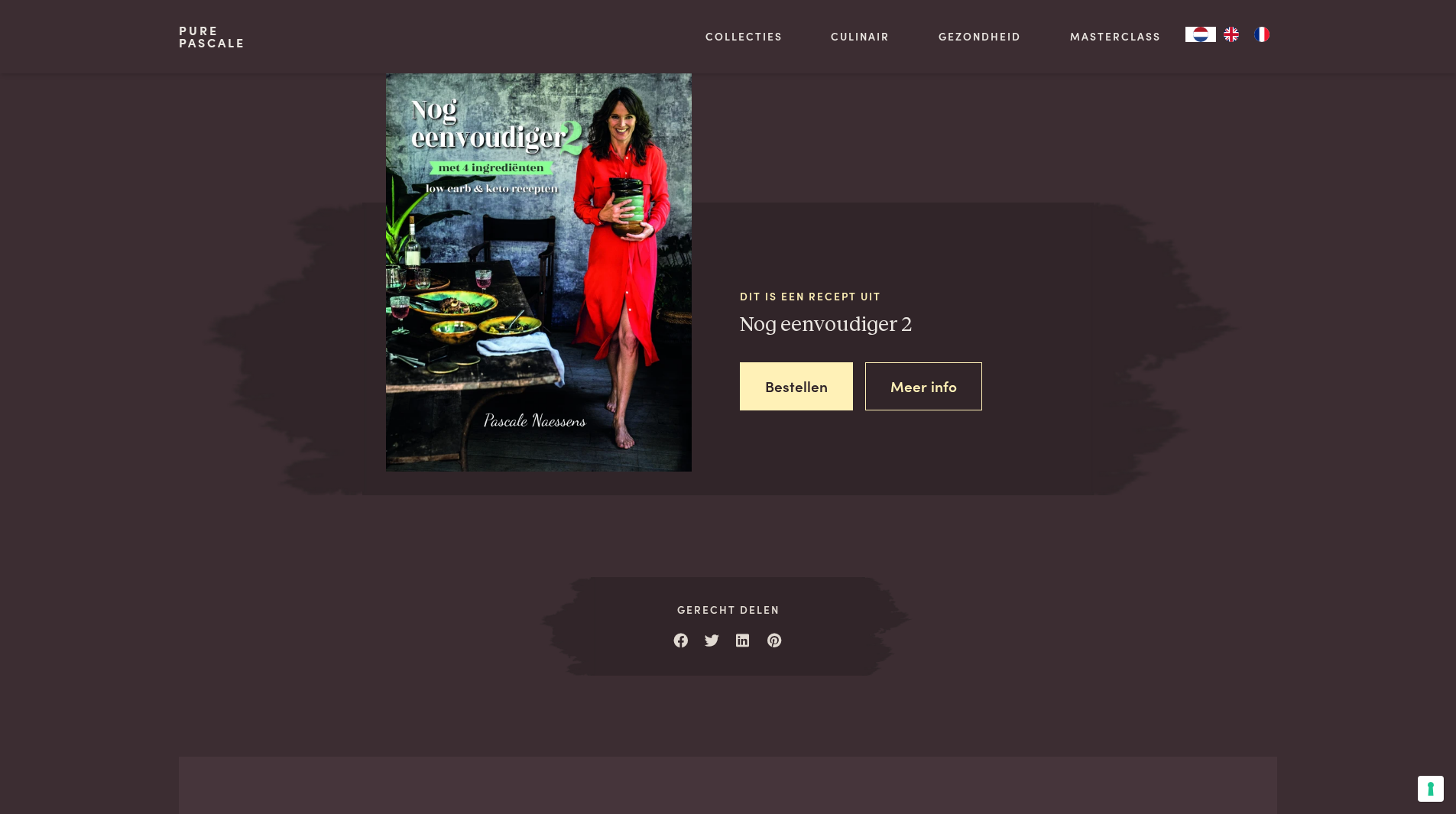
scroll to position [1677, 0]
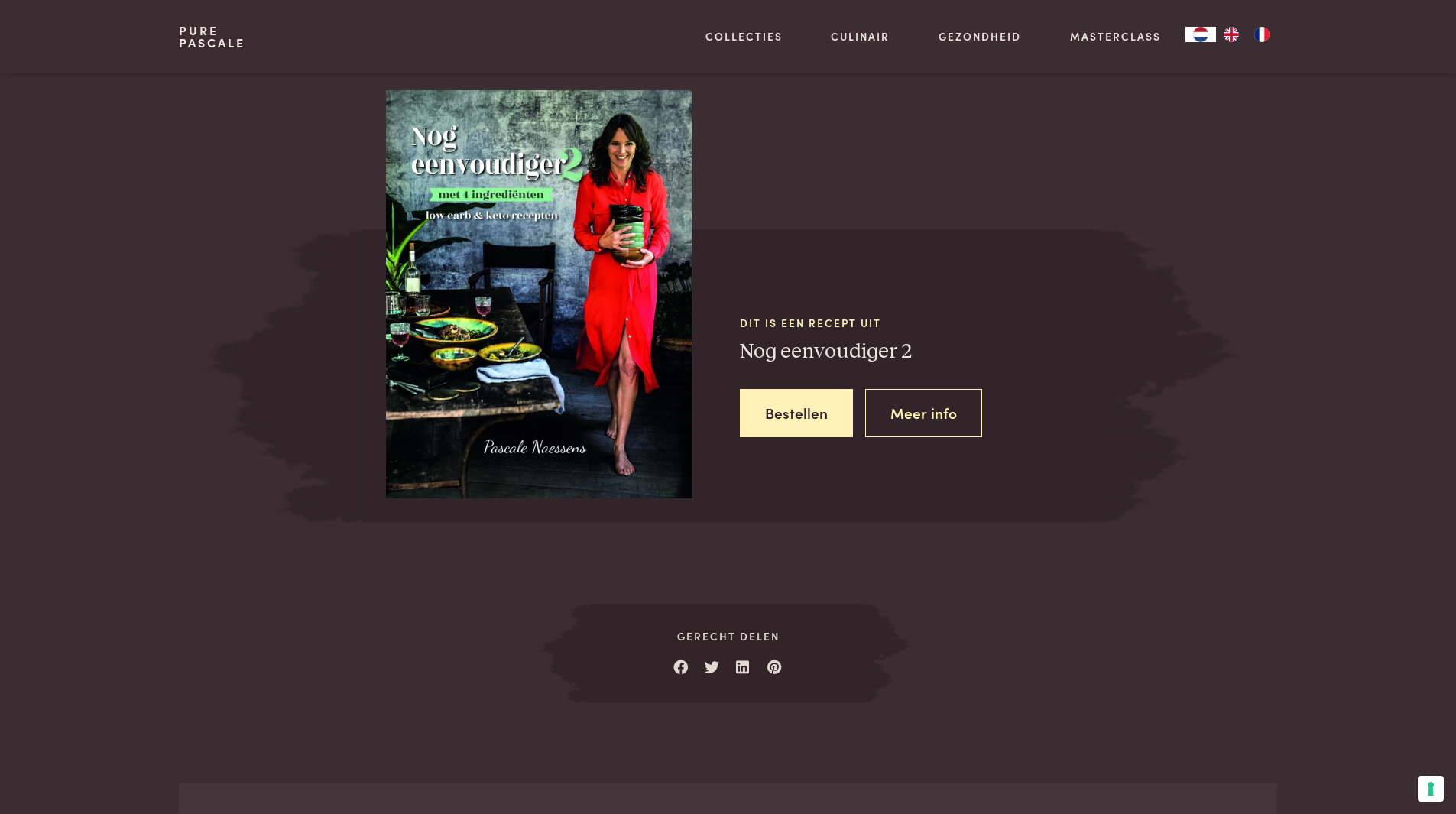
scroll to position [1754, 0]
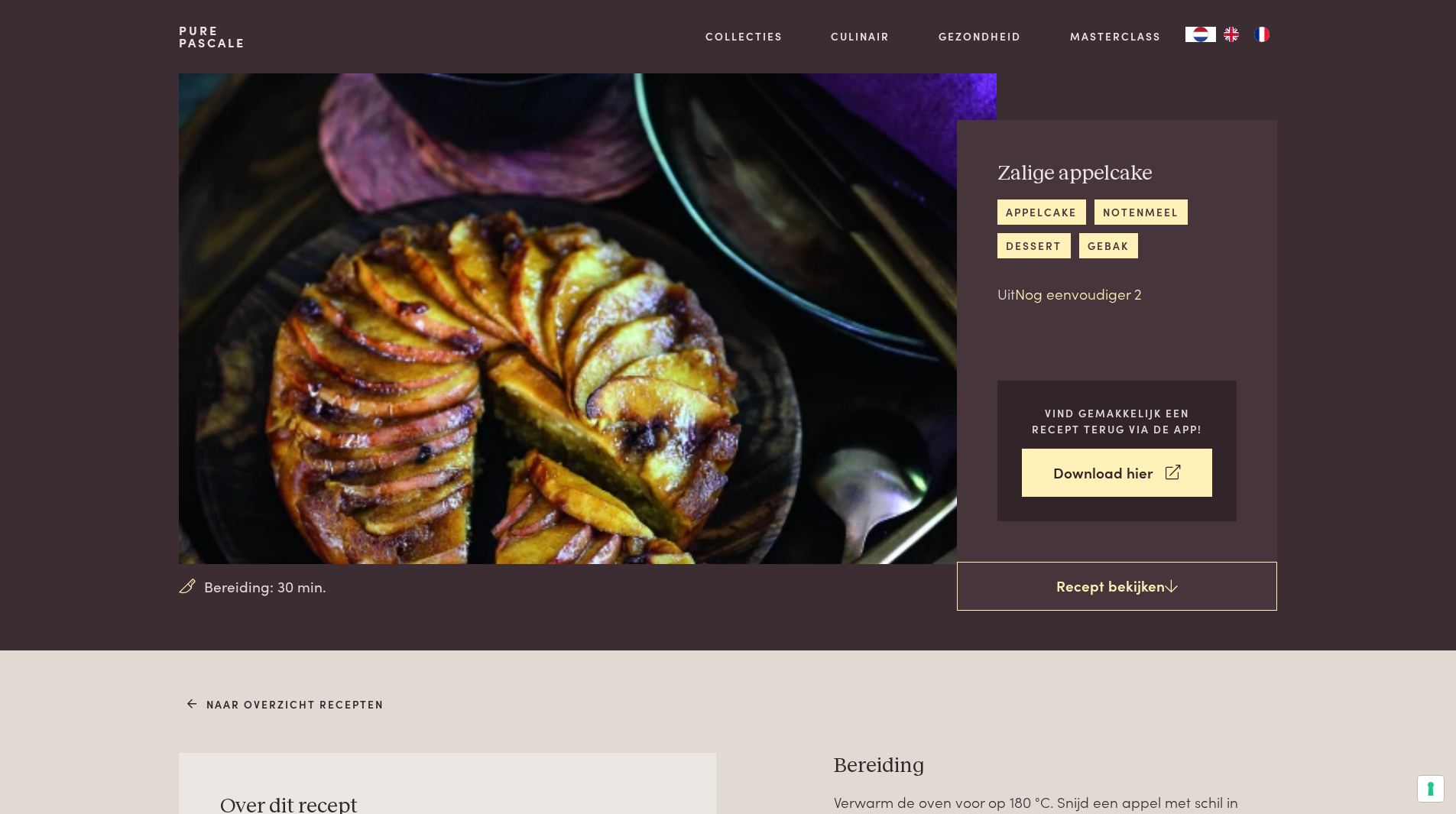
click at [1075, 295] on link "Nog eenvoudiger 2" at bounding box center [1079, 293] width 127 height 21
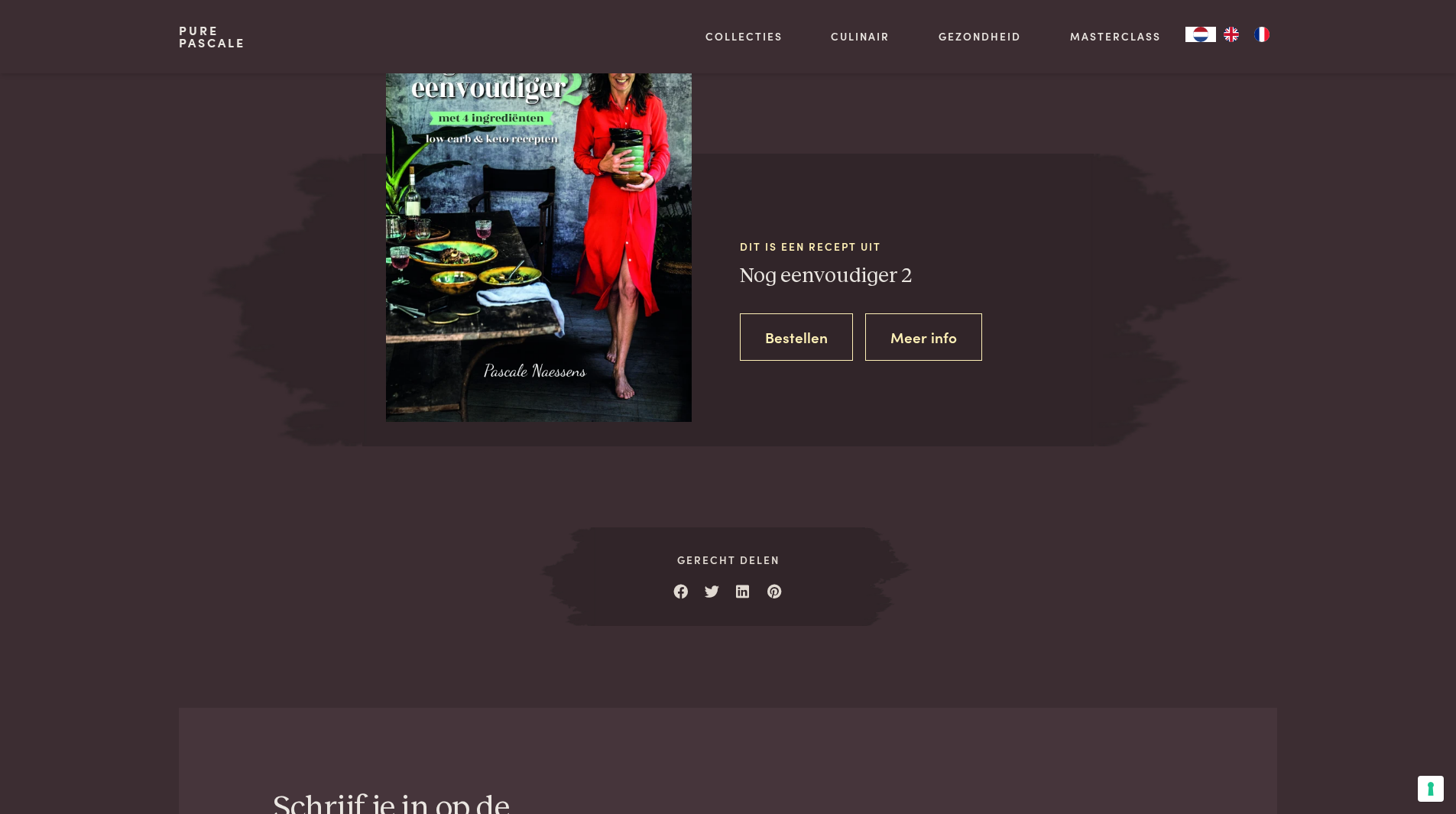
scroll to position [1992, 0]
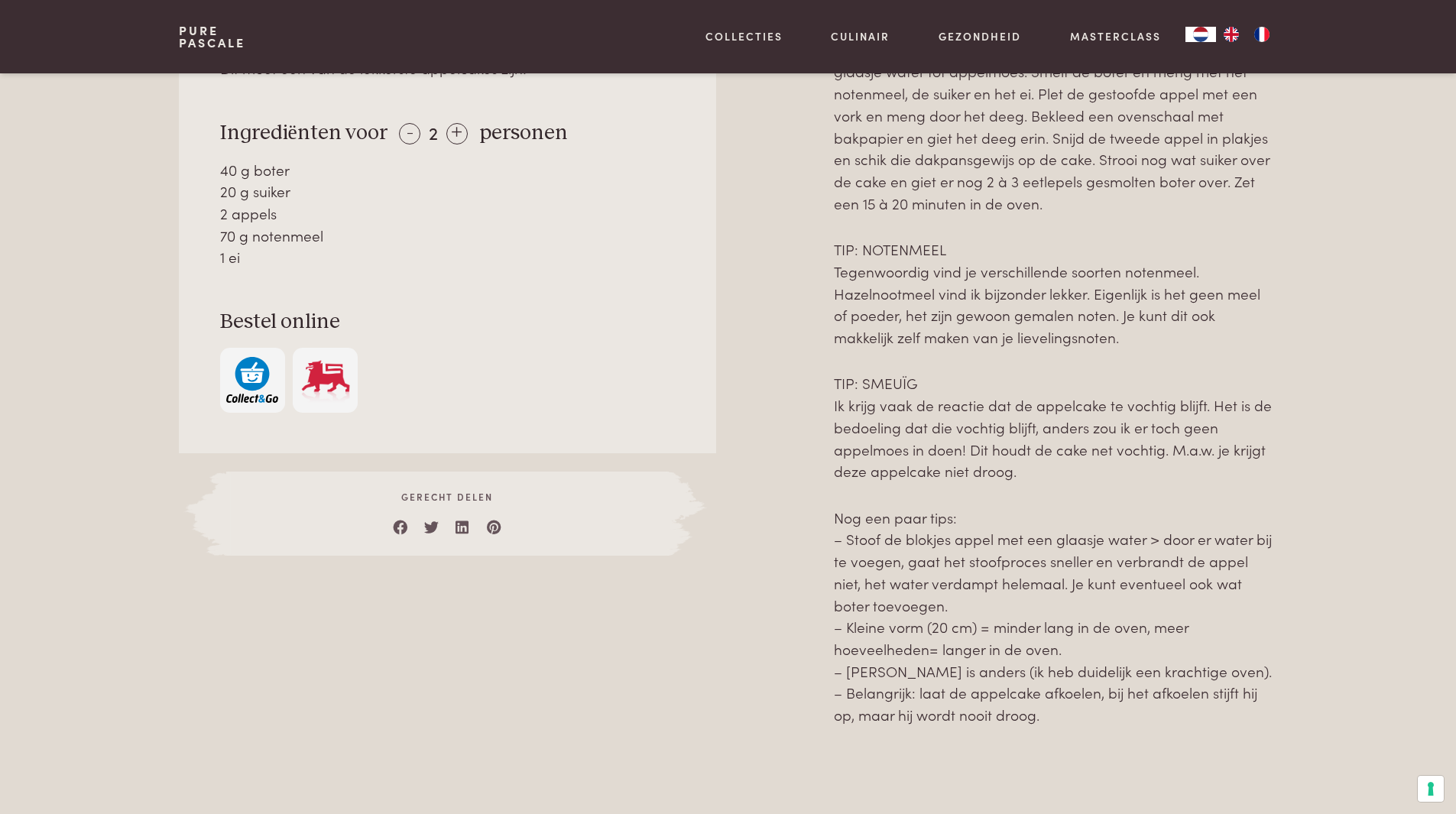
scroll to position [465, 0]
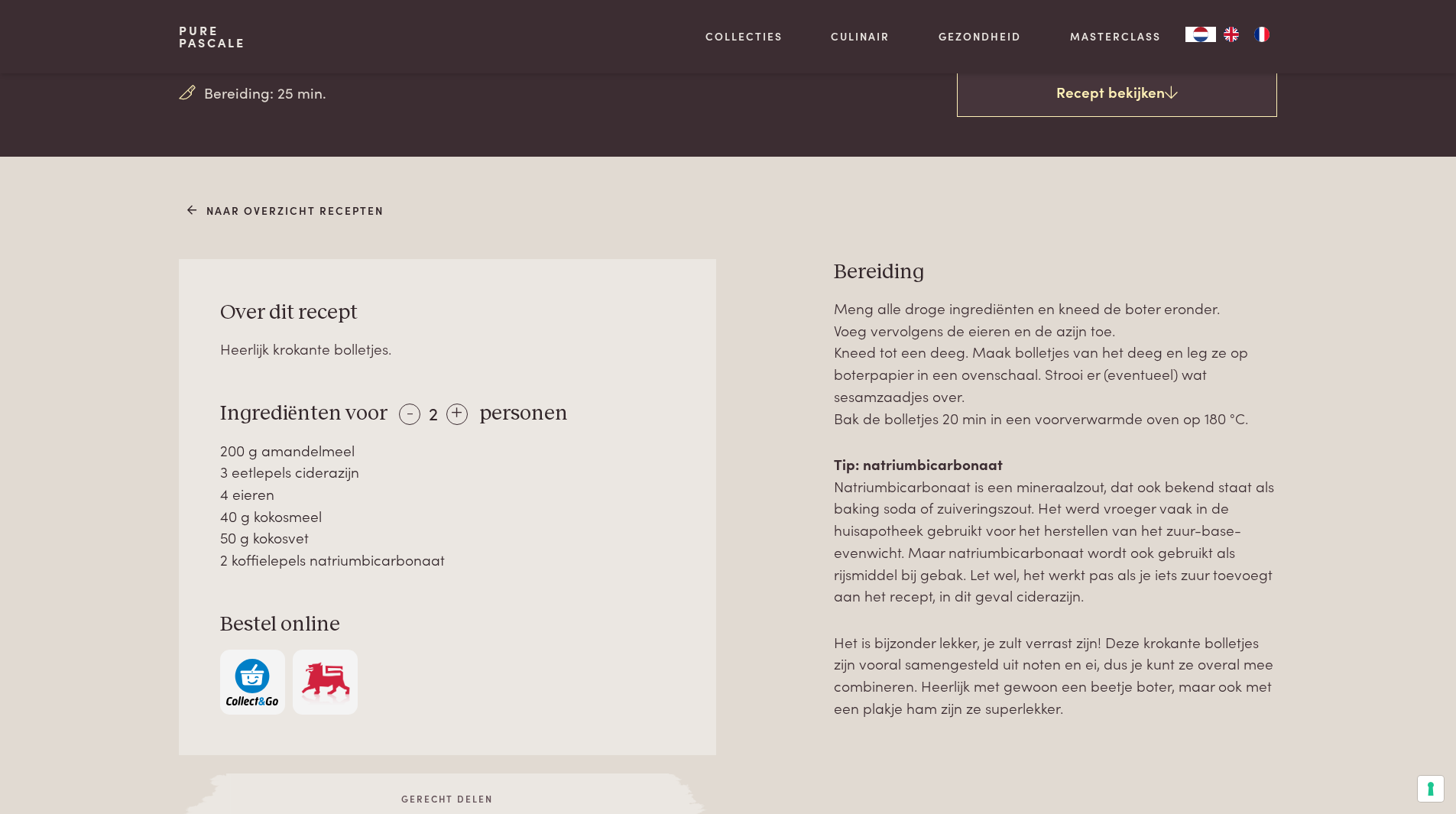
scroll to position [458, 0]
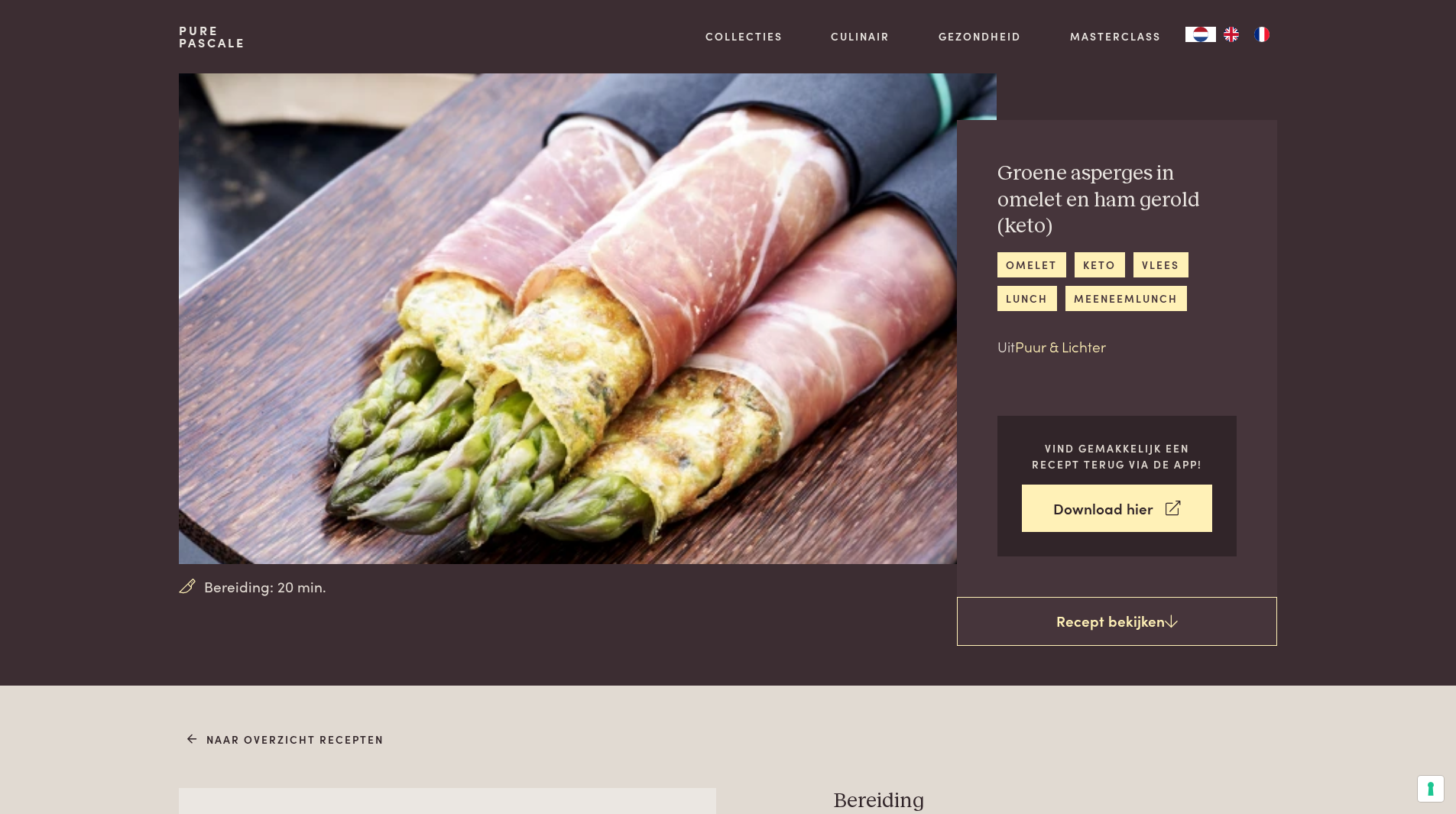
click at [1075, 346] on link "Puur & Lichter" at bounding box center [1061, 346] width 91 height 21
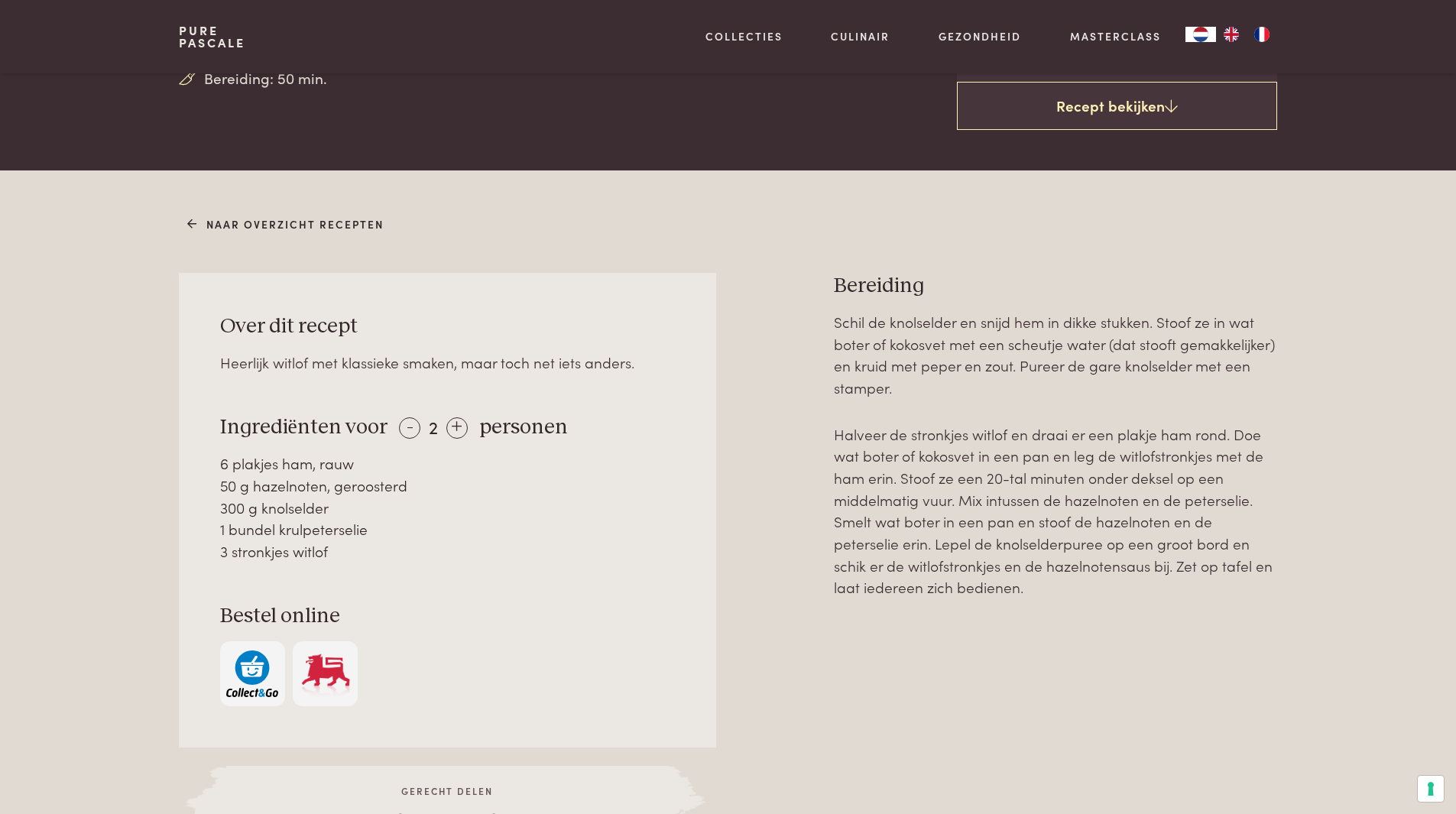
scroll to position [535, 0]
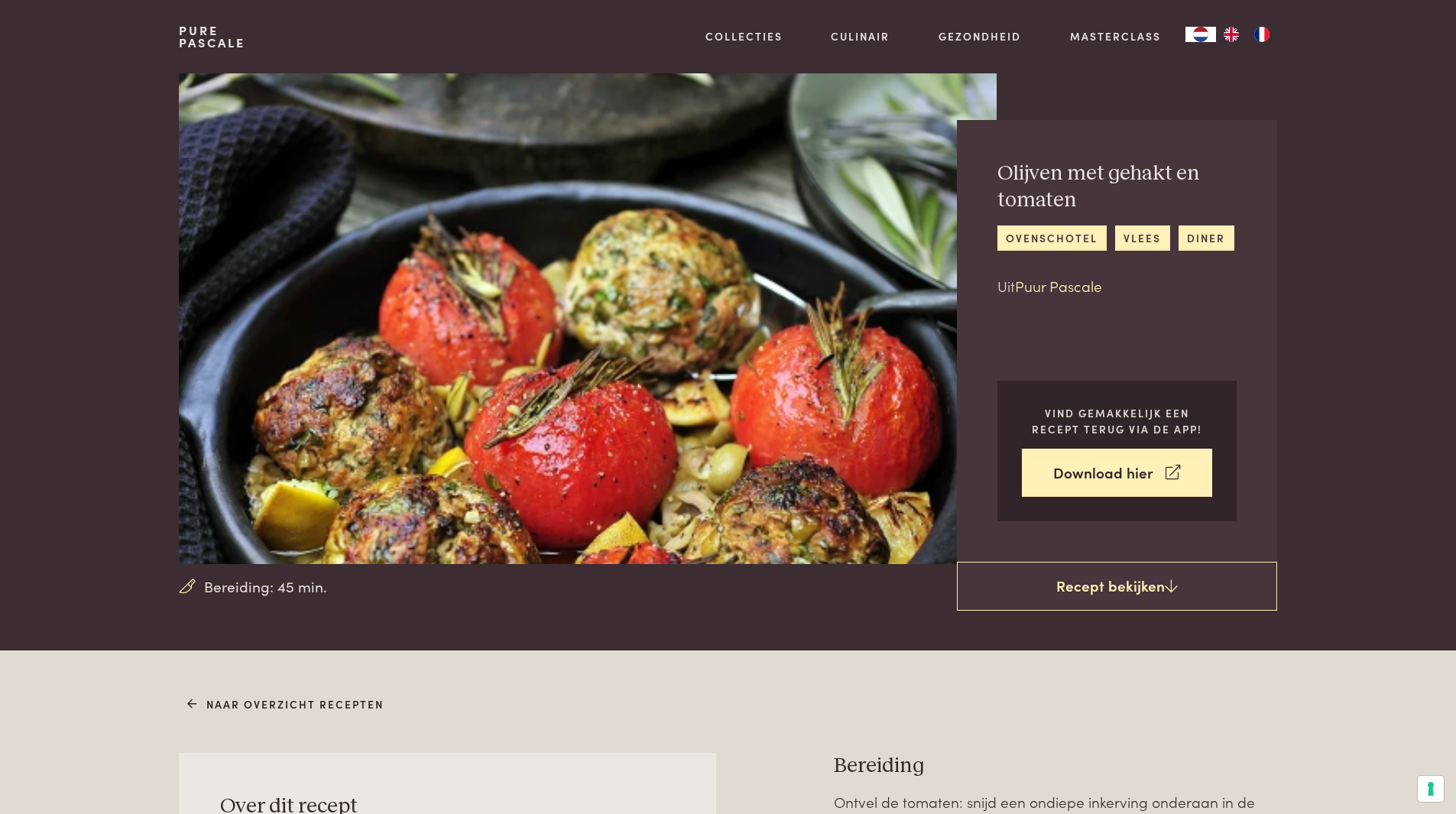
drag, startPoint x: 1054, startPoint y: 288, endPoint x: 1046, endPoint y: 293, distance: 9.4
click at [1054, 288] on link "Puur Pascale" at bounding box center [1058, 285] width 87 height 21
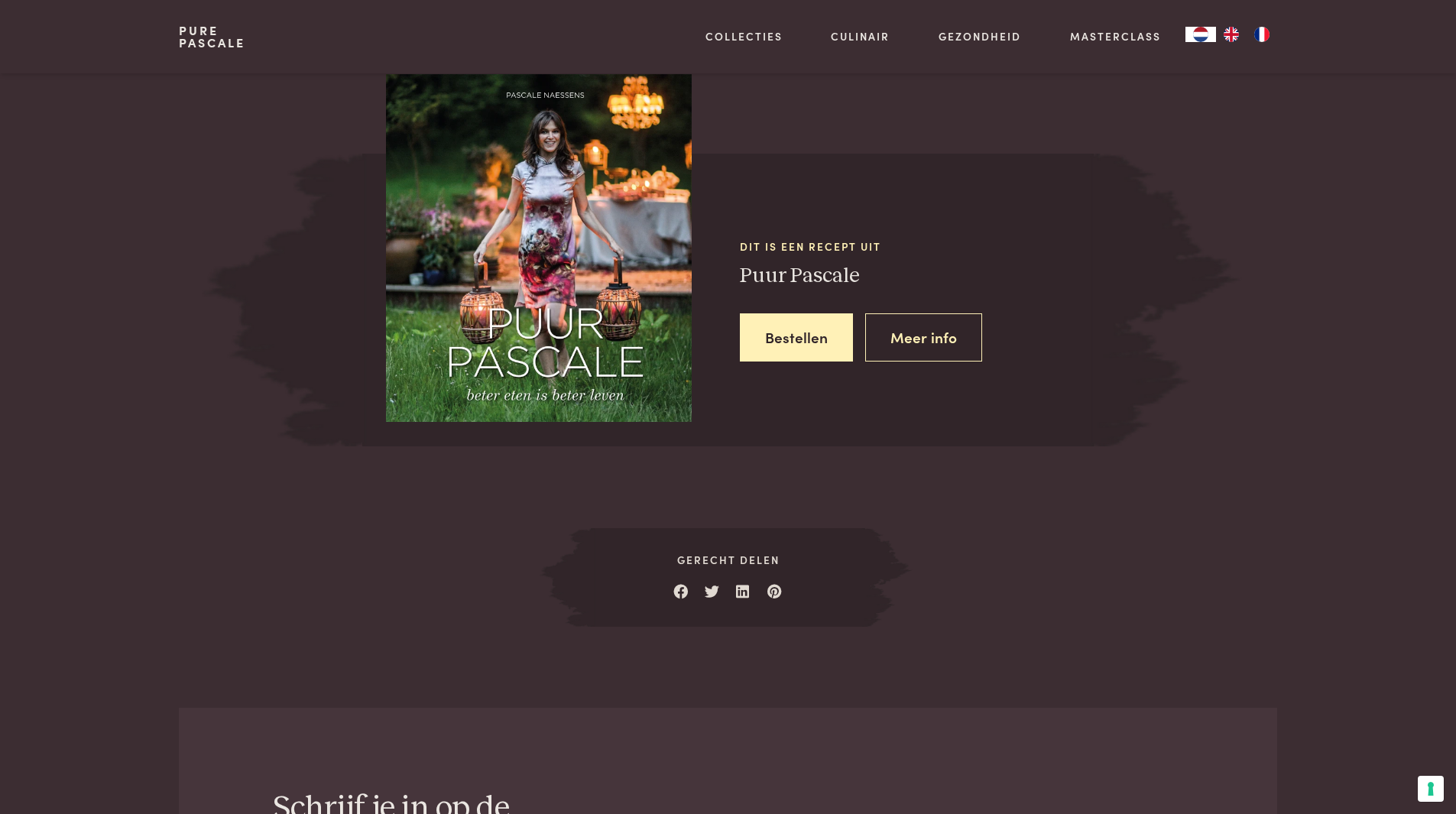
scroll to position [1882, 0]
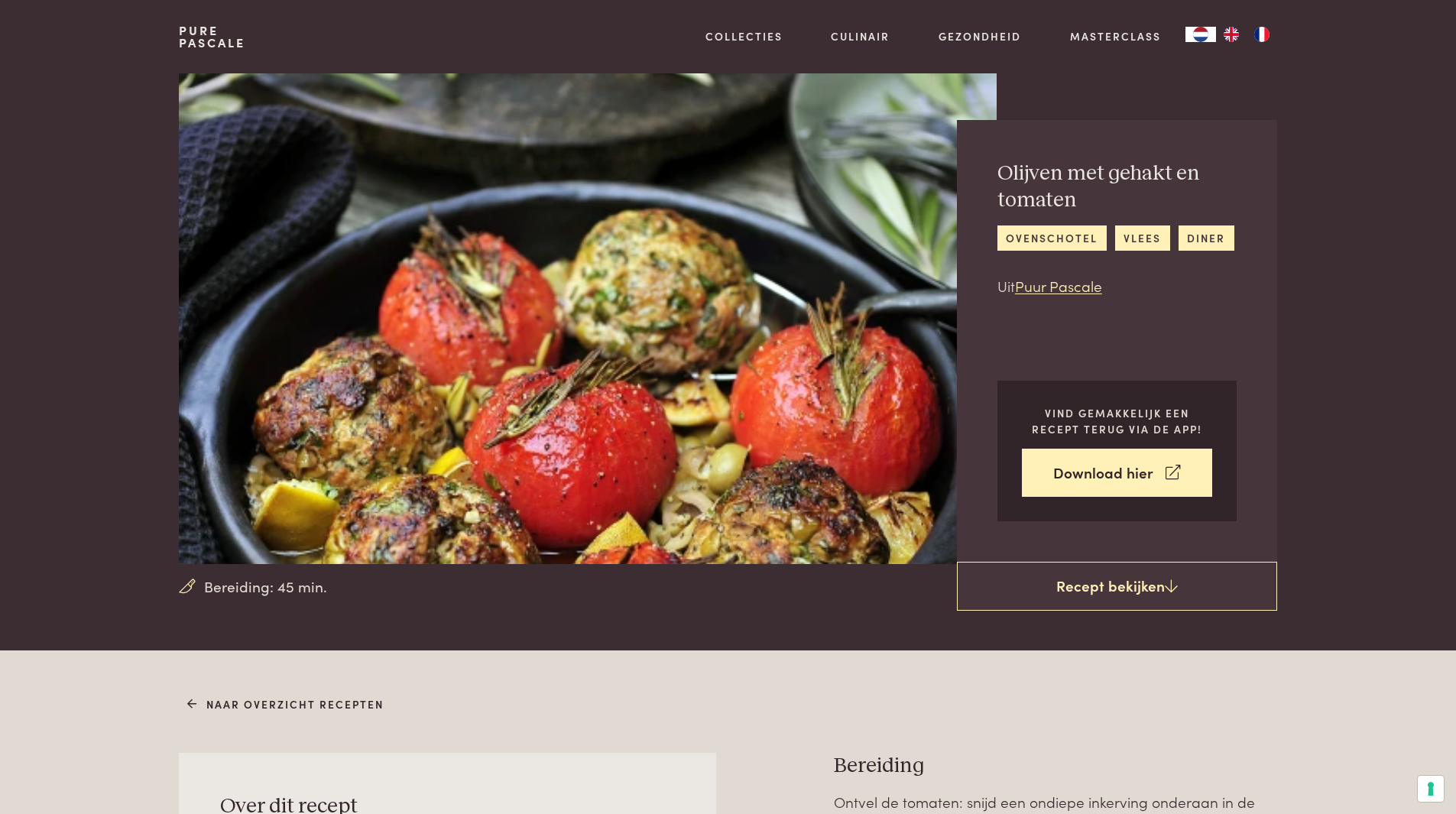
scroll to position [1882, 0]
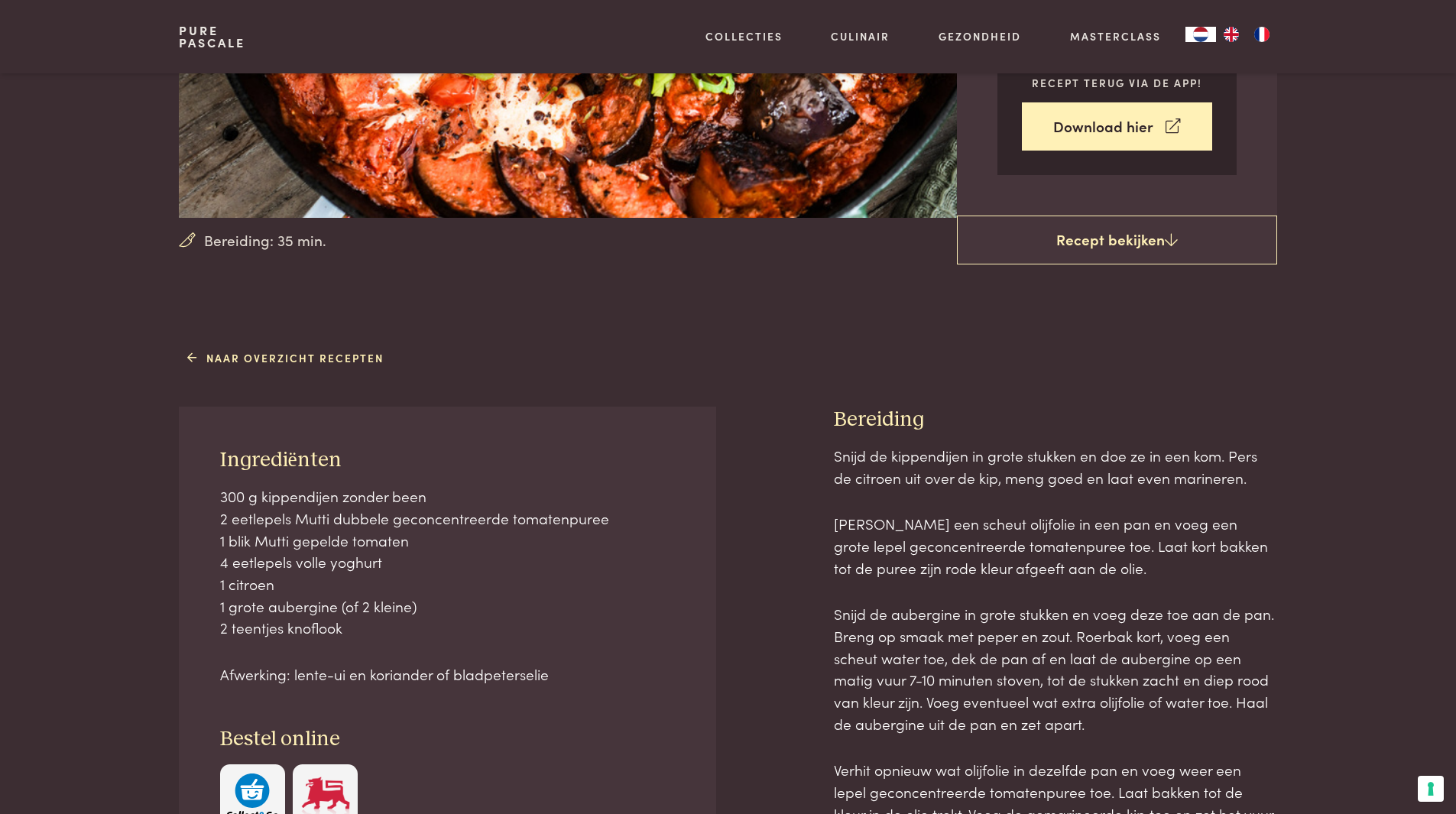
scroll to position [382, 0]
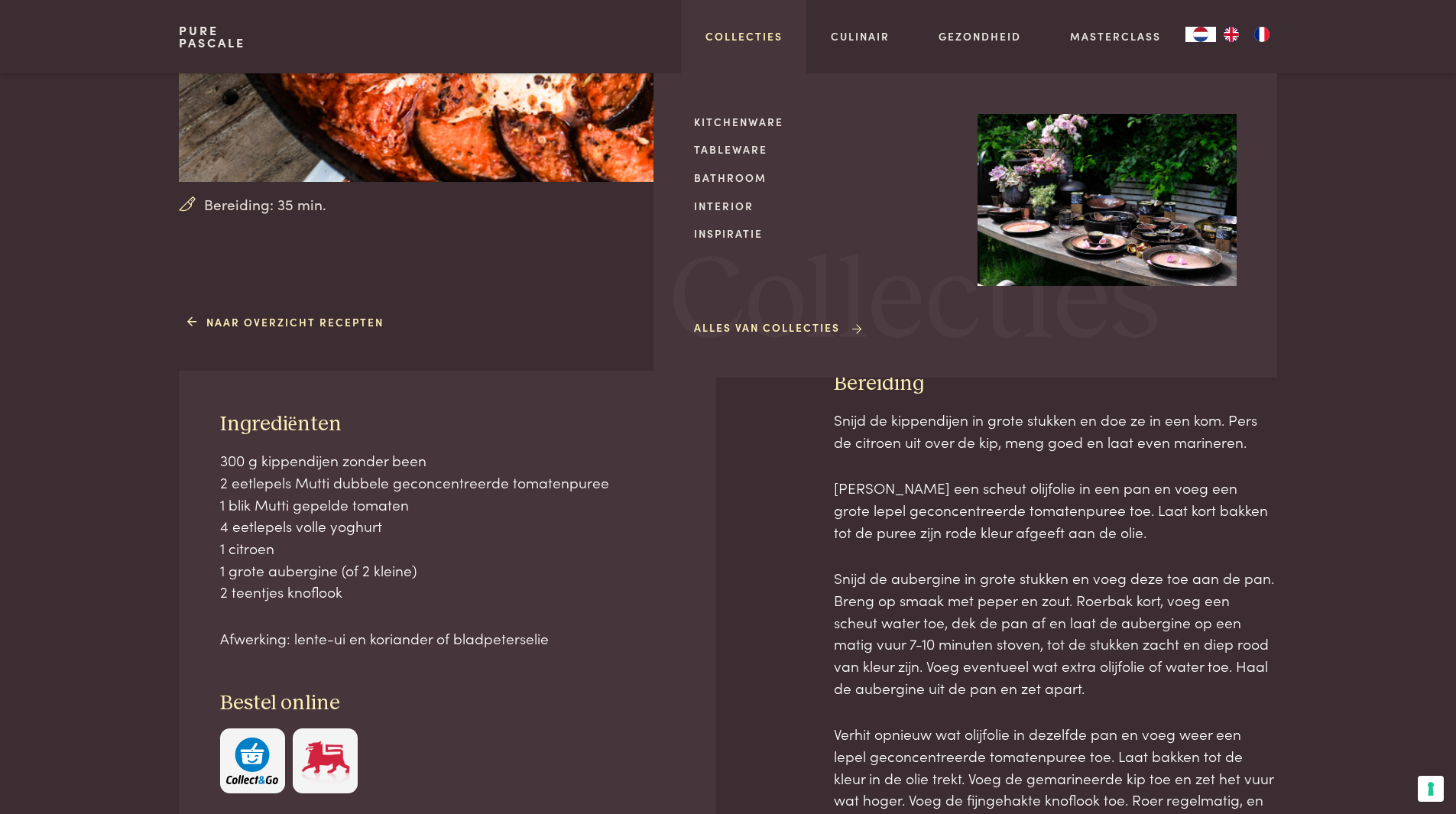
click at [747, 29] on link "Collecties" at bounding box center [744, 37] width 77 height 16
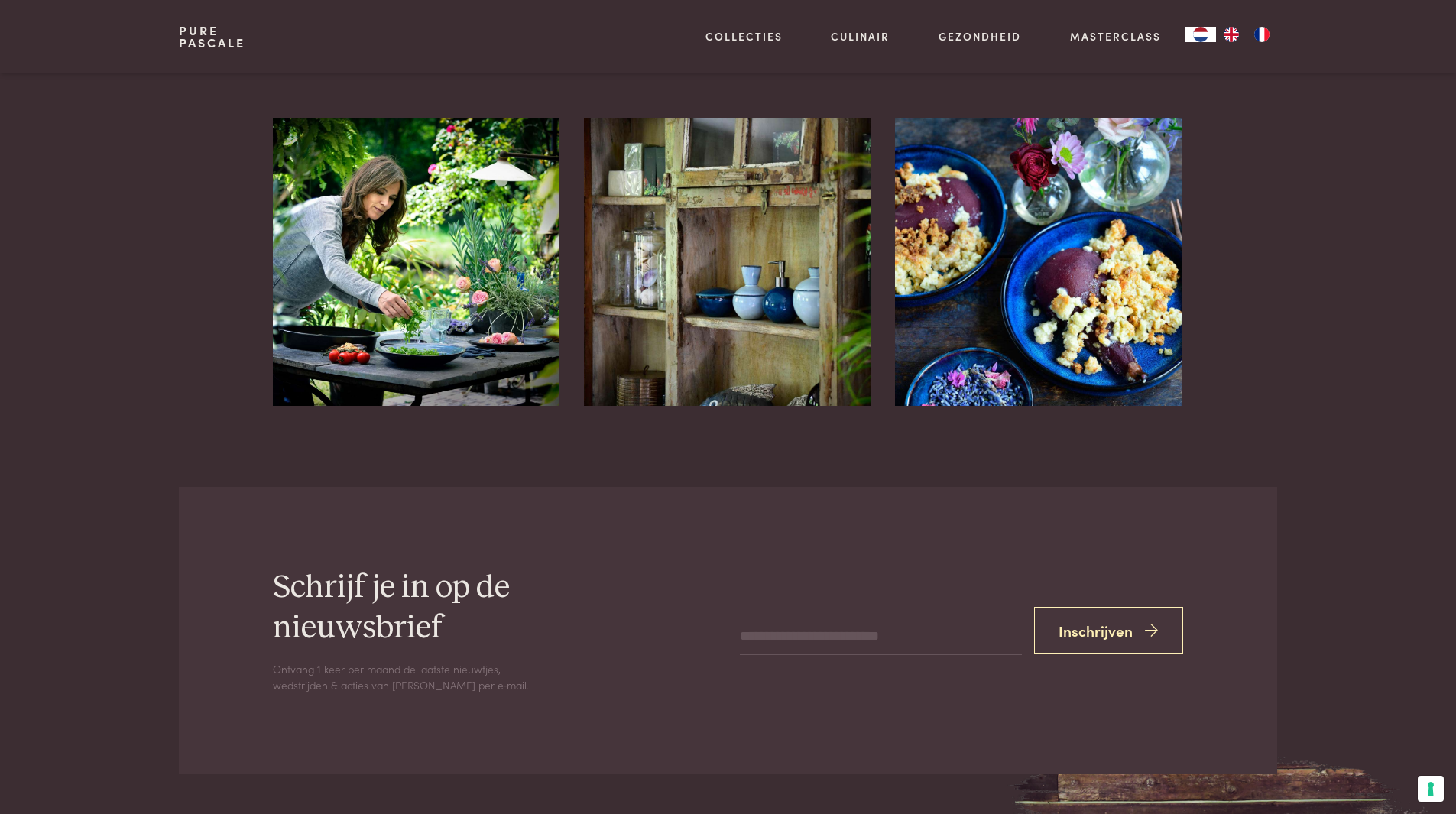
scroll to position [1452, 0]
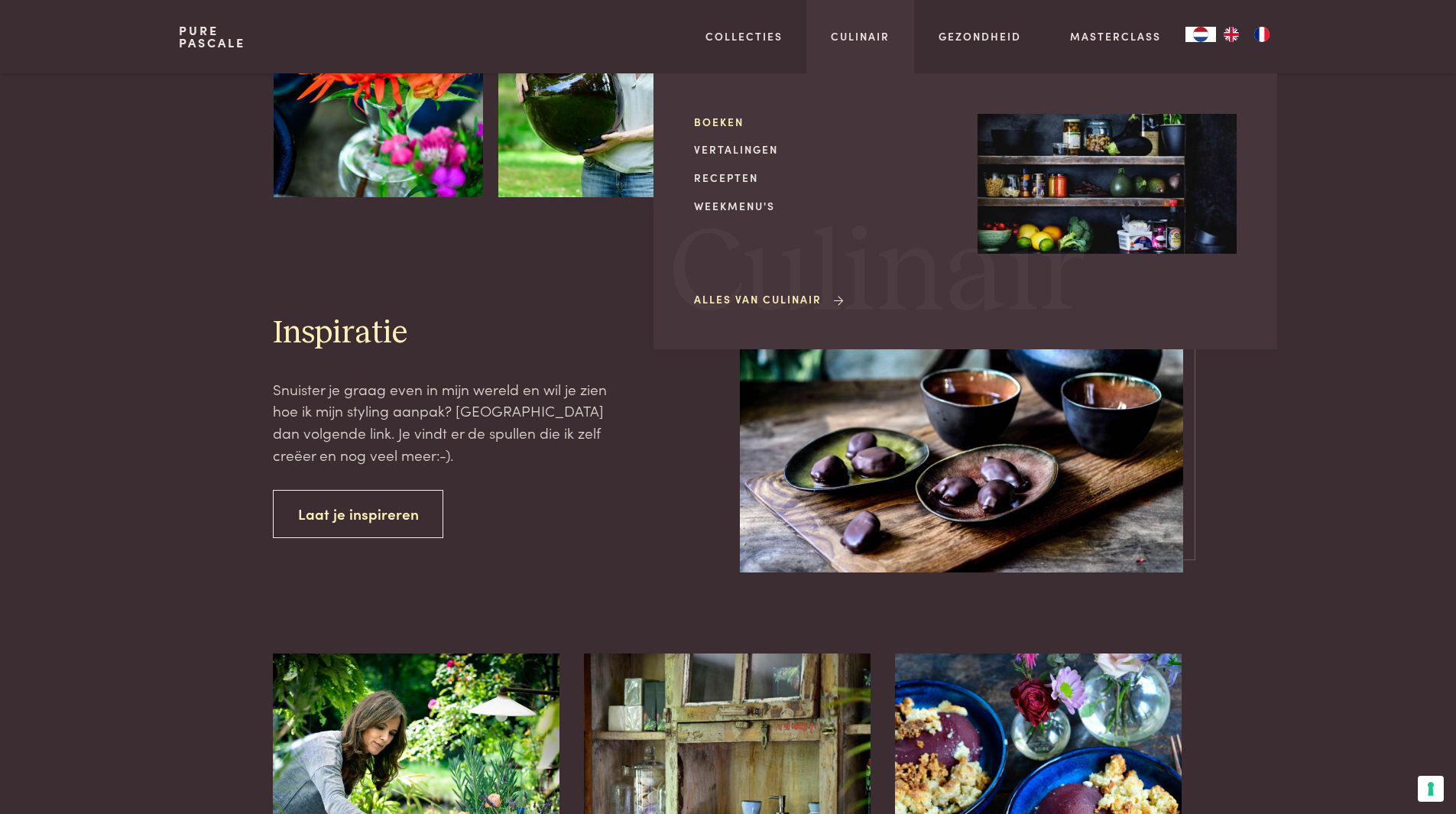
click at [721, 121] on link "Boeken" at bounding box center [823, 122] width 259 height 16
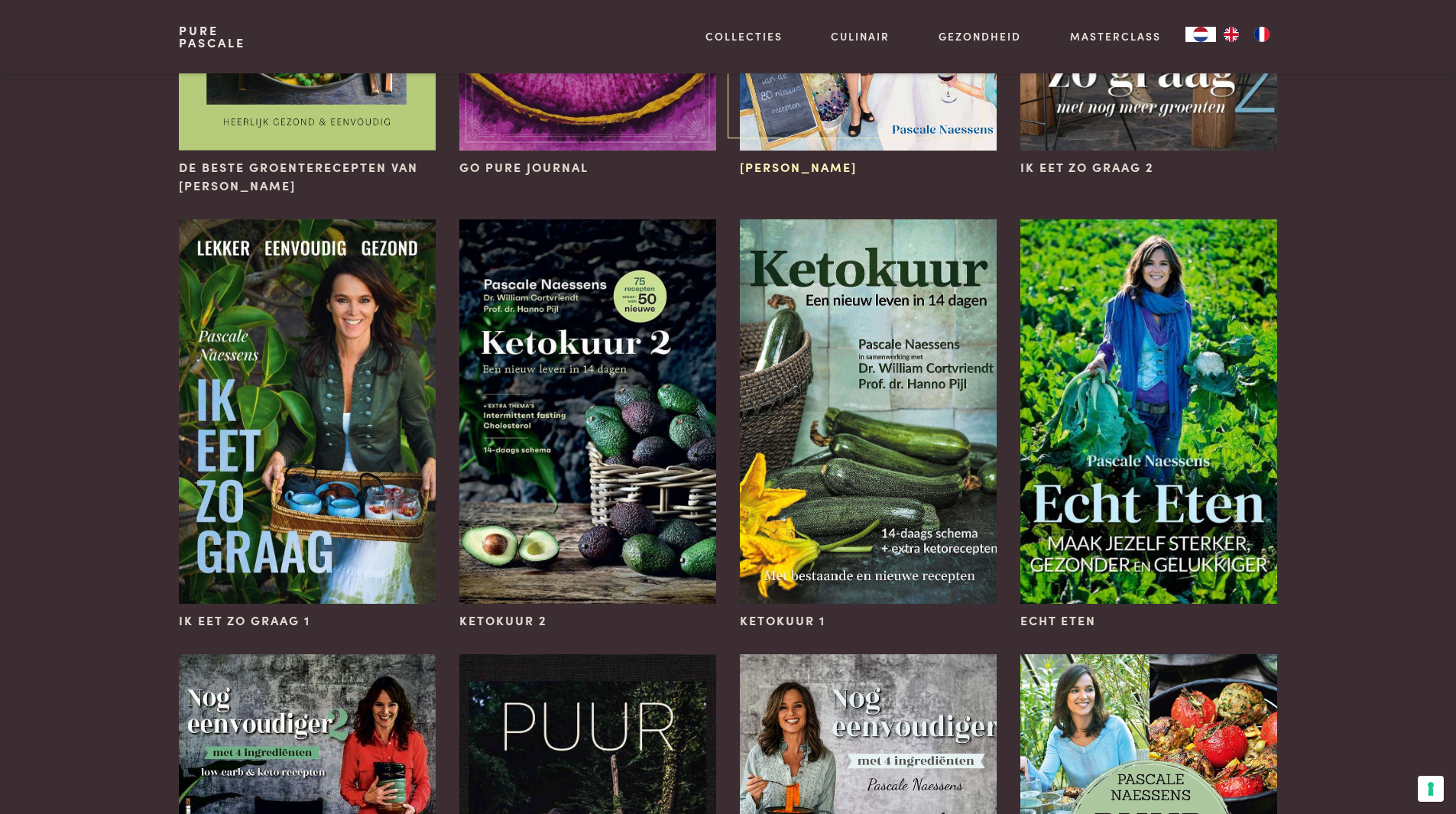
scroll to position [917, 0]
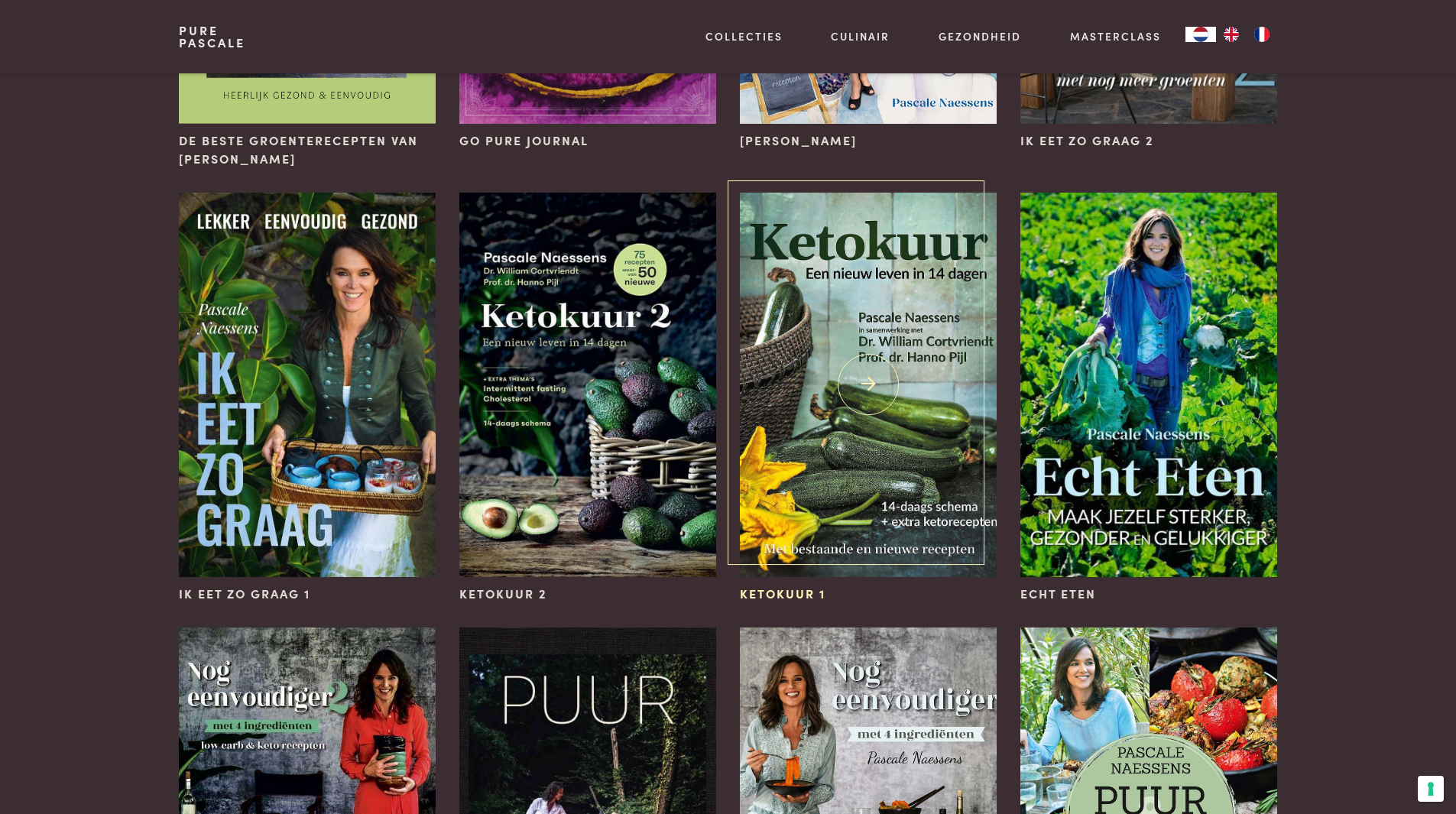
click at [845, 473] on img at bounding box center [868, 384] width 256 height 384
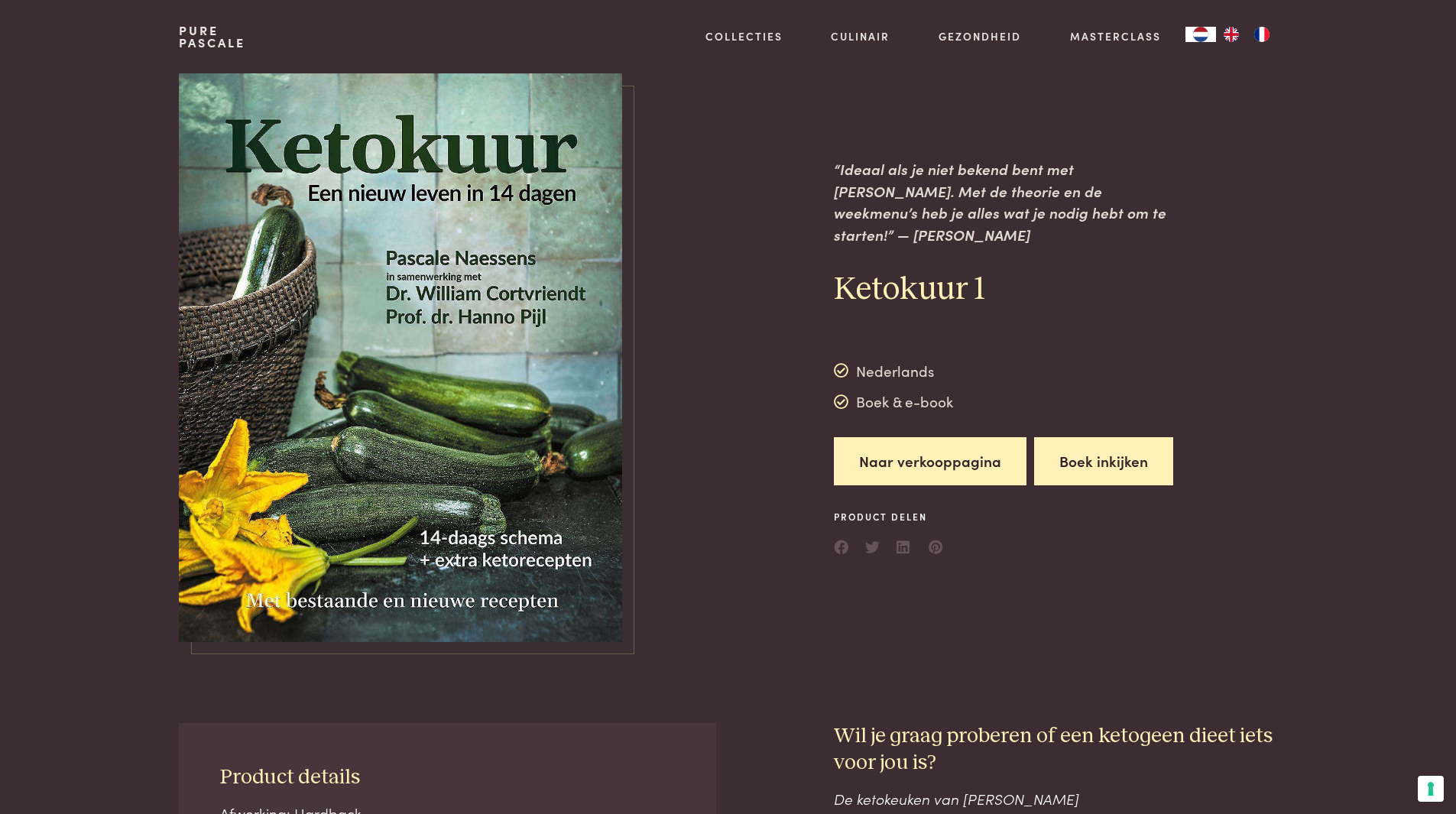
click at [1102, 441] on button "Boek inkijken" at bounding box center [1103, 461] width 139 height 48
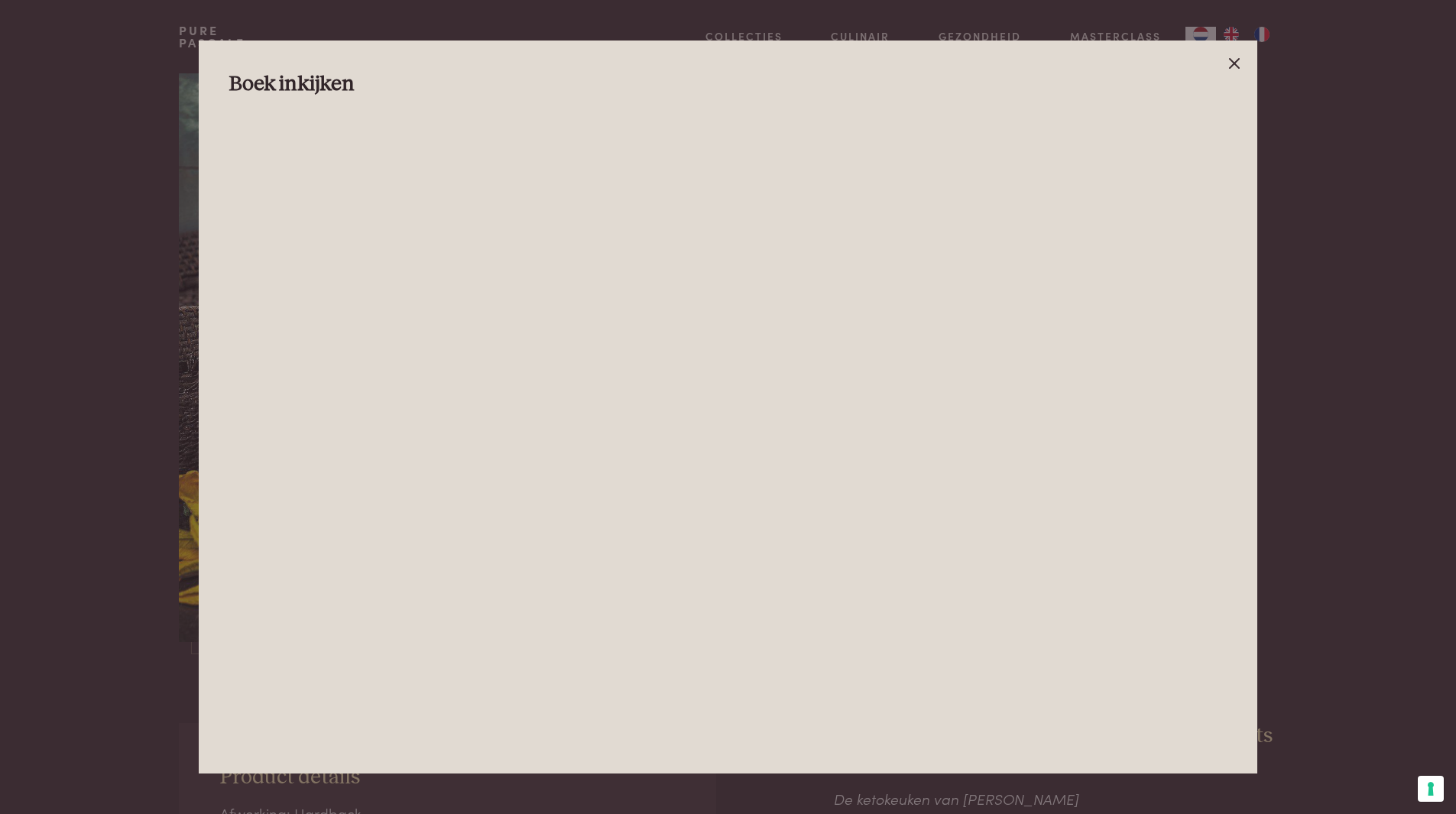
click at [1237, 64] on icon at bounding box center [1235, 64] width 18 height 18
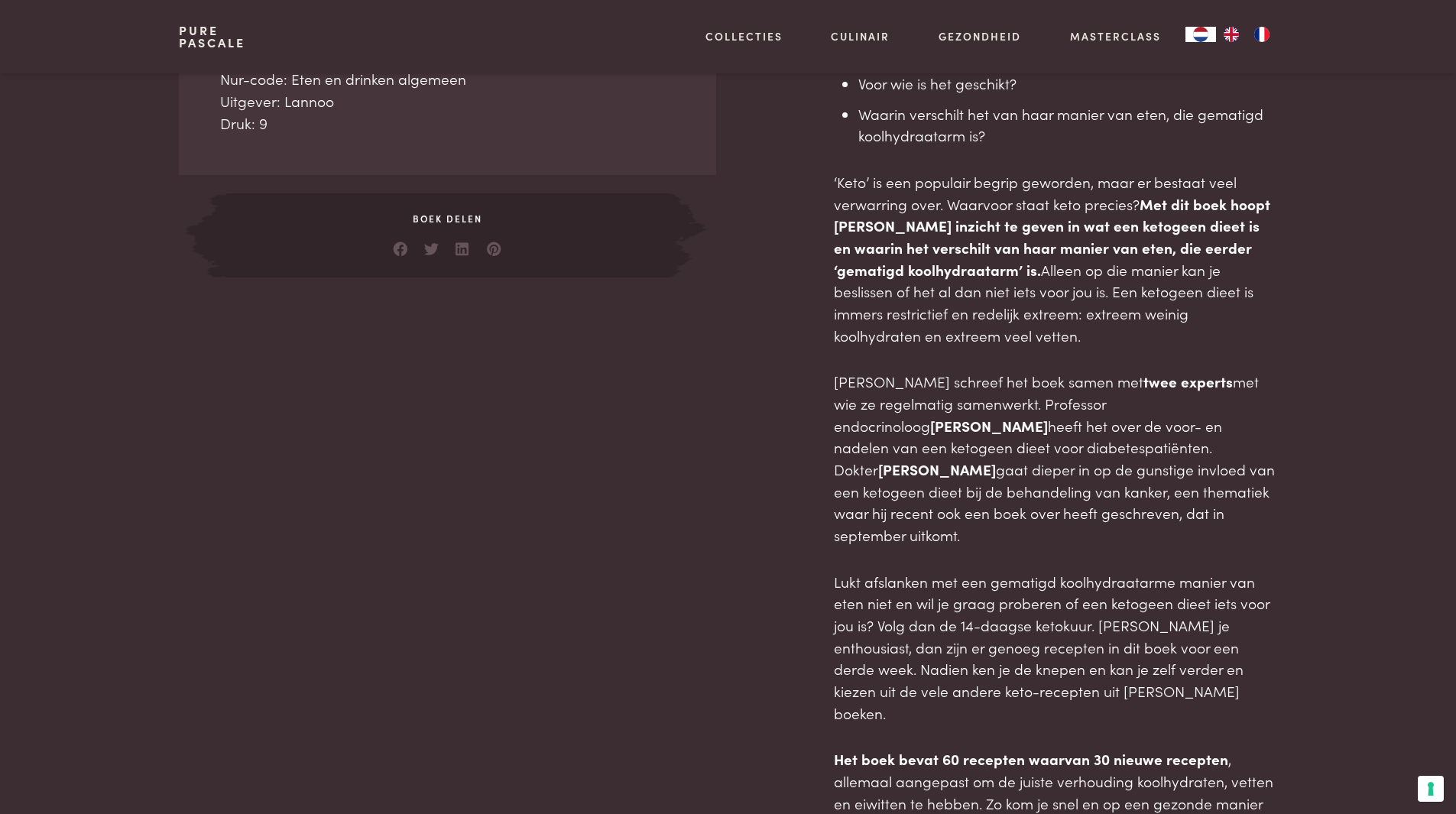
scroll to position [382, 0]
